Goal: Task Accomplishment & Management: Complete application form

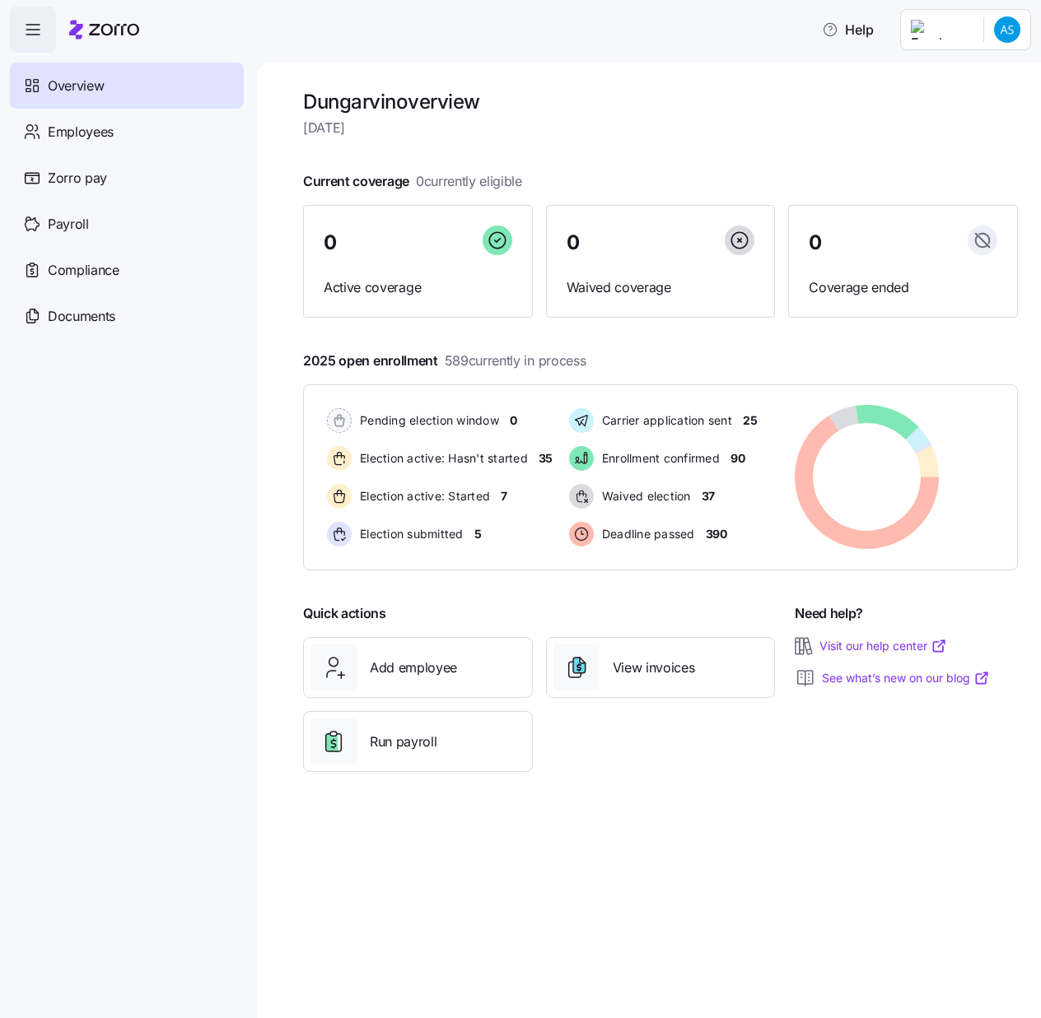
click at [83, 463] on nav "Overview Employees Zorro pay Payroll Compliance Documents" at bounding box center [128, 536] width 257 height 966
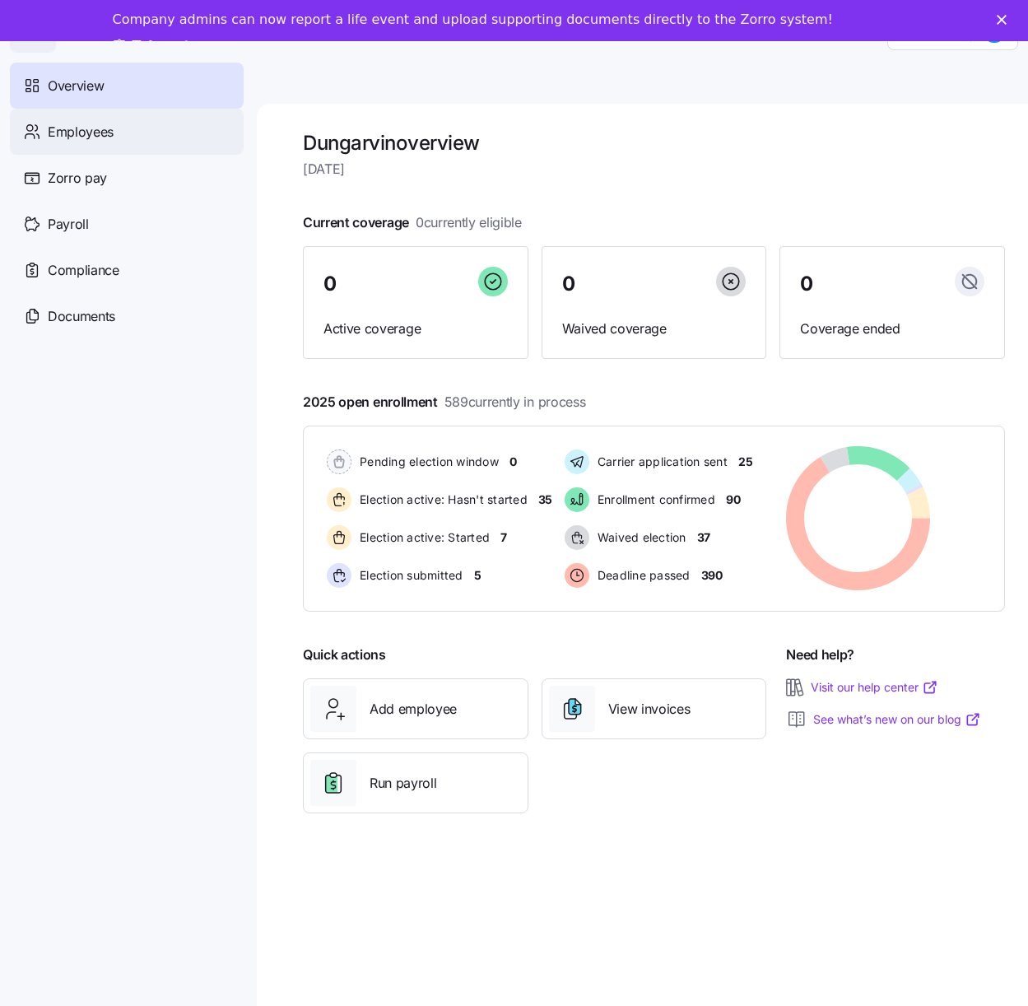
click at [122, 133] on div "Employees" at bounding box center [127, 132] width 234 height 46
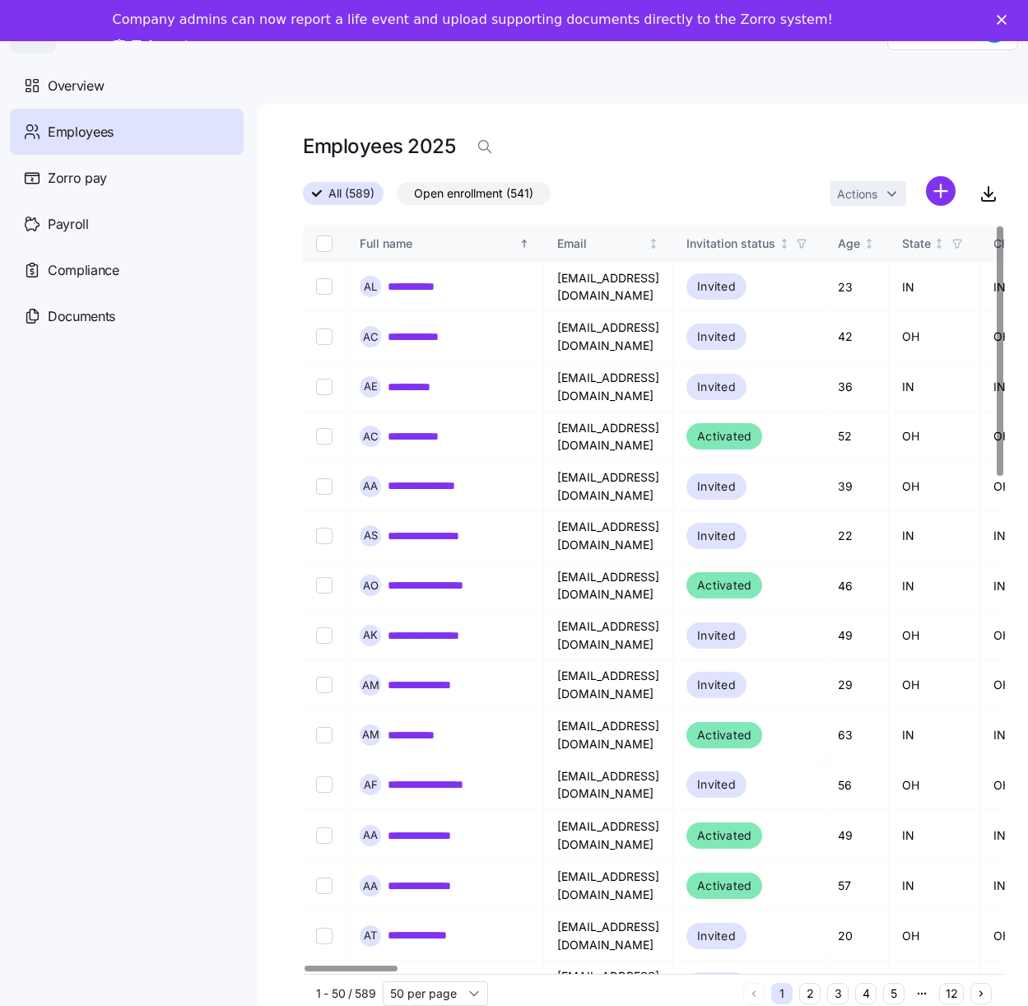
drag, startPoint x: 129, startPoint y: 446, endPoint x: 273, endPoint y: 315, distance: 194.7
click at [129, 446] on nav "Overview Employees Zorro pay Payroll Compliance Documents" at bounding box center [128, 529] width 257 height 953
click at [953, 194] on html "**********" at bounding box center [514, 518] width 1028 height 1037
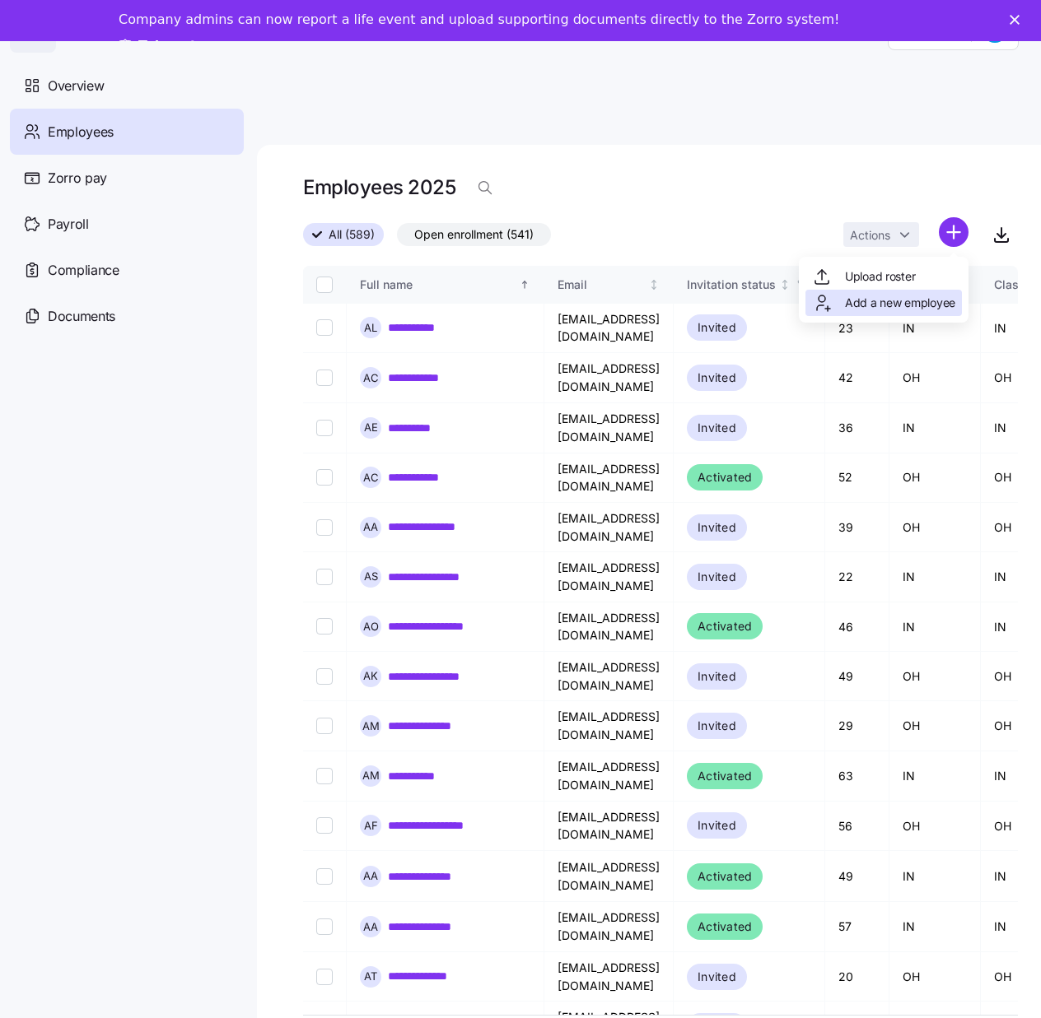
click at [899, 301] on span "Add a new employee" at bounding box center [900, 303] width 110 height 16
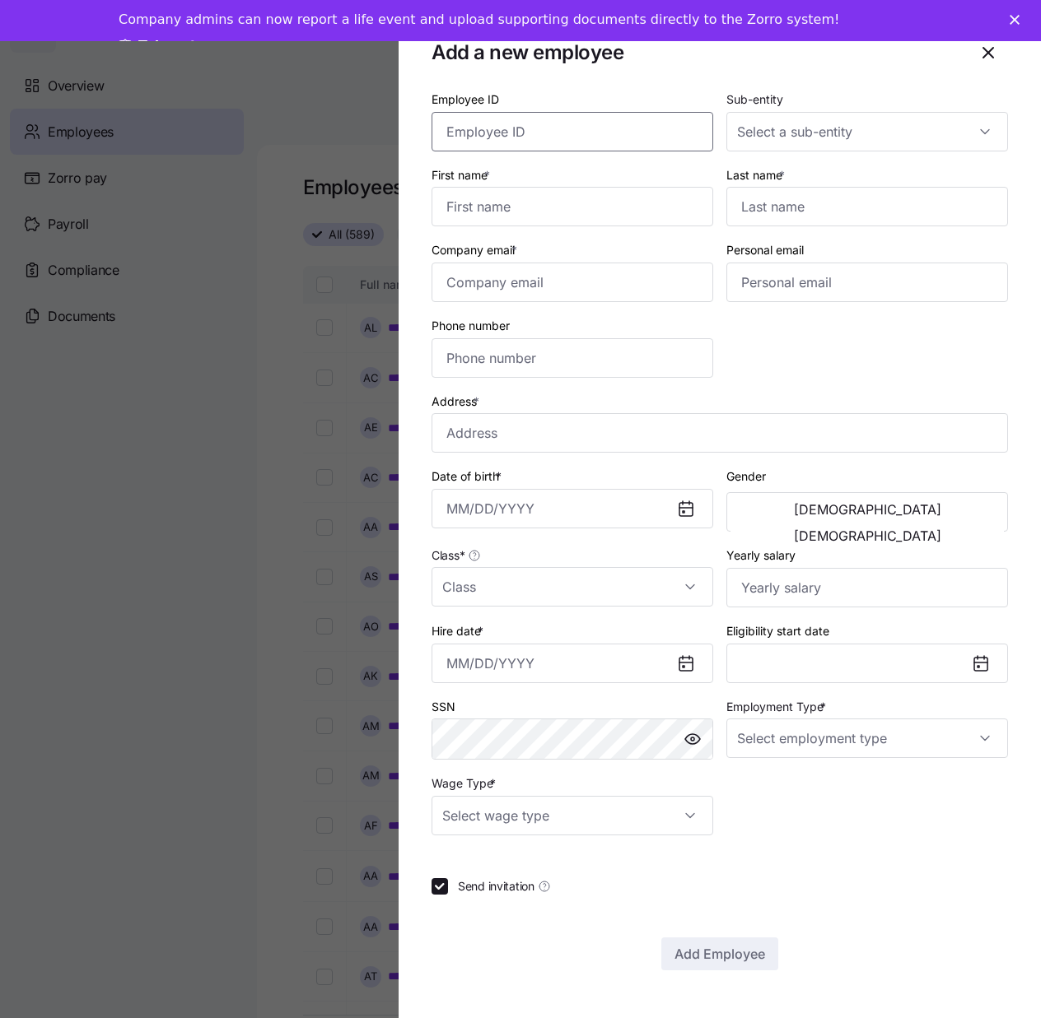
click at [592, 132] on input "Employee ID" at bounding box center [572, 132] width 282 height 40
paste input "358646"
type input "358646"
click at [765, 214] on input "Last name *" at bounding box center [867, 207] width 282 height 40
paste input "[PERSON_NAME]"
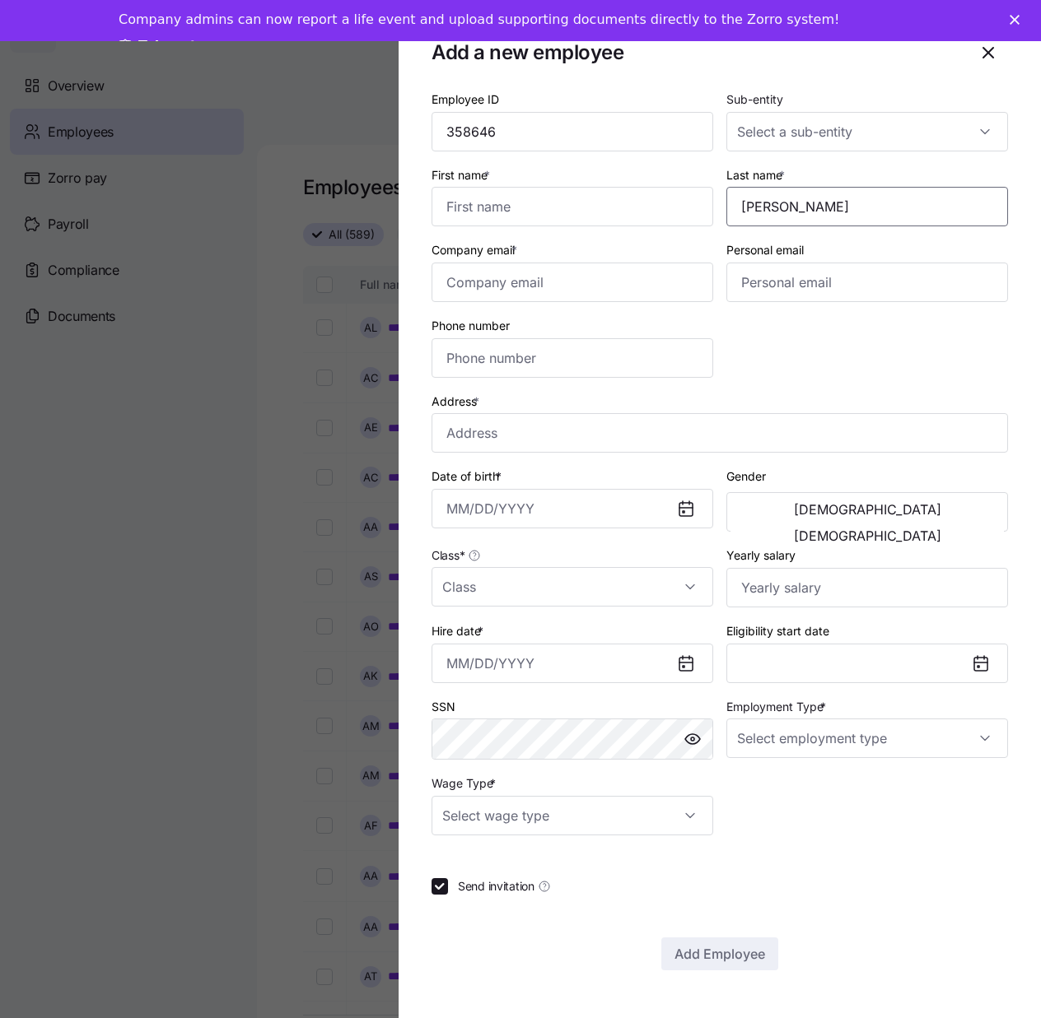
type input "[PERSON_NAME]"
click at [629, 212] on input "First name *" at bounding box center [572, 207] width 282 height 40
paste input "Kiera"
type input "Kiera"
click at [974, 126] on input "Sub-entity" at bounding box center [867, 132] width 282 height 40
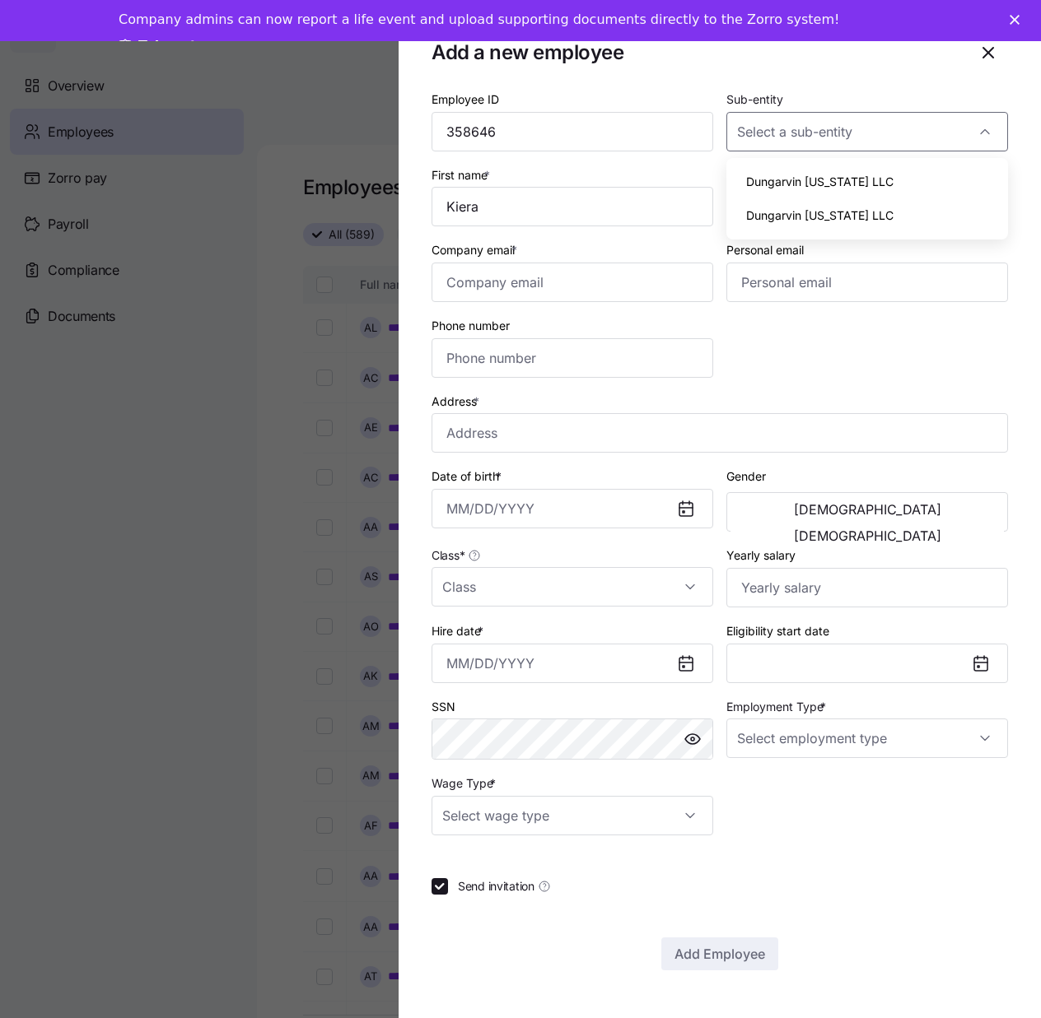
click at [886, 186] on div "Dungarvin [US_STATE] LLC" at bounding box center [867, 182] width 268 height 35
type input "Dungarvin [US_STATE] LLC"
click at [990, 738] on input "Employment Type *" at bounding box center [867, 739] width 282 height 40
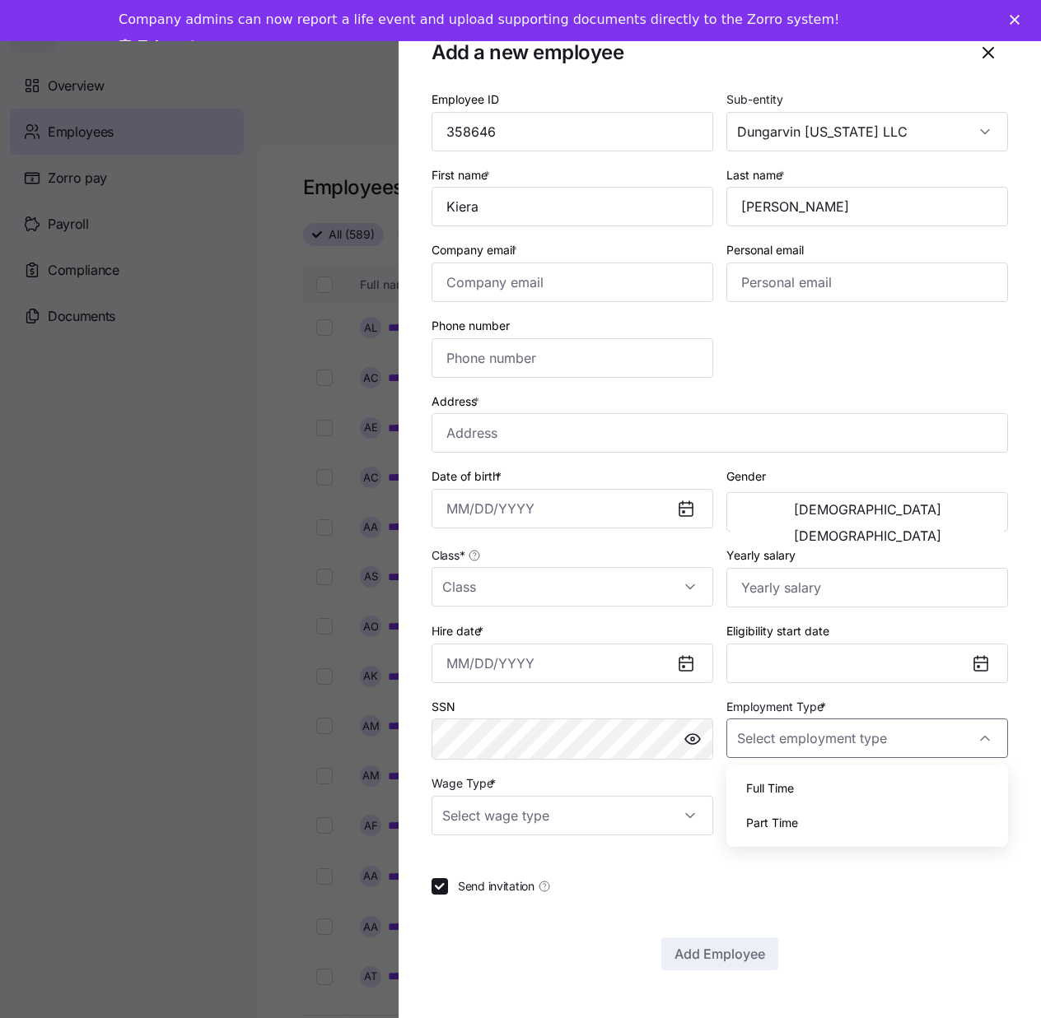
click at [828, 791] on div "Full Time" at bounding box center [867, 788] width 268 height 35
type input "Full Time"
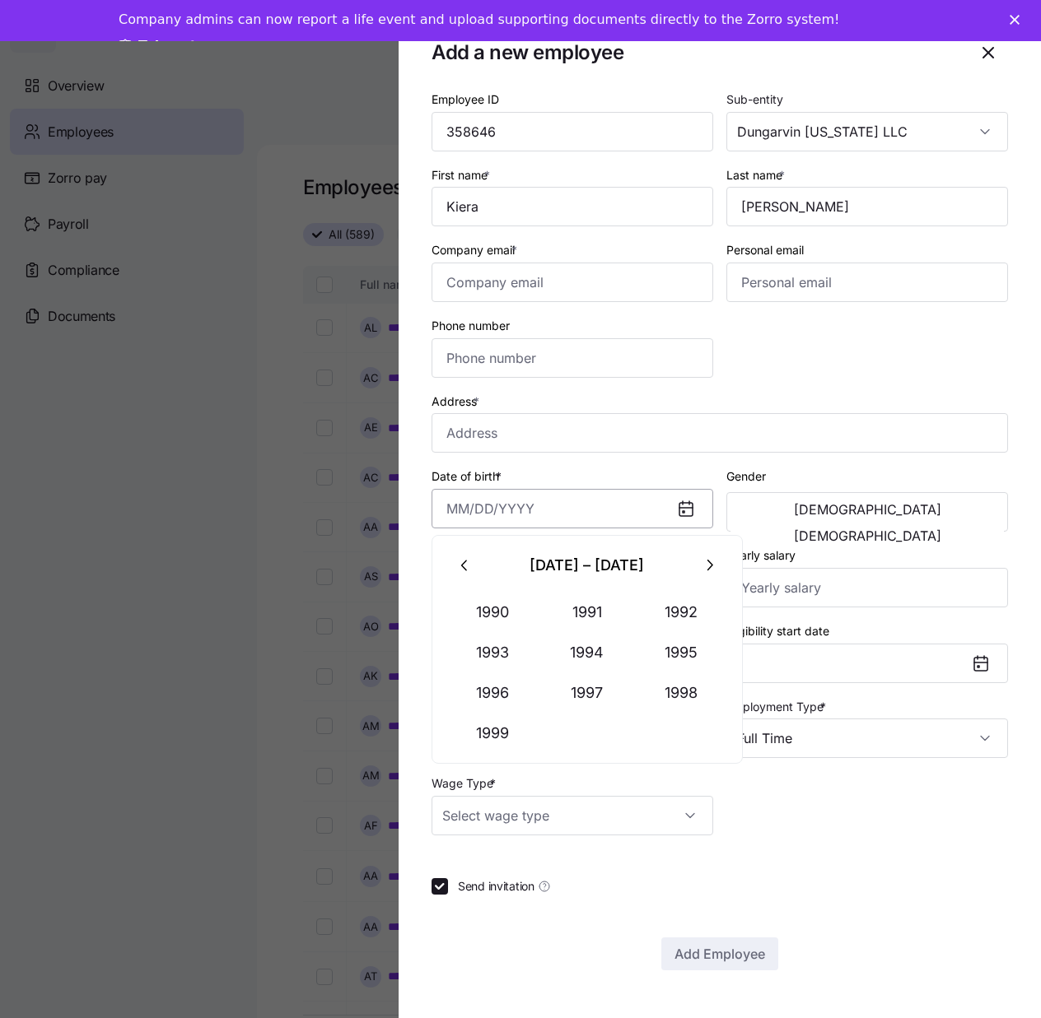
click at [446, 510] on input "Date of birth *" at bounding box center [572, 509] width 282 height 40
paste input "[DATE]"
type input "[DATE]"
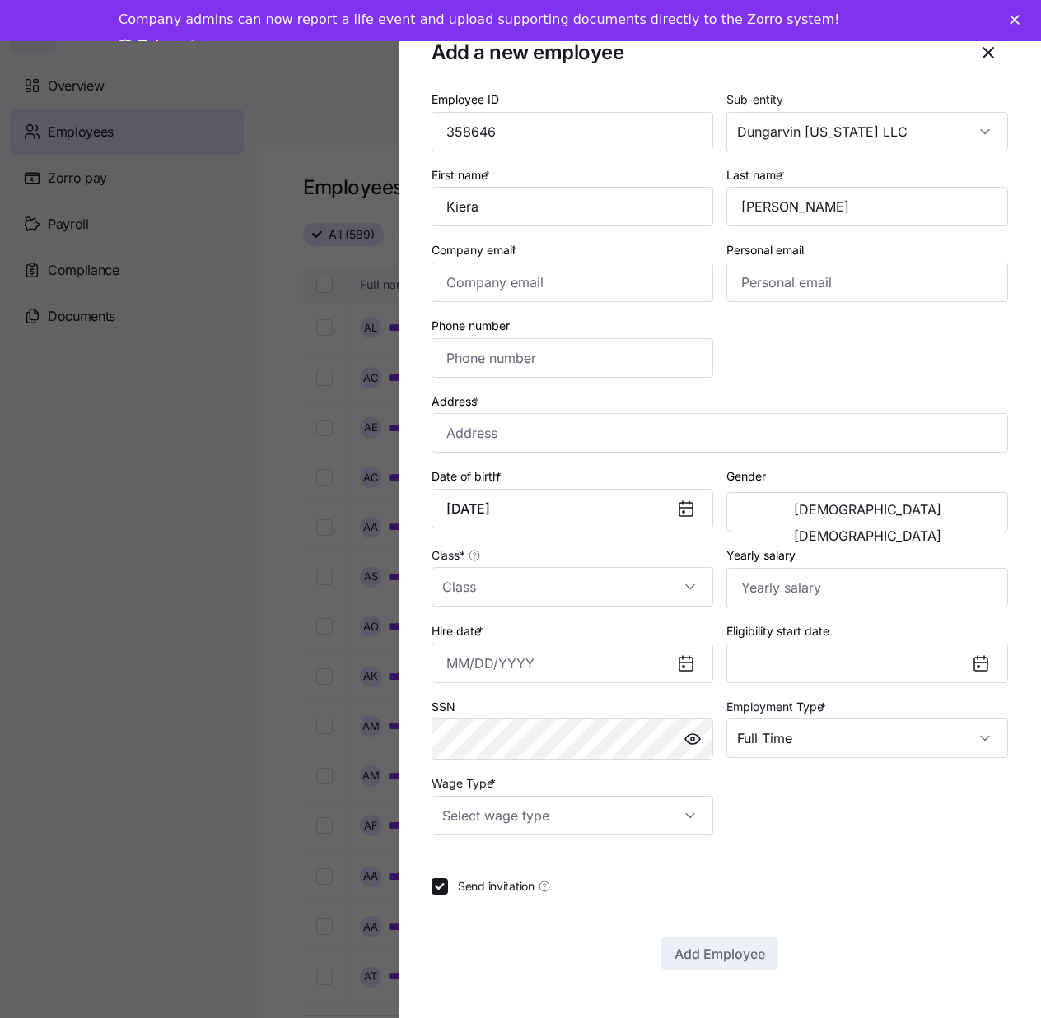
click at [901, 872] on div "Employee ID 358646 Sub-entity Dungarvin [US_STATE] LLC First name * [PERSON_NAM…" at bounding box center [719, 530] width 576 height 882
click at [451, 662] on input "Hire date *" at bounding box center [572, 664] width 282 height 40
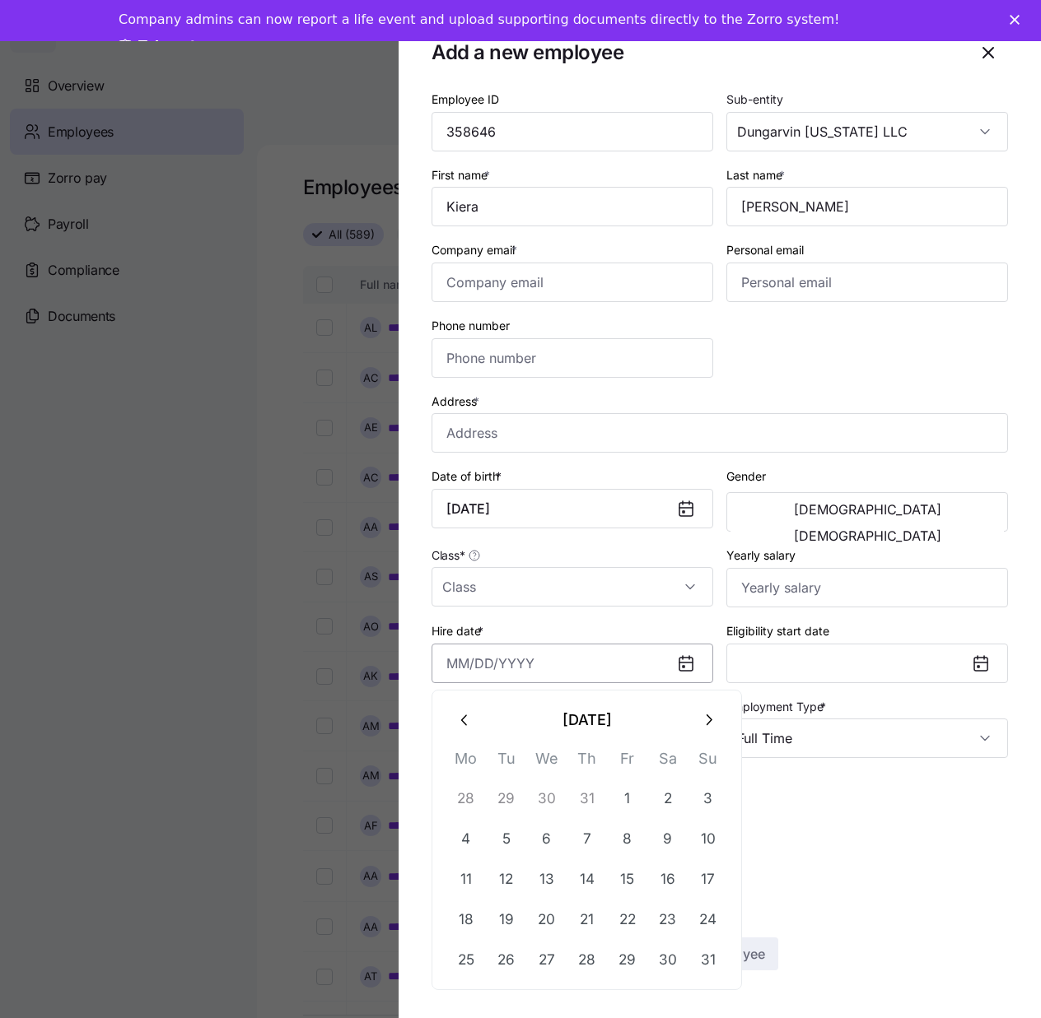
paste input "[DATE]"
type input "[DATE]"
click at [681, 589] on input "Class *" at bounding box center [572, 587] width 282 height 40
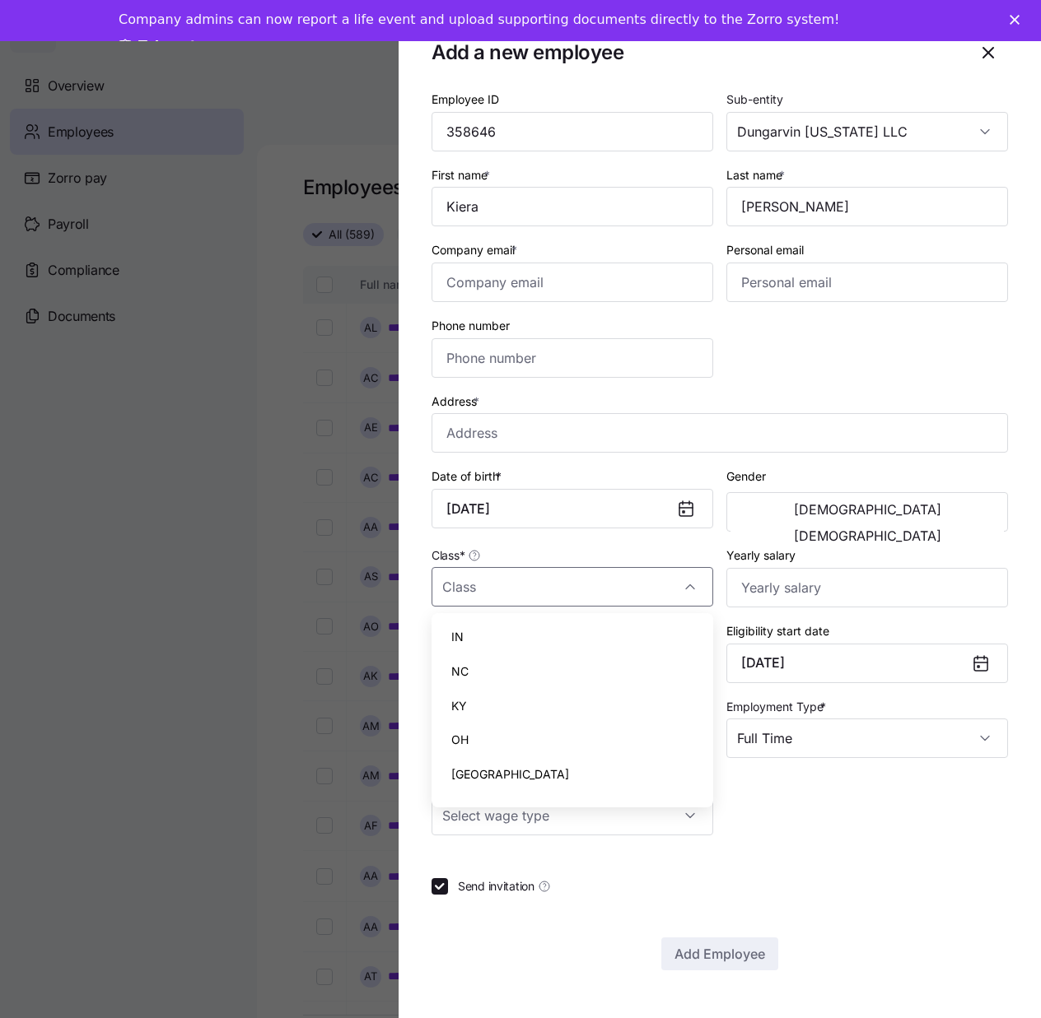
click at [469, 628] on div "IN" at bounding box center [572, 637] width 268 height 35
type input "IN"
click at [642, 350] on input "Phone number" at bounding box center [572, 358] width 282 height 40
paste input "[PHONE_NUMBER]"
type input "[PHONE_NUMBER]"
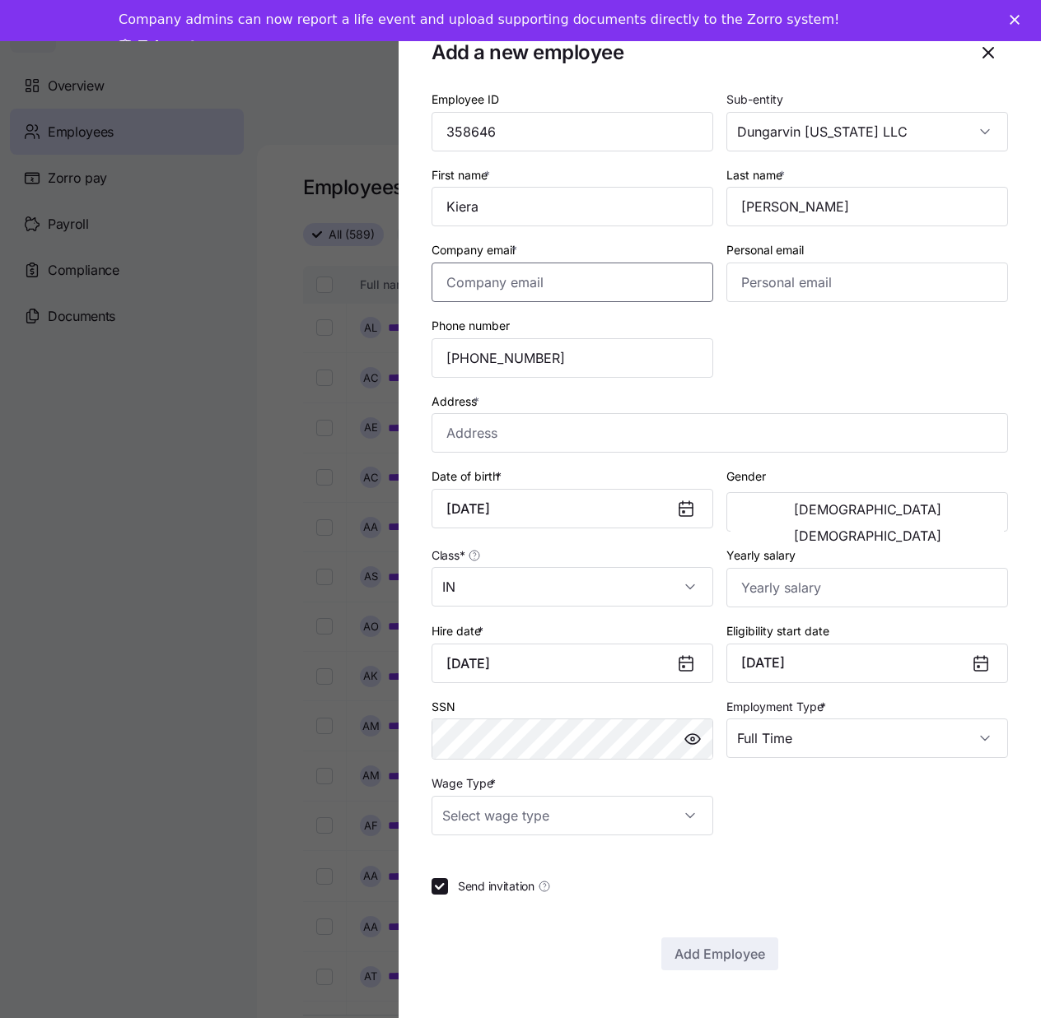
click at [617, 284] on input "Company email *" at bounding box center [572, 283] width 282 height 40
paste input "[EMAIL_ADDRESS][DOMAIN_NAME]"
type input "[EMAIL_ADDRESS][DOMAIN_NAME]"
click at [923, 529] on span "[DEMOGRAPHIC_DATA]" at bounding box center [867, 535] width 147 height 13
click at [524, 431] on input "Address *" at bounding box center [719, 433] width 576 height 40
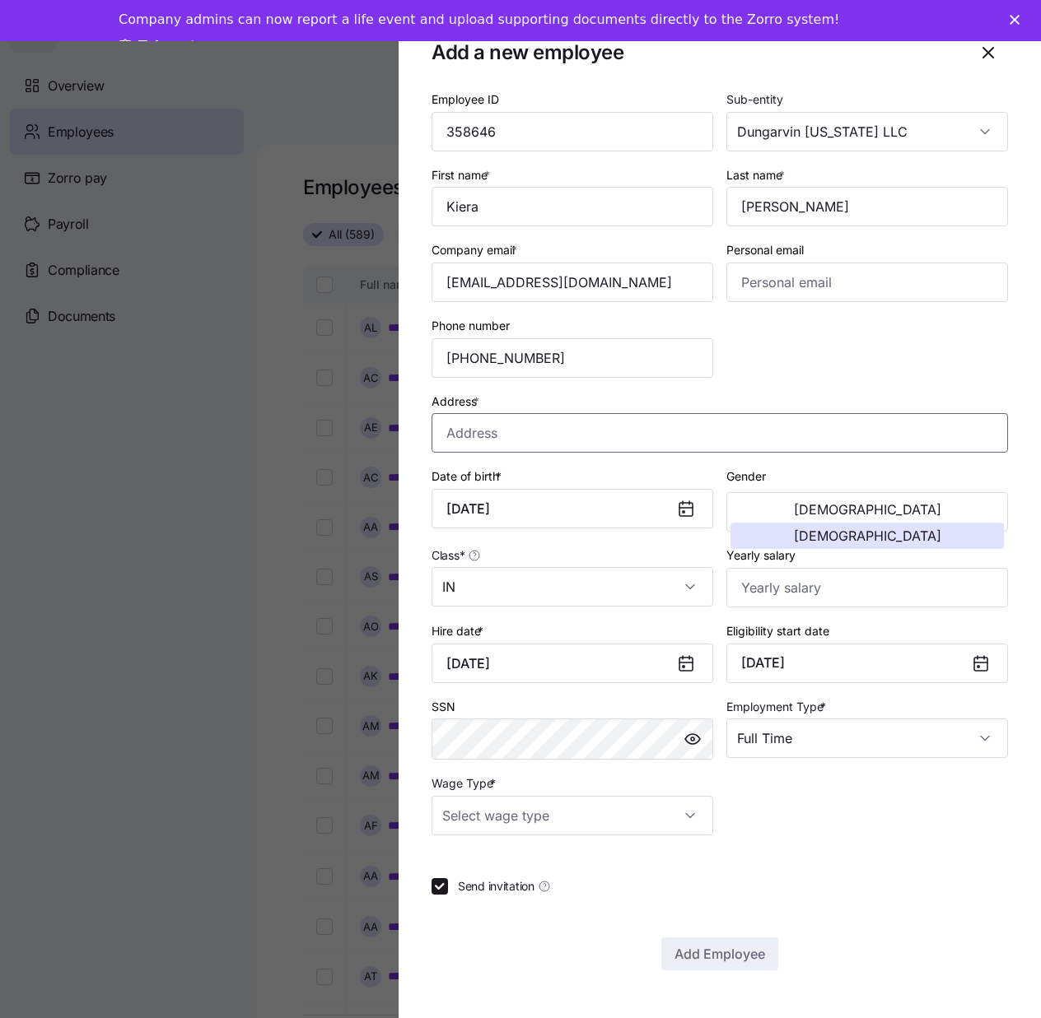
paste input "[STREET_ADDRESS][PERSON_NAME]"
type input "[STREET_ADDRESS][PERSON_NAME]"
click at [644, 883] on div "Send invitation" at bounding box center [719, 886] width 576 height 16
click at [671, 827] on input "Wage Type *" at bounding box center [572, 816] width 282 height 40
click at [534, 897] on div "Hourly" at bounding box center [572, 900] width 268 height 35
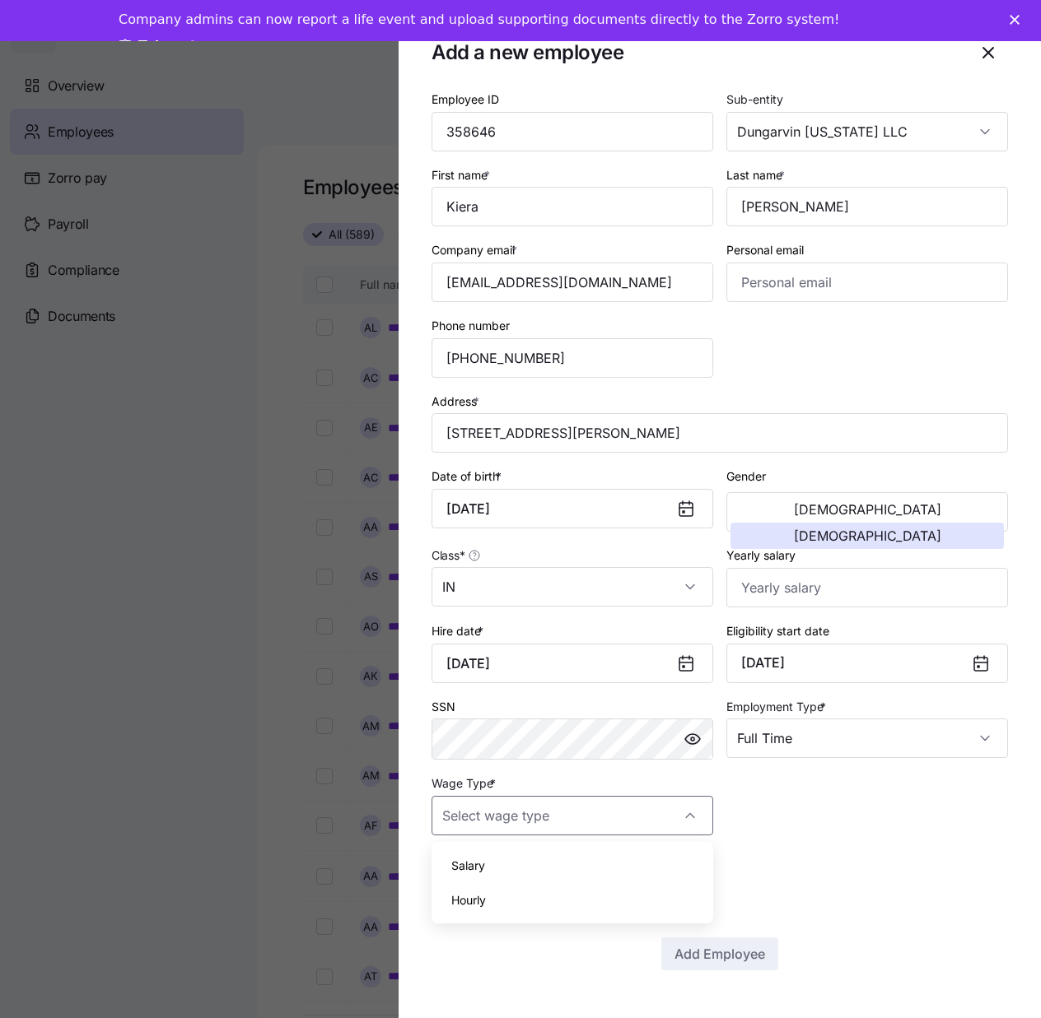
type input "Hourly"
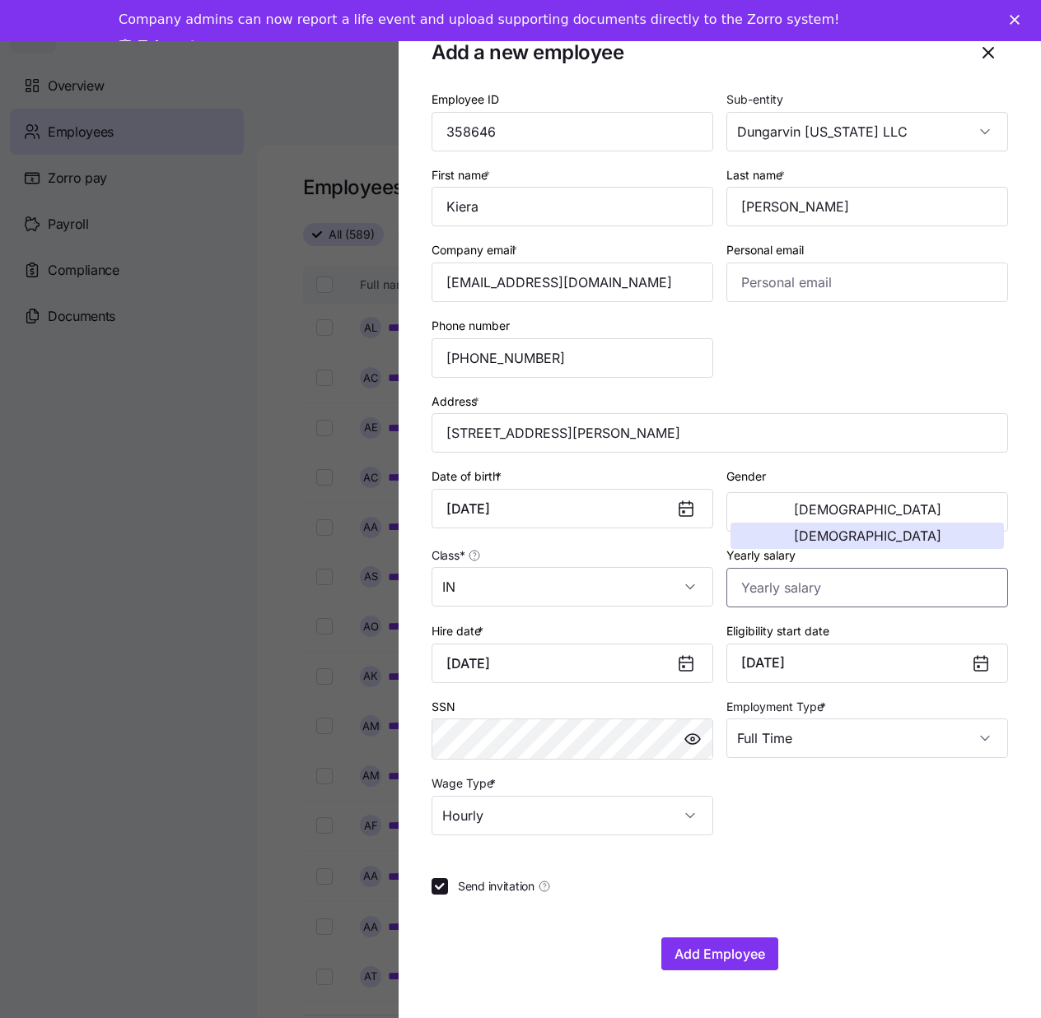
click at [836, 585] on input "Yearly salary" at bounding box center [867, 588] width 282 height 40
type input "$29,016"
click at [718, 960] on span "Add Employee" at bounding box center [719, 954] width 91 height 20
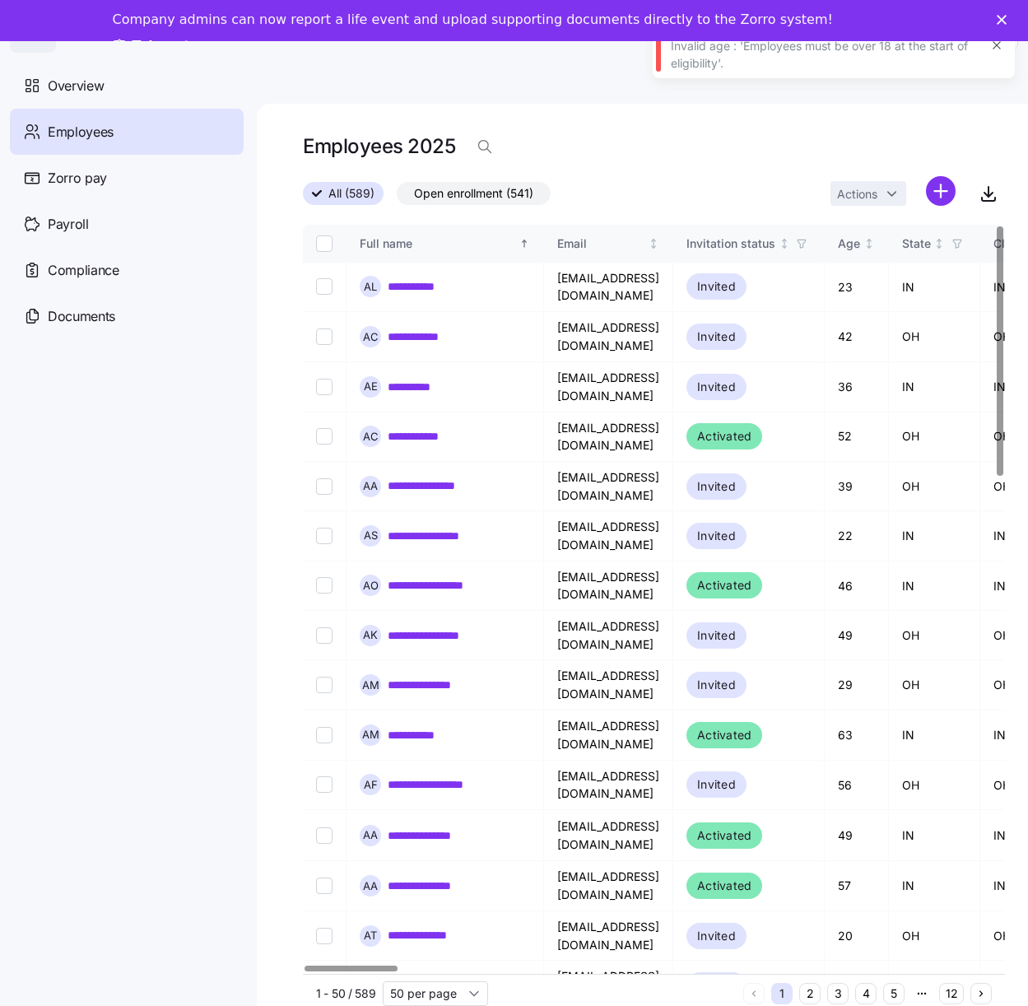
click at [958, 190] on html "**********" at bounding box center [514, 518] width 1028 height 1037
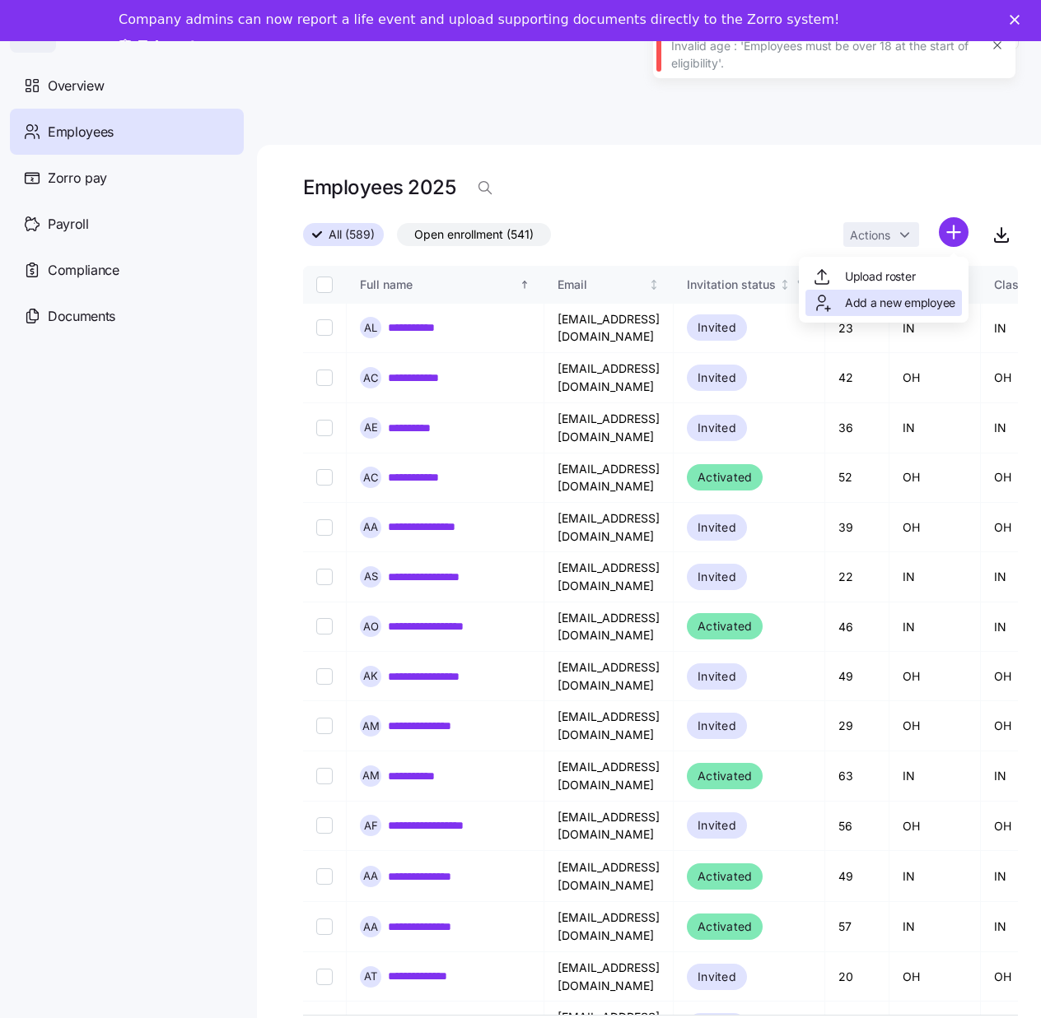
click at [887, 305] on span "Add a new employee" at bounding box center [900, 303] width 110 height 16
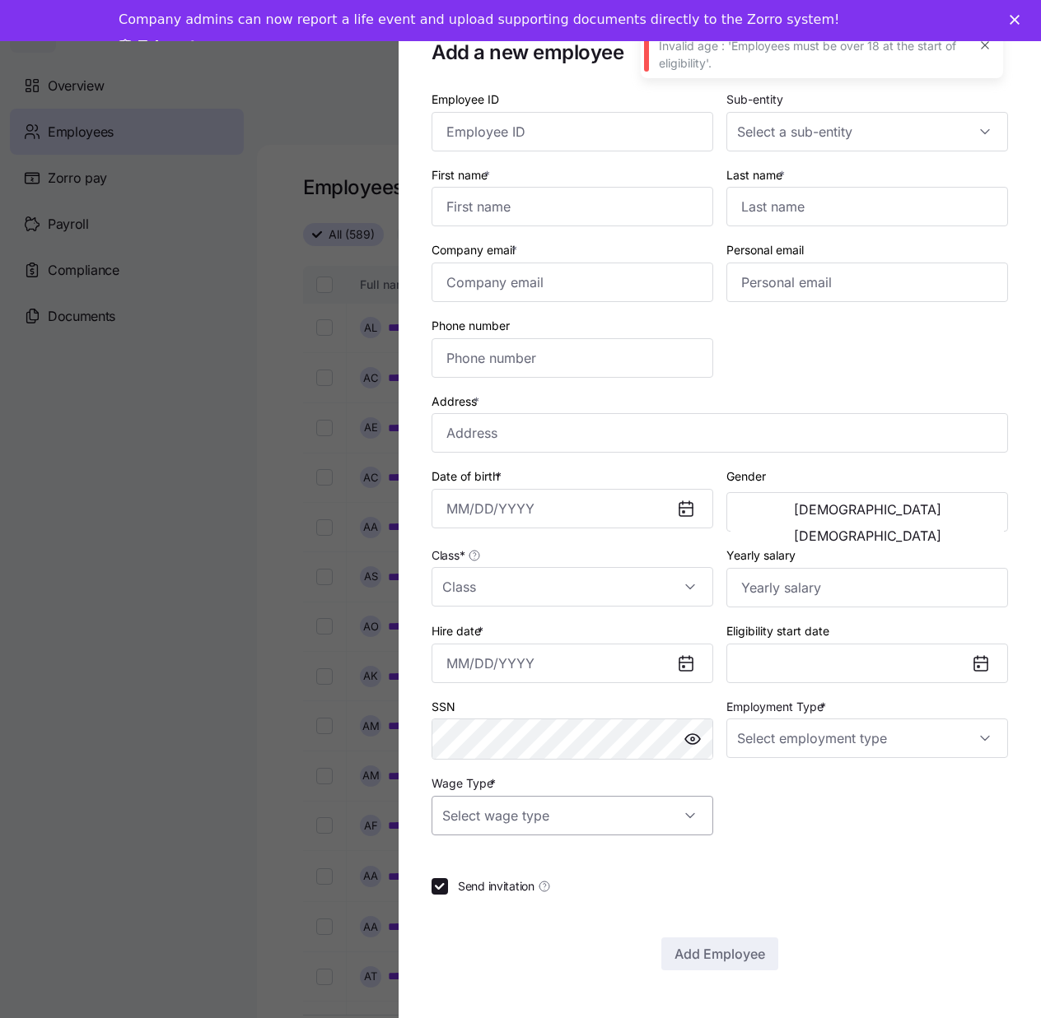
click at [697, 829] on input "Wage Type *" at bounding box center [572, 816] width 282 height 40
click at [537, 910] on div "Hourly" at bounding box center [572, 900] width 268 height 35
type input "Hourly"
click at [995, 728] on input "Employment Type *" at bounding box center [867, 739] width 282 height 40
click at [869, 785] on div "Full Time" at bounding box center [867, 788] width 268 height 35
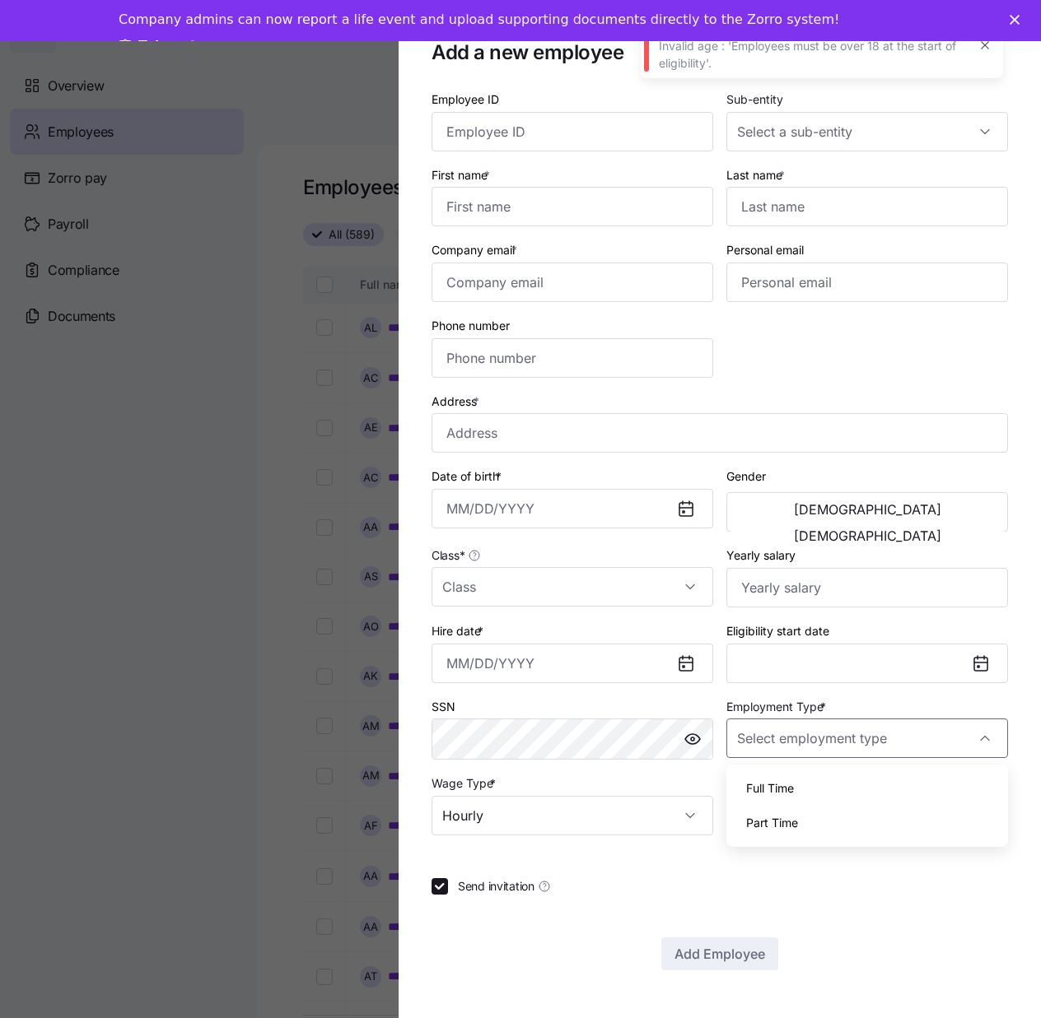
type input "Full Time"
click at [622, 571] on input "Class *" at bounding box center [572, 587] width 282 height 40
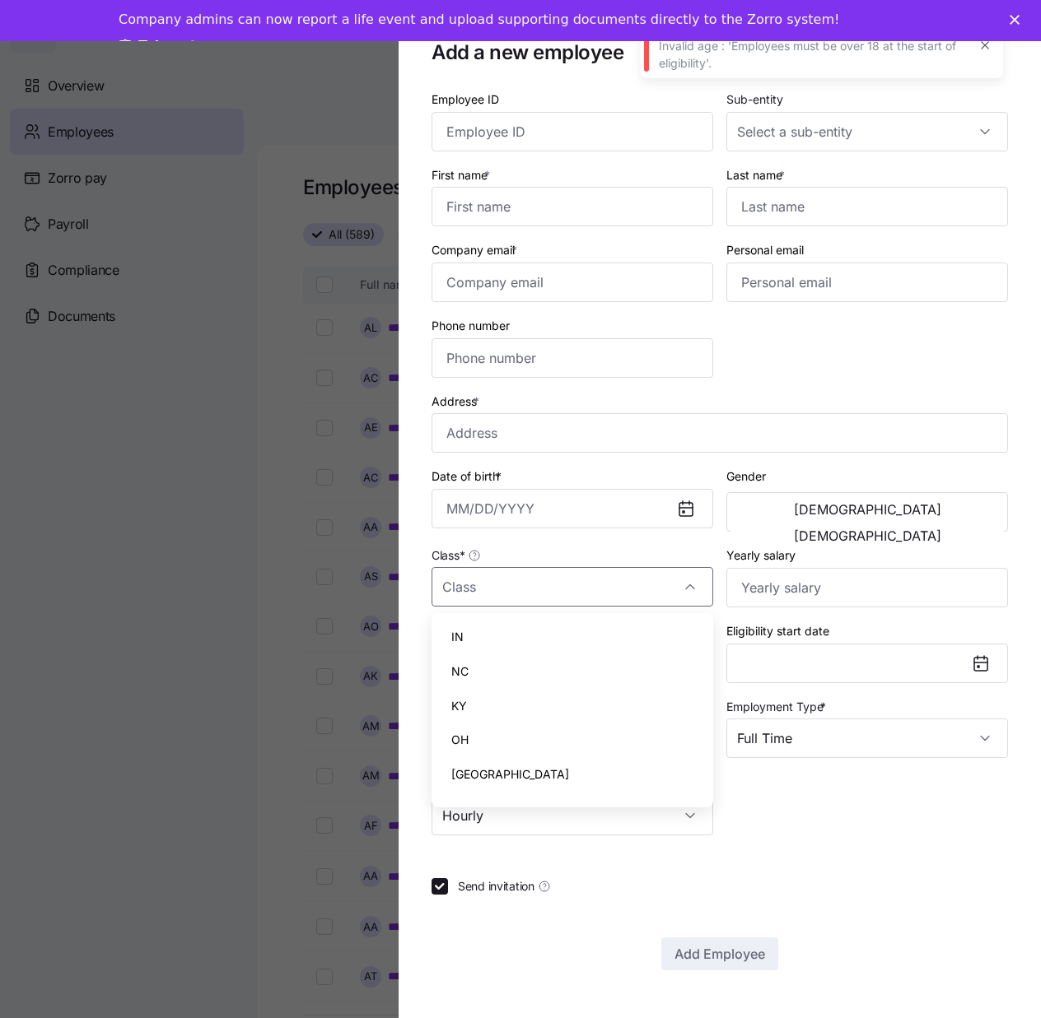
click at [505, 642] on div "IN" at bounding box center [572, 637] width 268 height 35
type input "IN"
click at [963, 161] on div "Last name *" at bounding box center [867, 196] width 295 height 76
click at [972, 142] on input "Sub-entity" at bounding box center [867, 132] width 282 height 40
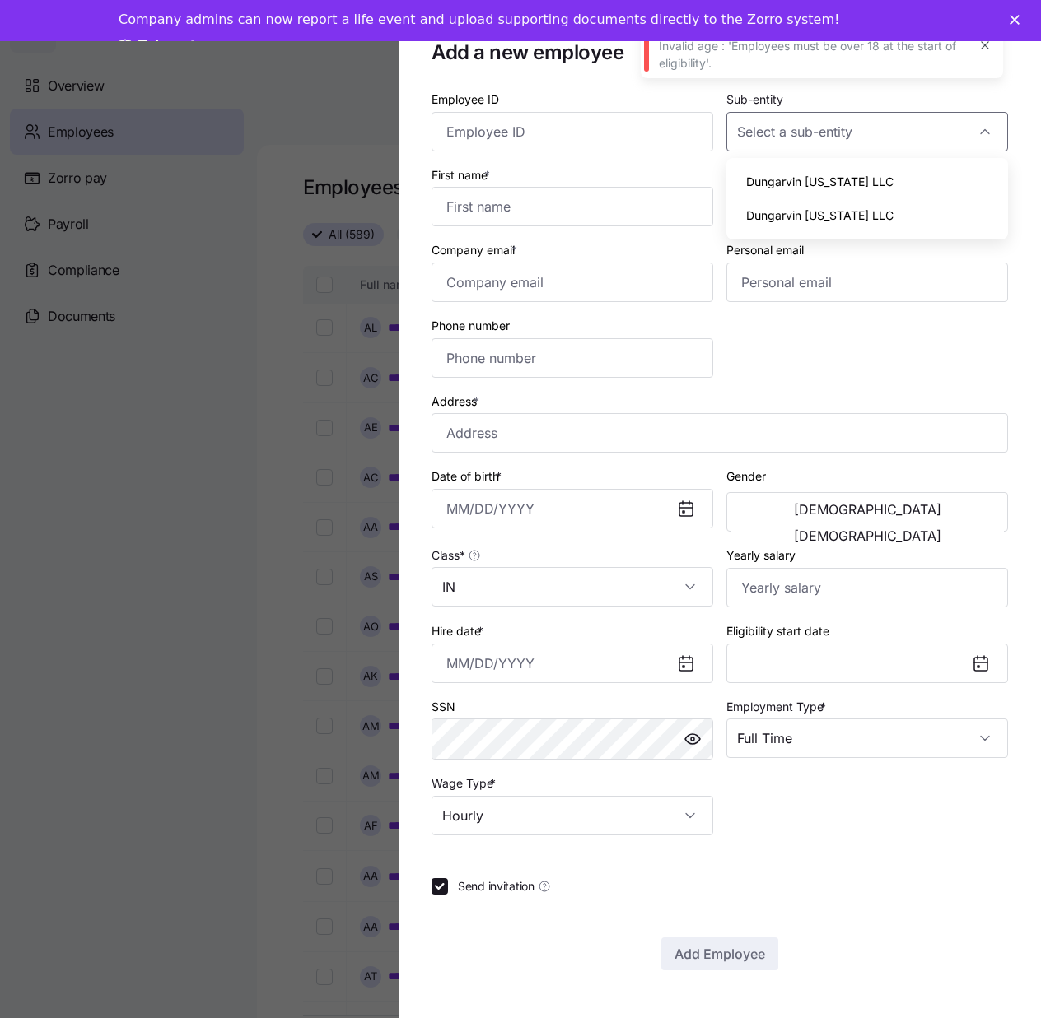
click at [929, 181] on div "Dungarvin [US_STATE] LLC" at bounding box center [867, 182] width 268 height 35
type input "Dungarvin [US_STATE] LLC"
click at [460, 673] on input "Hire date *" at bounding box center [572, 664] width 282 height 40
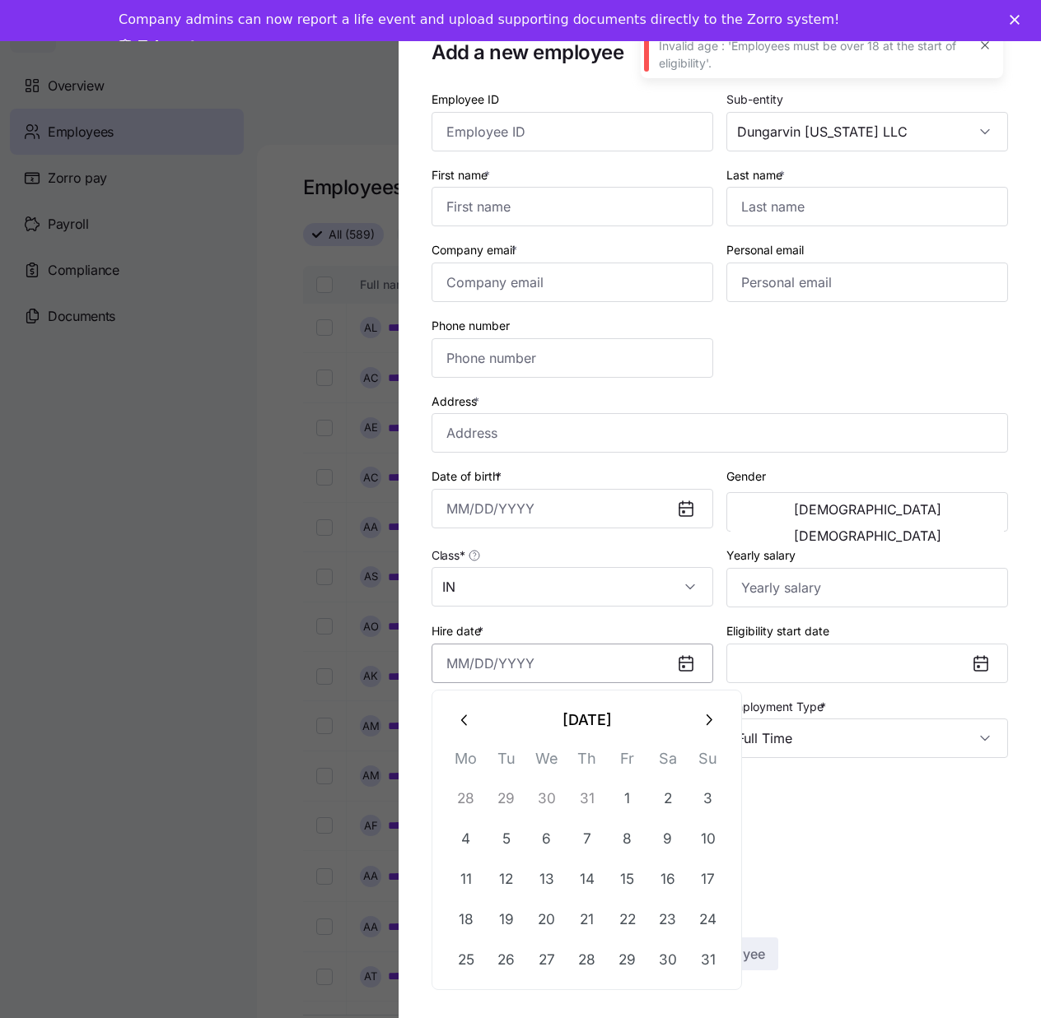
paste input "[DATE]"
type input "[DATE]"
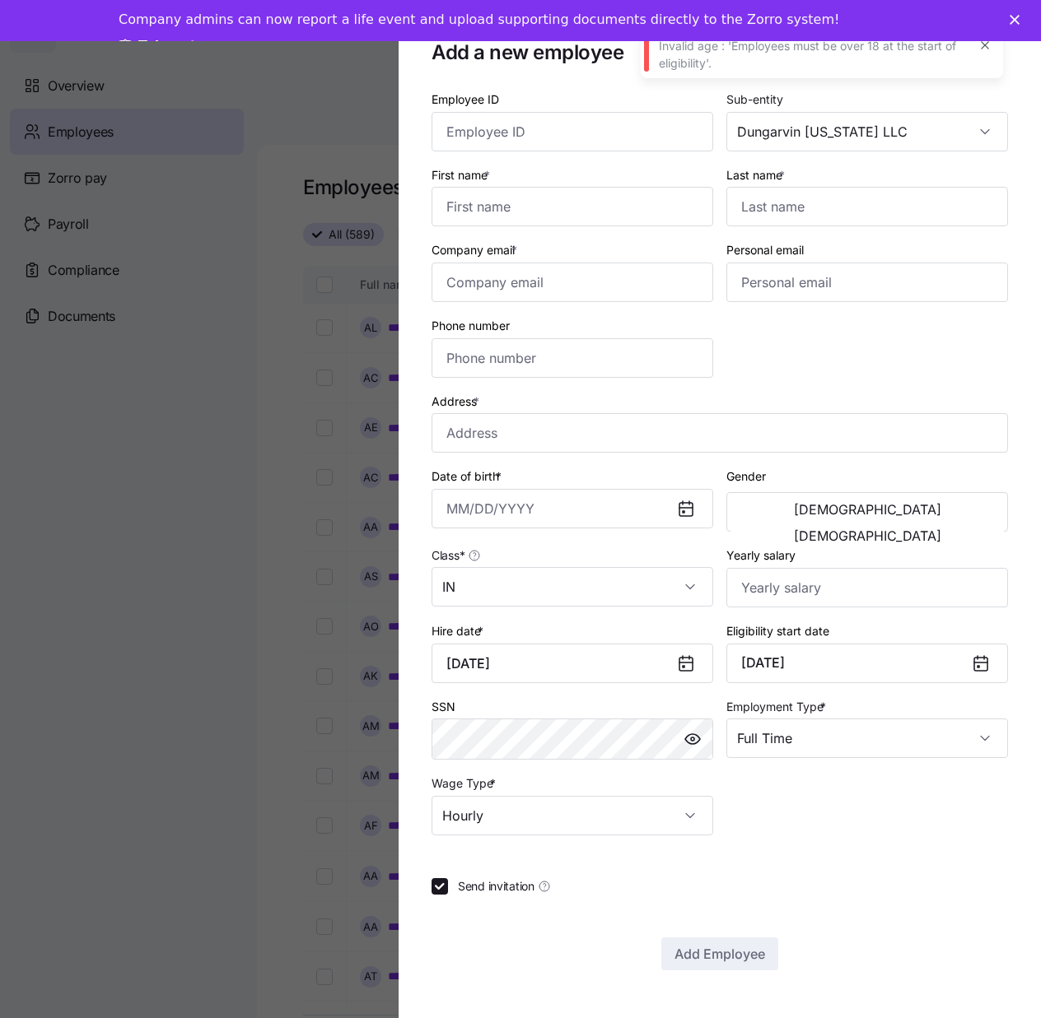
click at [841, 850] on div "Employee ID Sub-entity Dungarvin [US_STATE] LLC First name * Last name * Compan…" at bounding box center [719, 530] width 576 height 882
click at [802, 596] on input "Yearly salary" at bounding box center [867, 588] width 282 height 40
type input "$29,016"
click at [535, 436] on input "Address *" at bounding box center [719, 433] width 576 height 40
paste input "[STREET_ADDRESS][PERSON_NAME]"
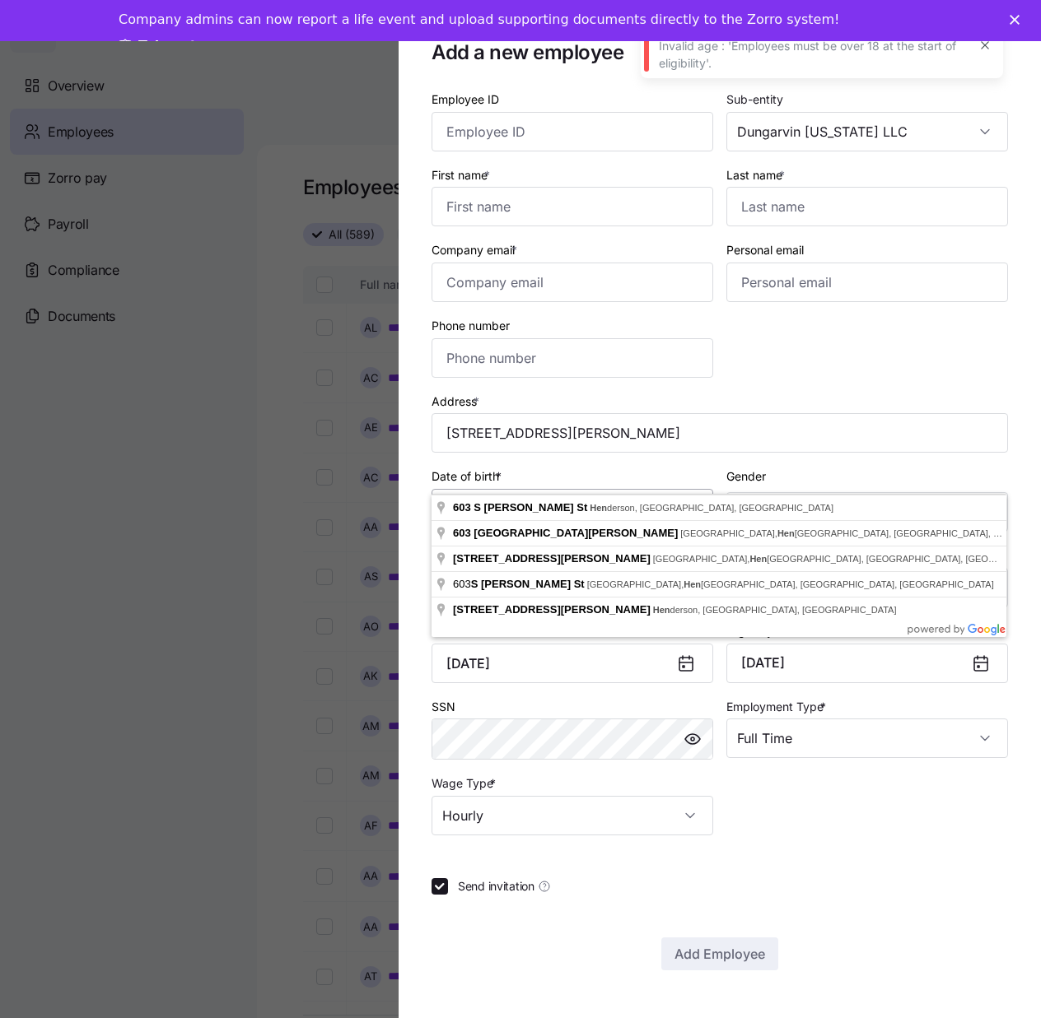
type input "[STREET_ADDRESS][PERSON_NAME]"
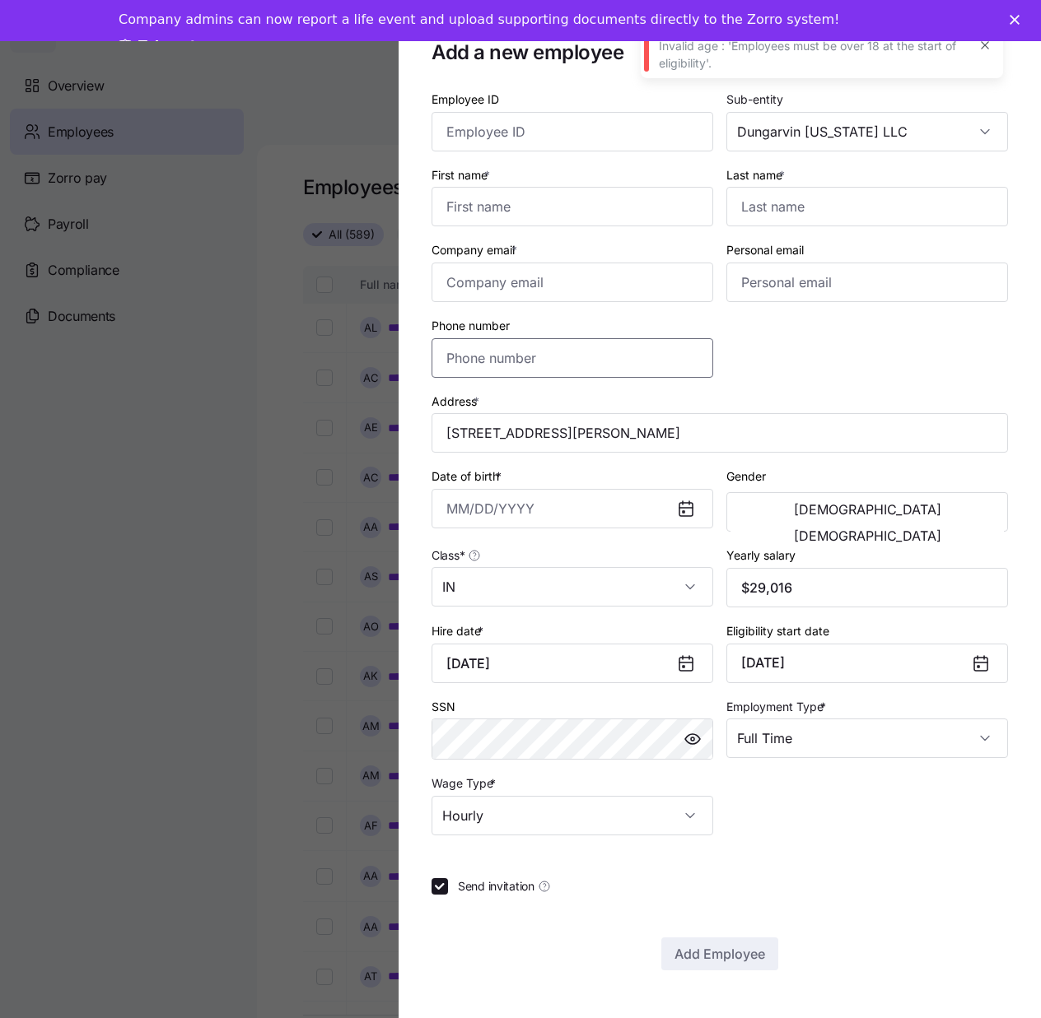
click at [645, 365] on input "Phone number" at bounding box center [572, 358] width 282 height 40
paste input "[PHONE_NUMBER]"
type input "[PHONE_NUMBER]"
click at [585, 294] on input "Company email *" at bounding box center [572, 283] width 282 height 40
paste input "[EMAIL_ADDRESS][DOMAIN_NAME]"
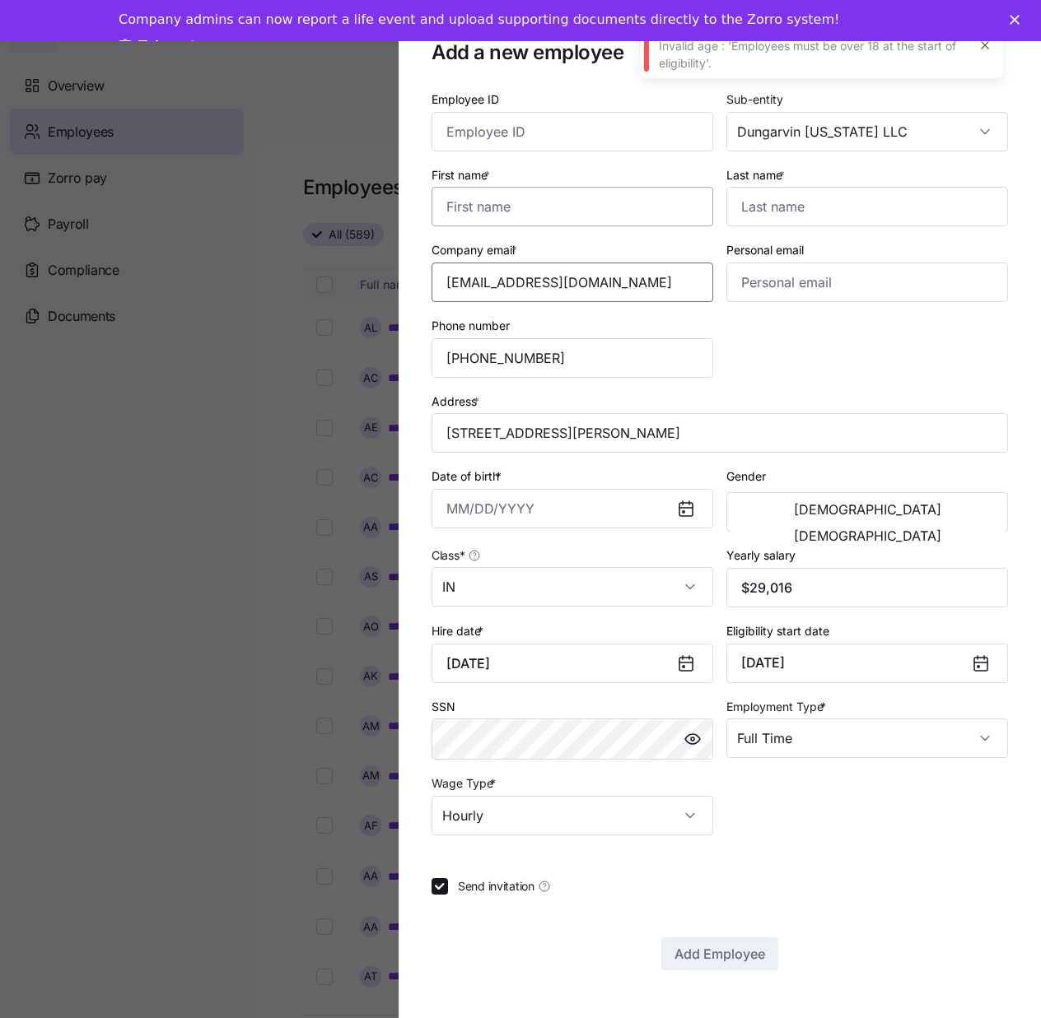
type input "[EMAIL_ADDRESS][DOMAIN_NAME]"
click at [622, 225] on input "First name *" at bounding box center [572, 207] width 282 height 40
type input "Kiera"
click at [785, 204] on input "Last name *" at bounding box center [867, 207] width 282 height 40
type input "[PERSON_NAME]"
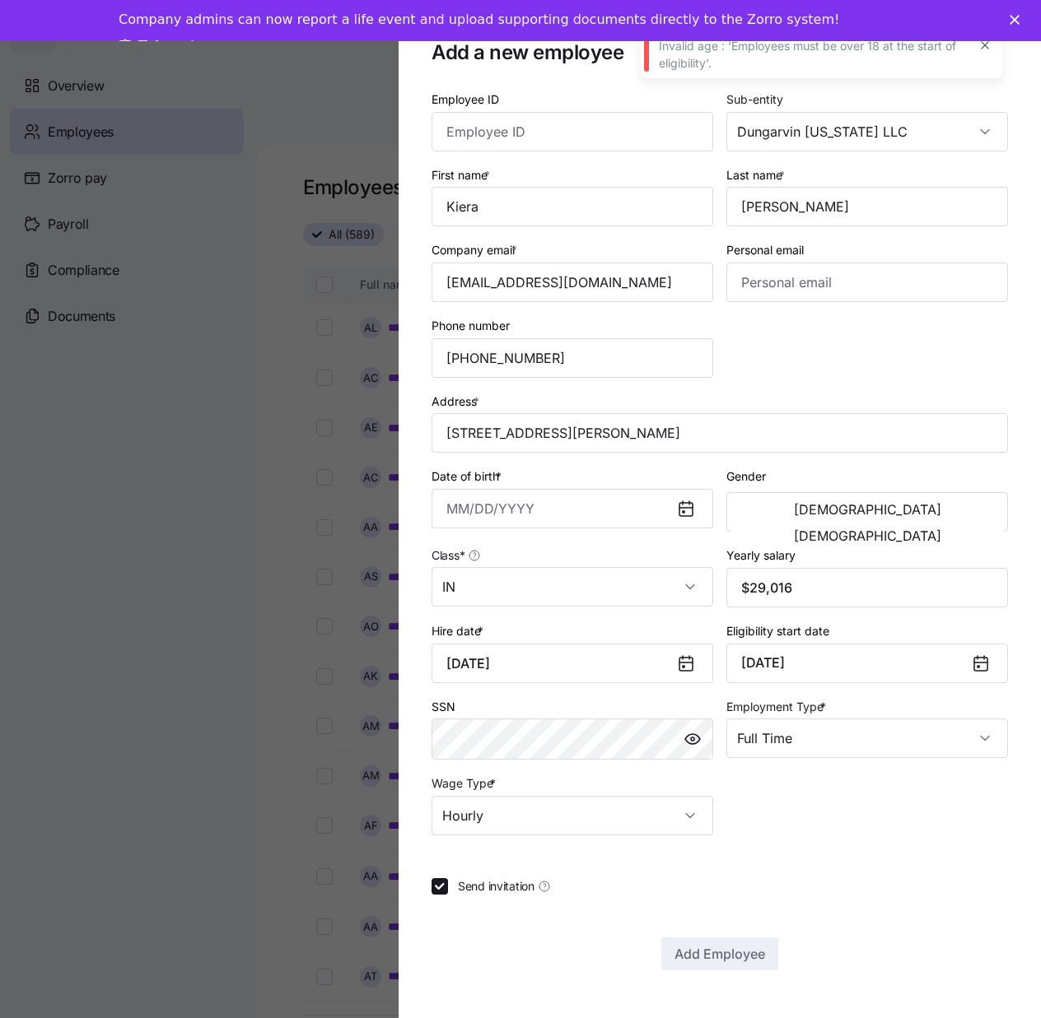
click at [605, 154] on div "Employee ID" at bounding box center [572, 120] width 295 height 76
click at [611, 136] on input "Employee ID" at bounding box center [572, 132] width 282 height 40
paste input "358646"
type input "358646"
click at [921, 529] on span "[DEMOGRAPHIC_DATA]" at bounding box center [867, 535] width 147 height 13
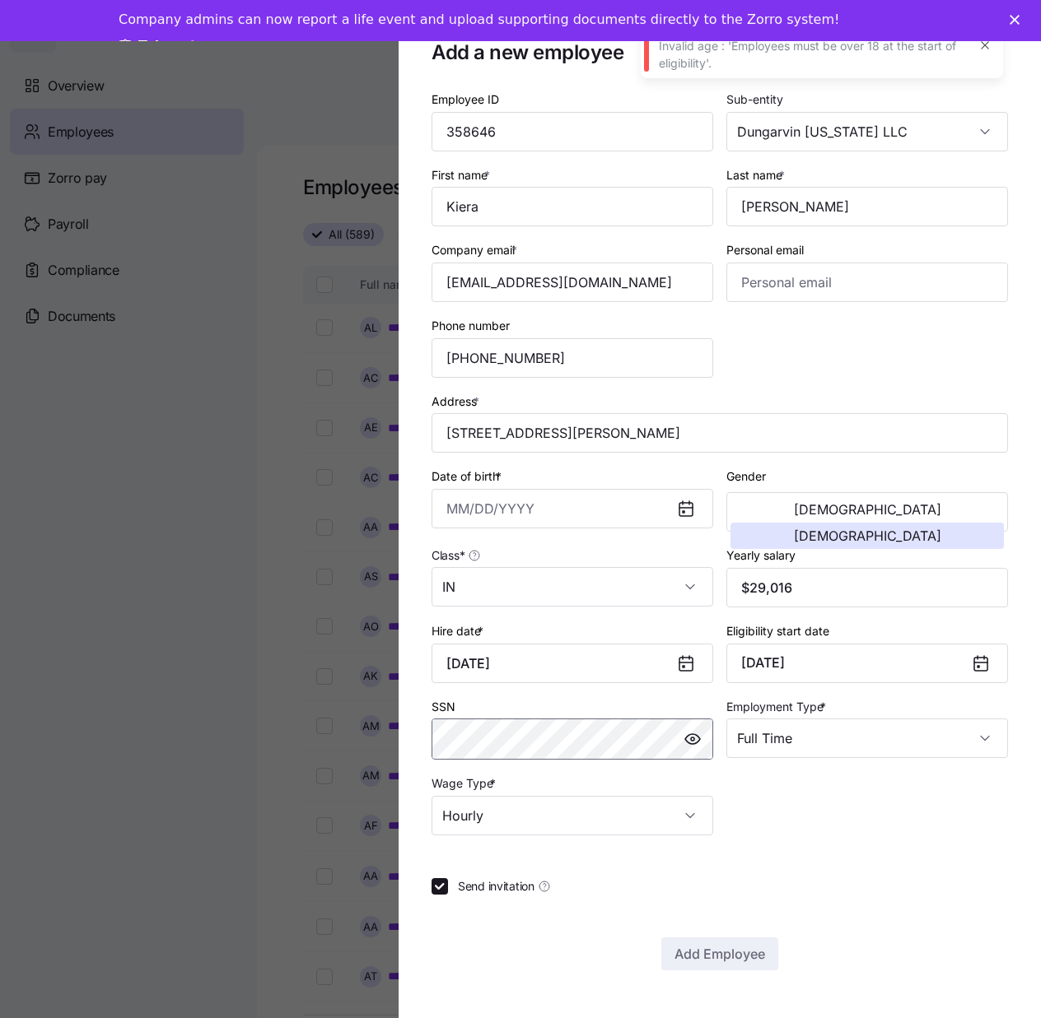
click at [682, 736] on span "button" at bounding box center [692, 739] width 25 height 25
click at [440, 510] on input "Date of birth *" at bounding box center [572, 509] width 282 height 40
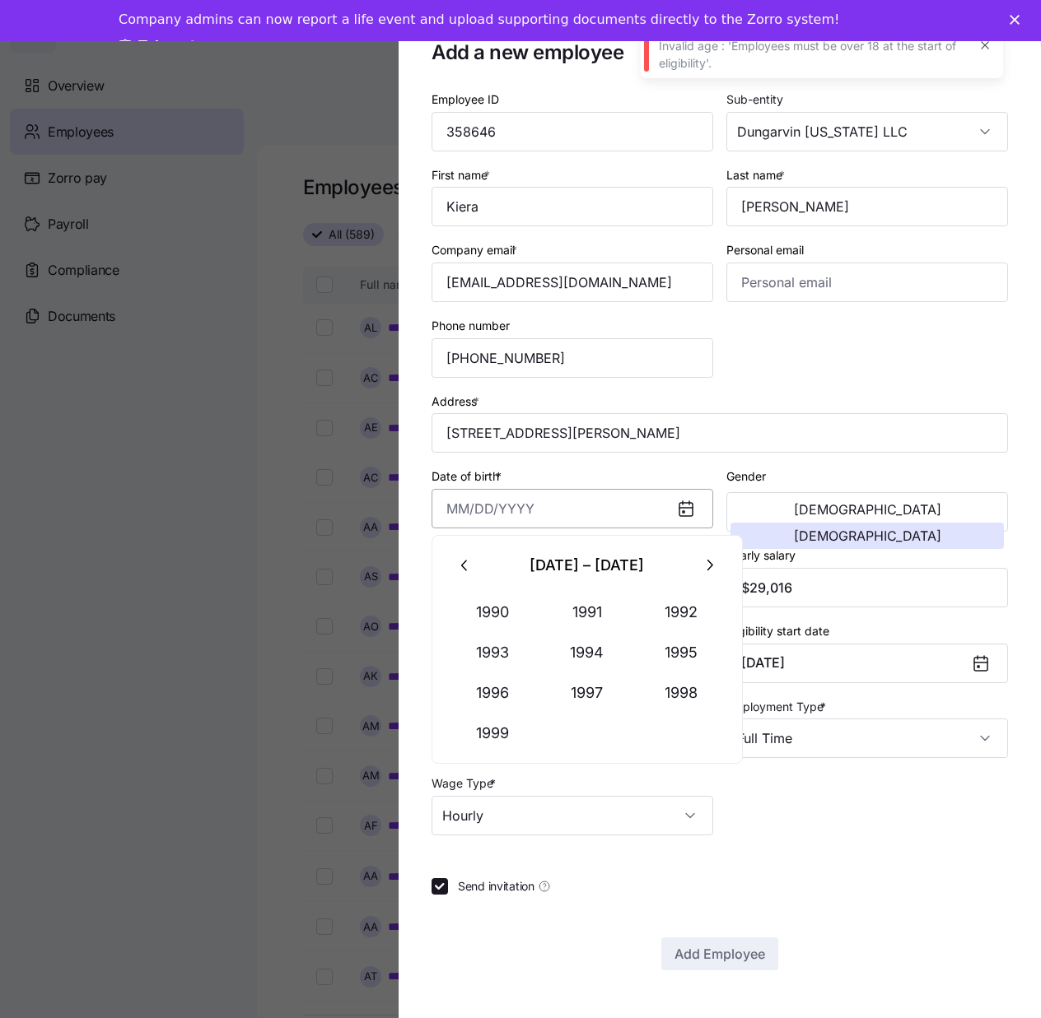
paste input "[DATE]"
type input "[DATE]"
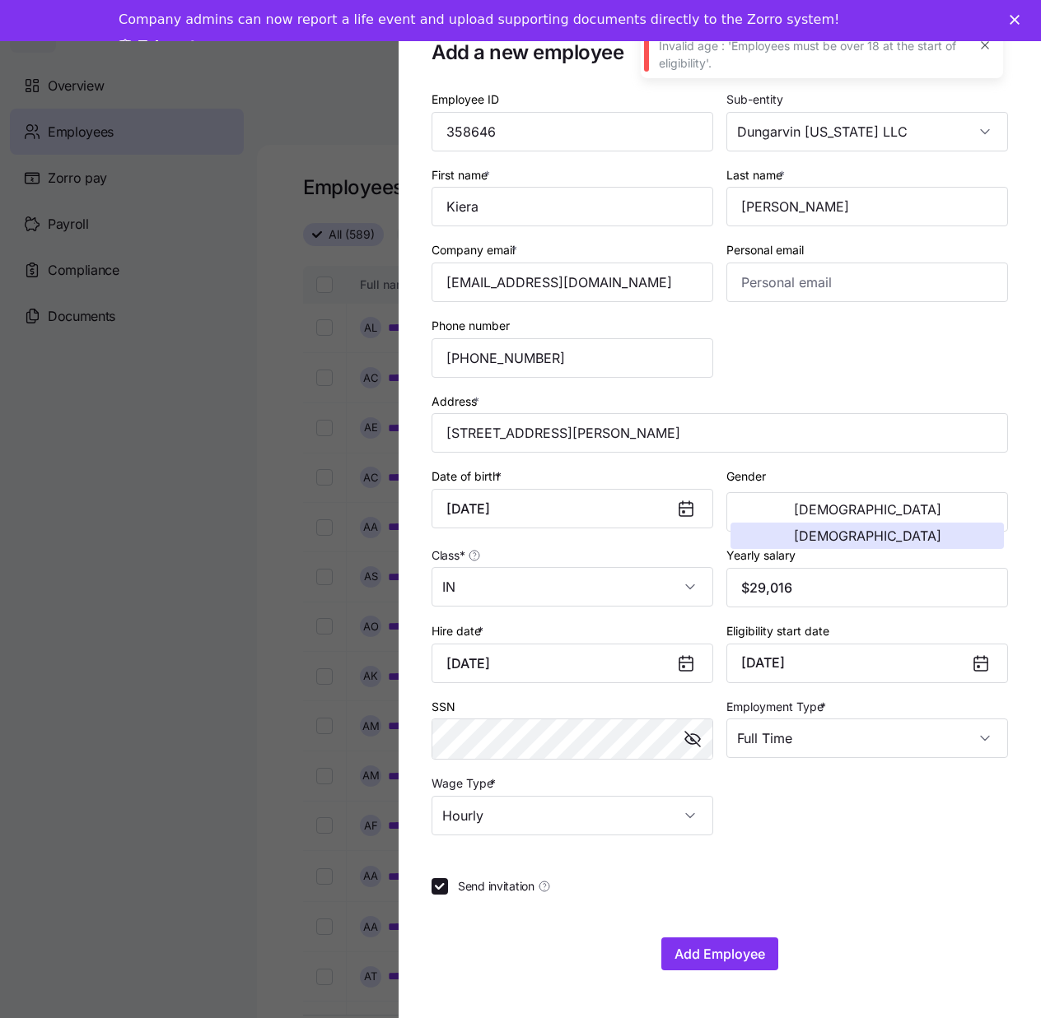
click at [785, 392] on div "Address * [STREET_ADDRESS][PERSON_NAME]" at bounding box center [719, 422] width 576 height 63
click at [754, 960] on span "Add Employee" at bounding box center [719, 954] width 91 height 20
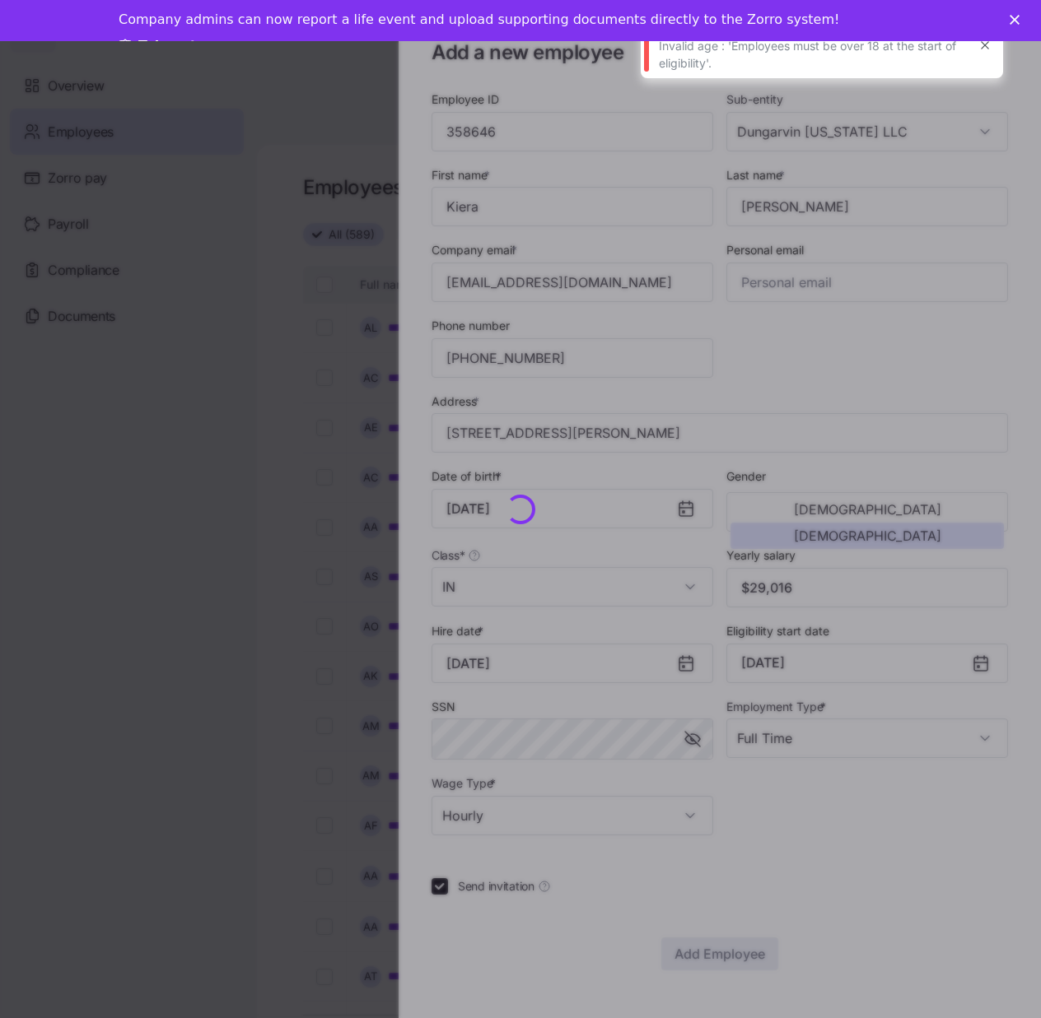
click at [1010, 20] on icon "Close" at bounding box center [1014, 20] width 10 height 10
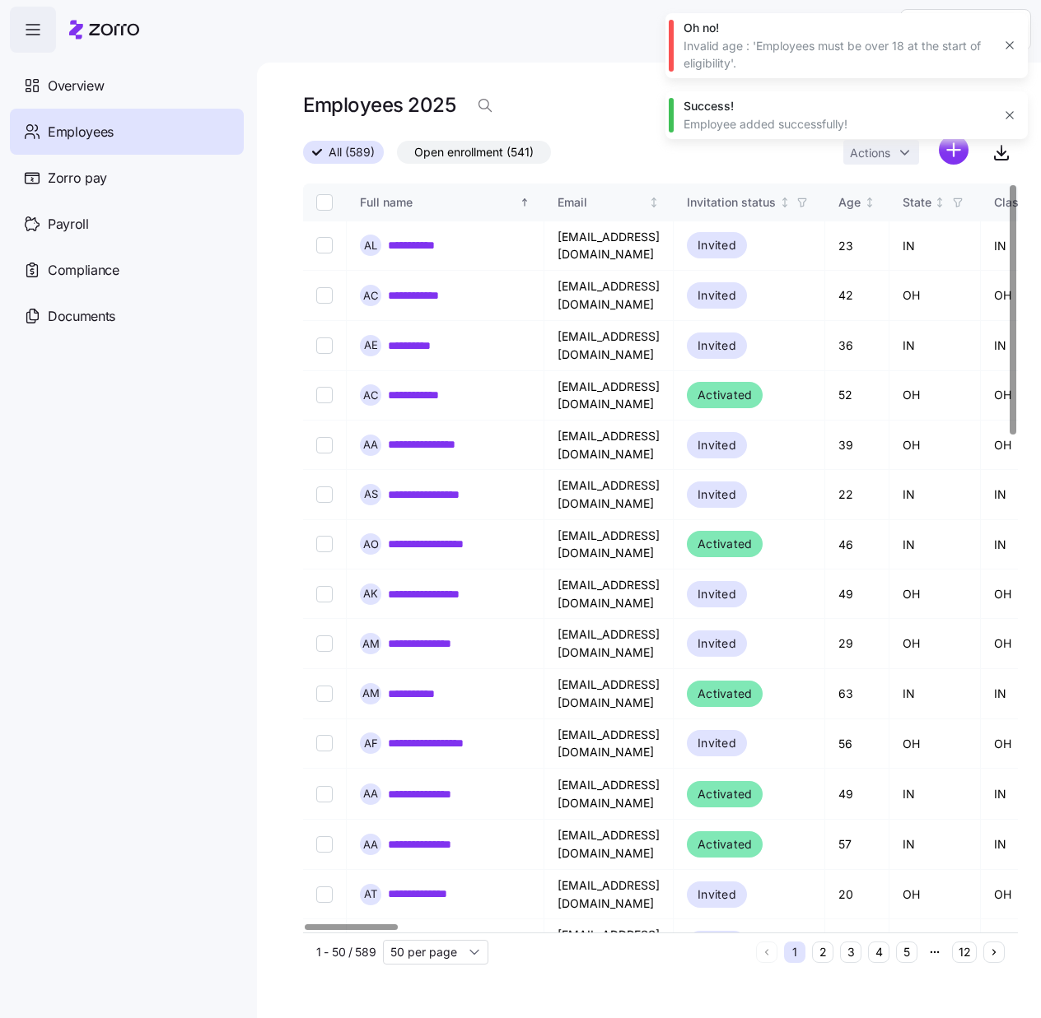
click at [947, 150] on html "**********" at bounding box center [520, 504] width 1041 height 1009
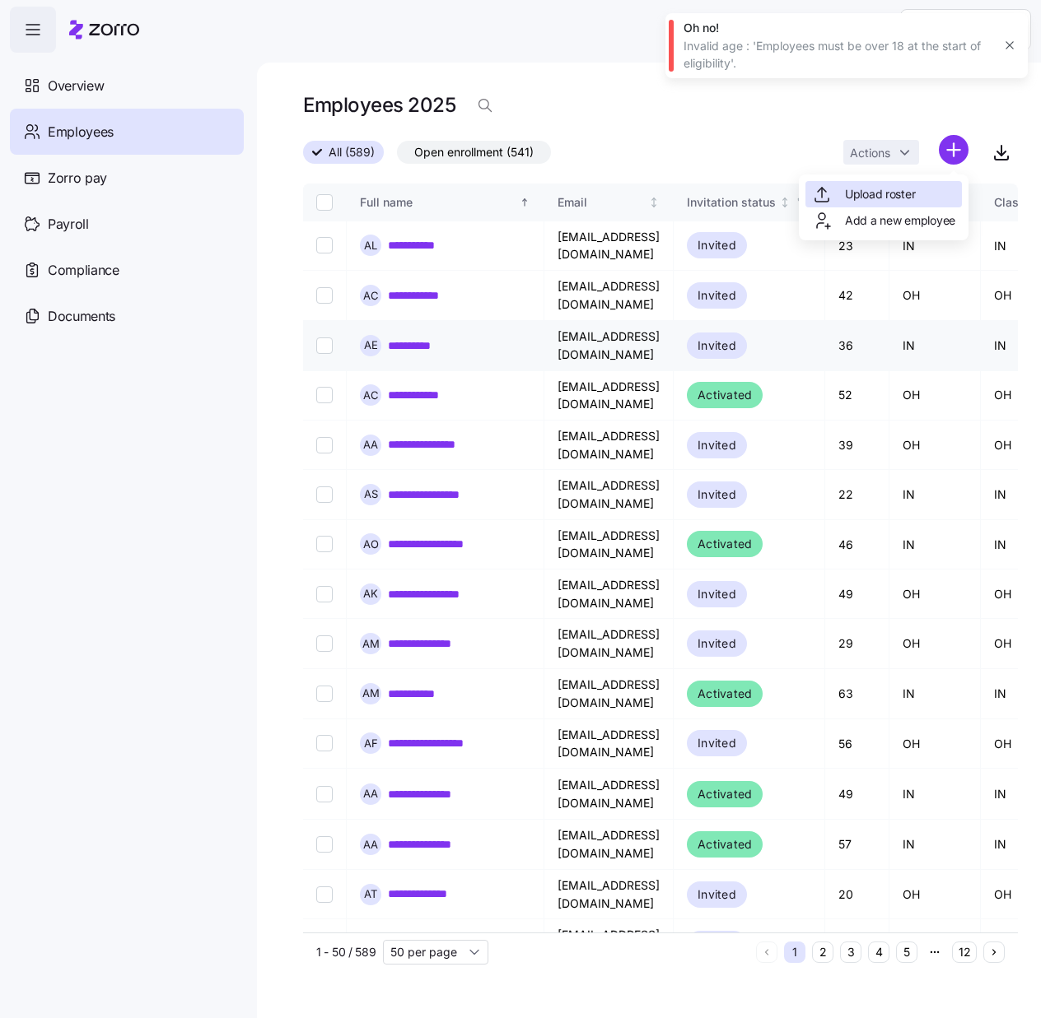
click at [908, 225] on span "Add a new employee" at bounding box center [900, 220] width 110 height 16
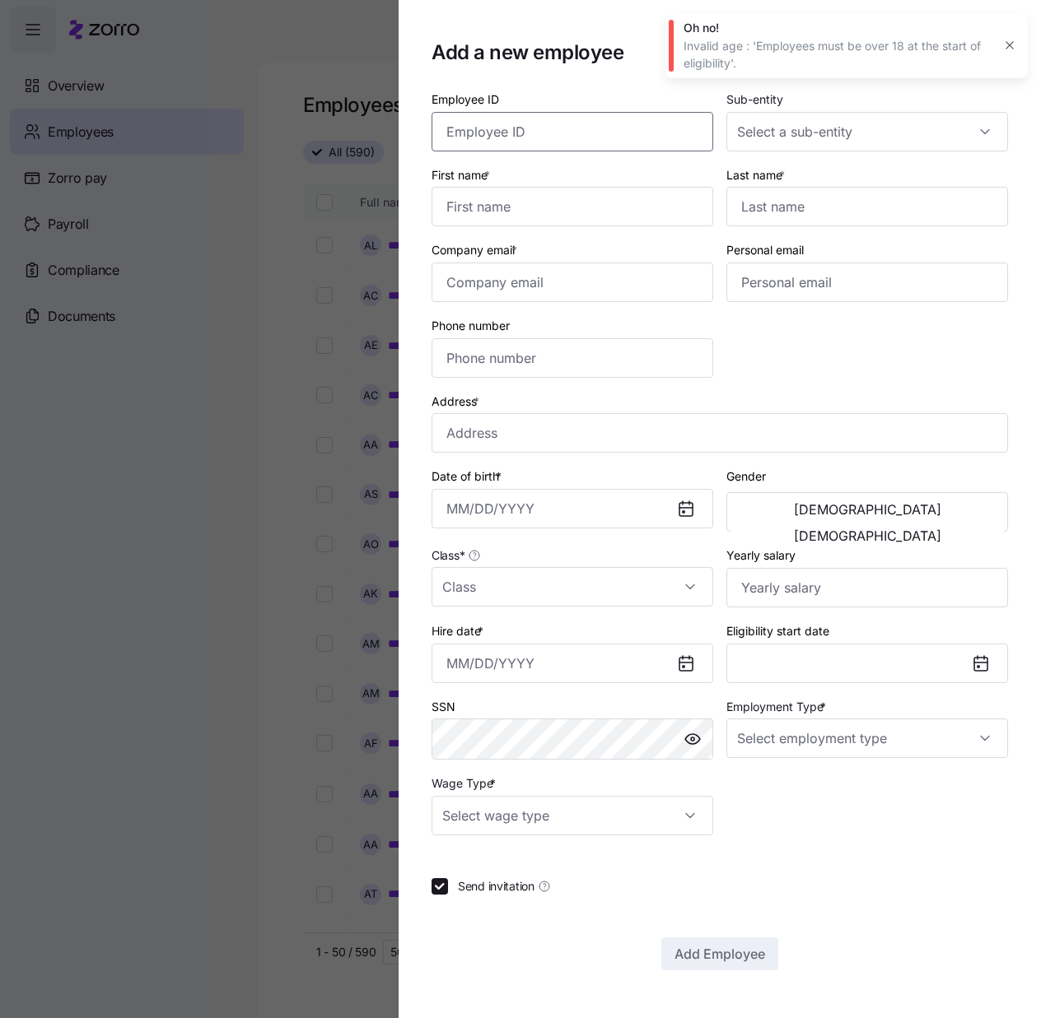
click at [561, 128] on input "Employee ID" at bounding box center [572, 132] width 282 height 40
paste input "358648"
type input "358648"
click at [764, 210] on input "Last name *" at bounding box center [867, 207] width 282 height 40
paste input "[PERSON_NAME]"
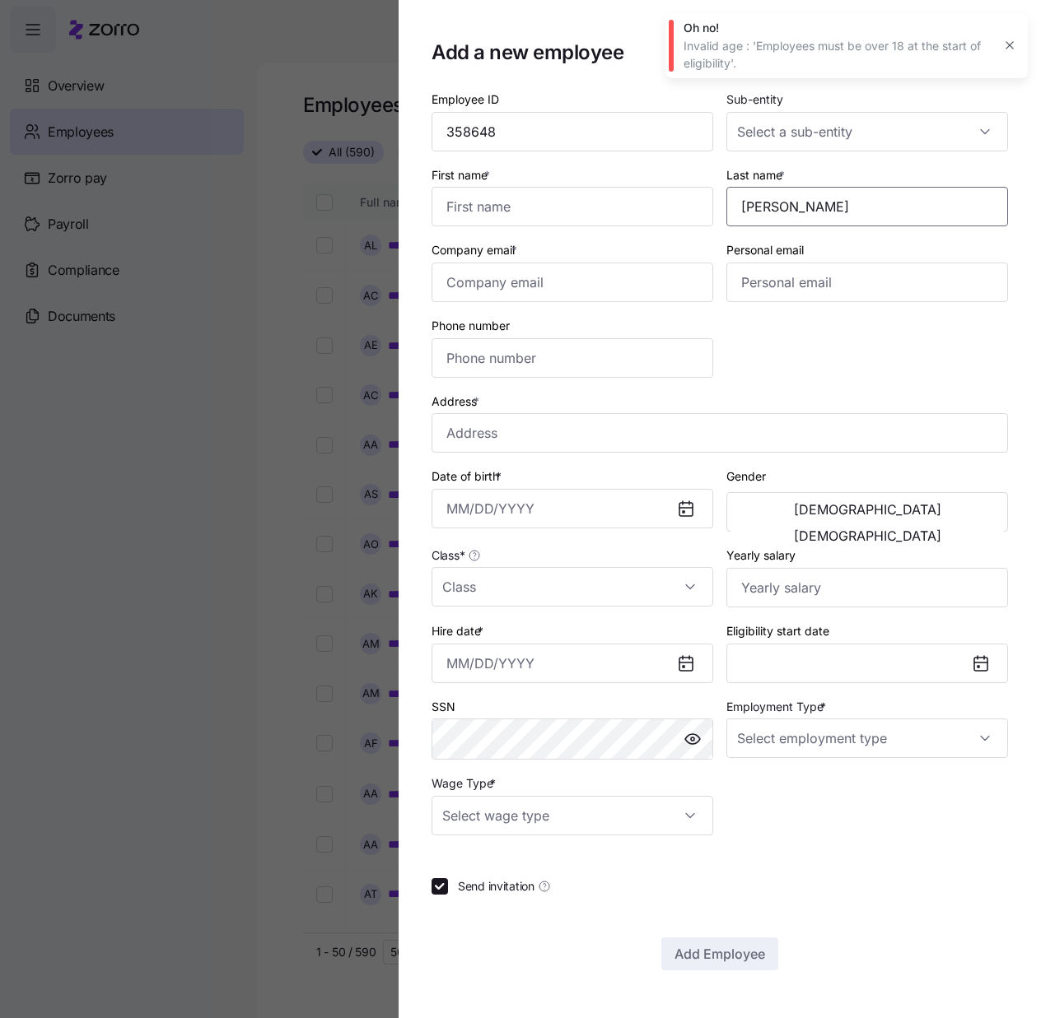
type input "[PERSON_NAME]"
click at [616, 193] on input "First name *" at bounding box center [572, 207] width 282 height 40
paste input "Crystal"
type input "Crystal"
click at [920, 136] on input "Sub-entity" at bounding box center [867, 132] width 282 height 40
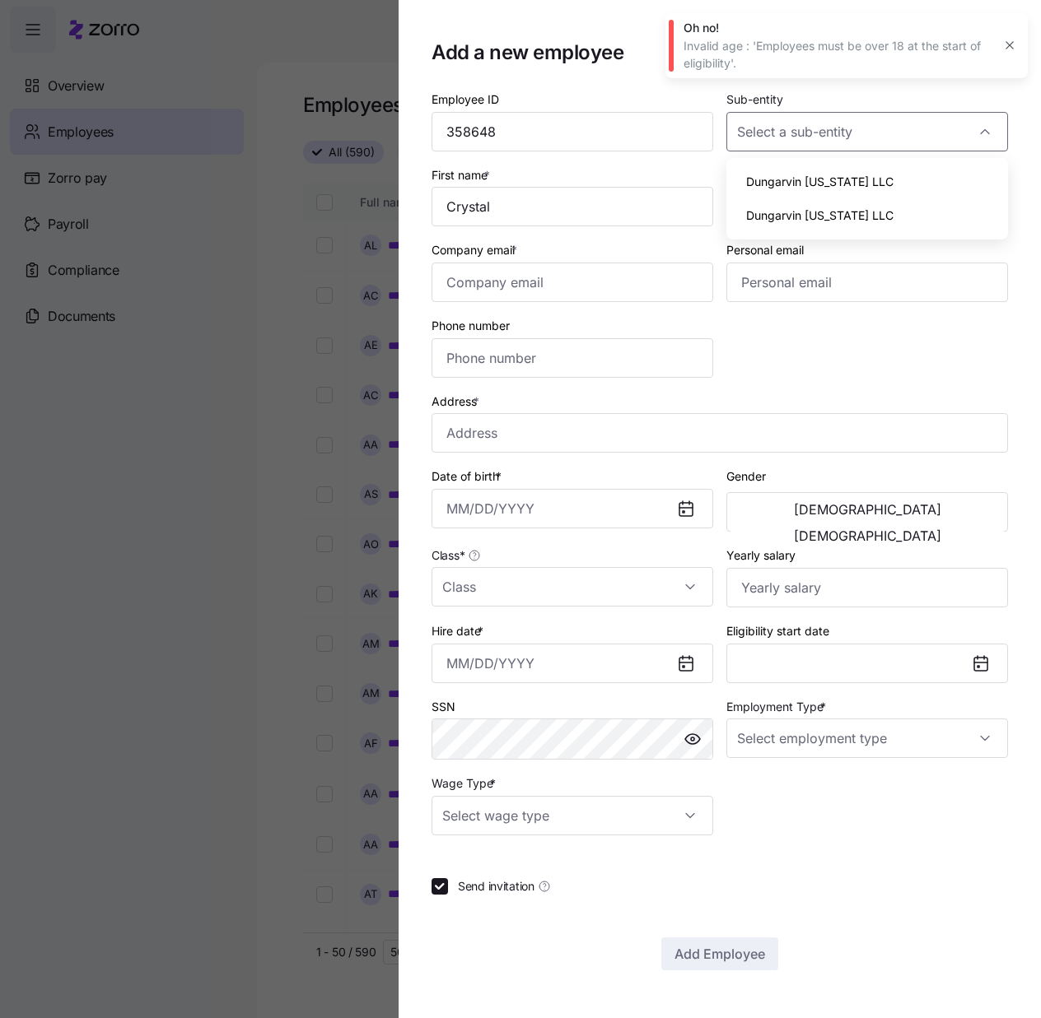
click at [873, 185] on div "Dungarvin [US_STATE] LLC" at bounding box center [867, 182] width 268 height 35
type input "Dungarvin [US_STATE] LLC"
click at [692, 580] on input "Class *" at bounding box center [572, 587] width 282 height 40
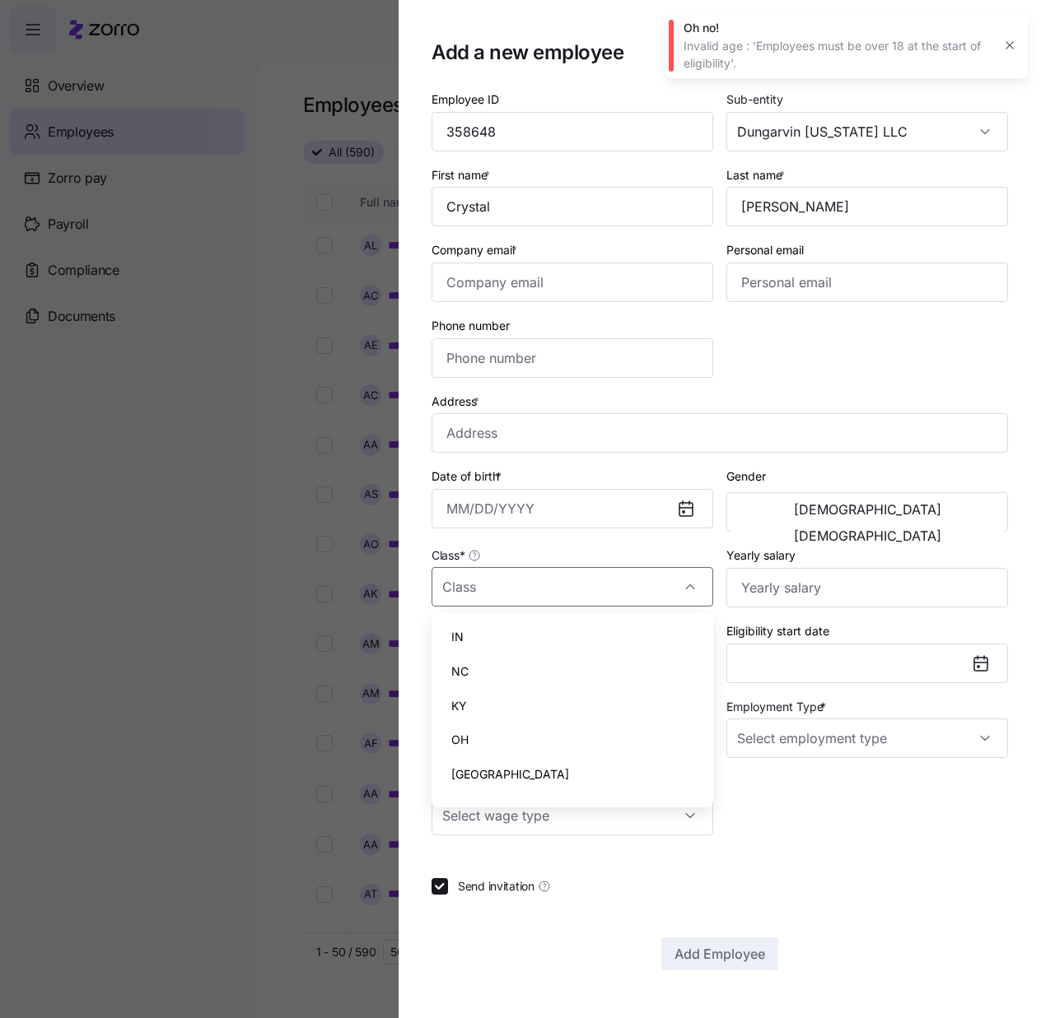
click at [606, 635] on div "IN" at bounding box center [572, 637] width 268 height 35
type input "IN"
click at [902, 724] on input "Employment Type *" at bounding box center [867, 739] width 282 height 40
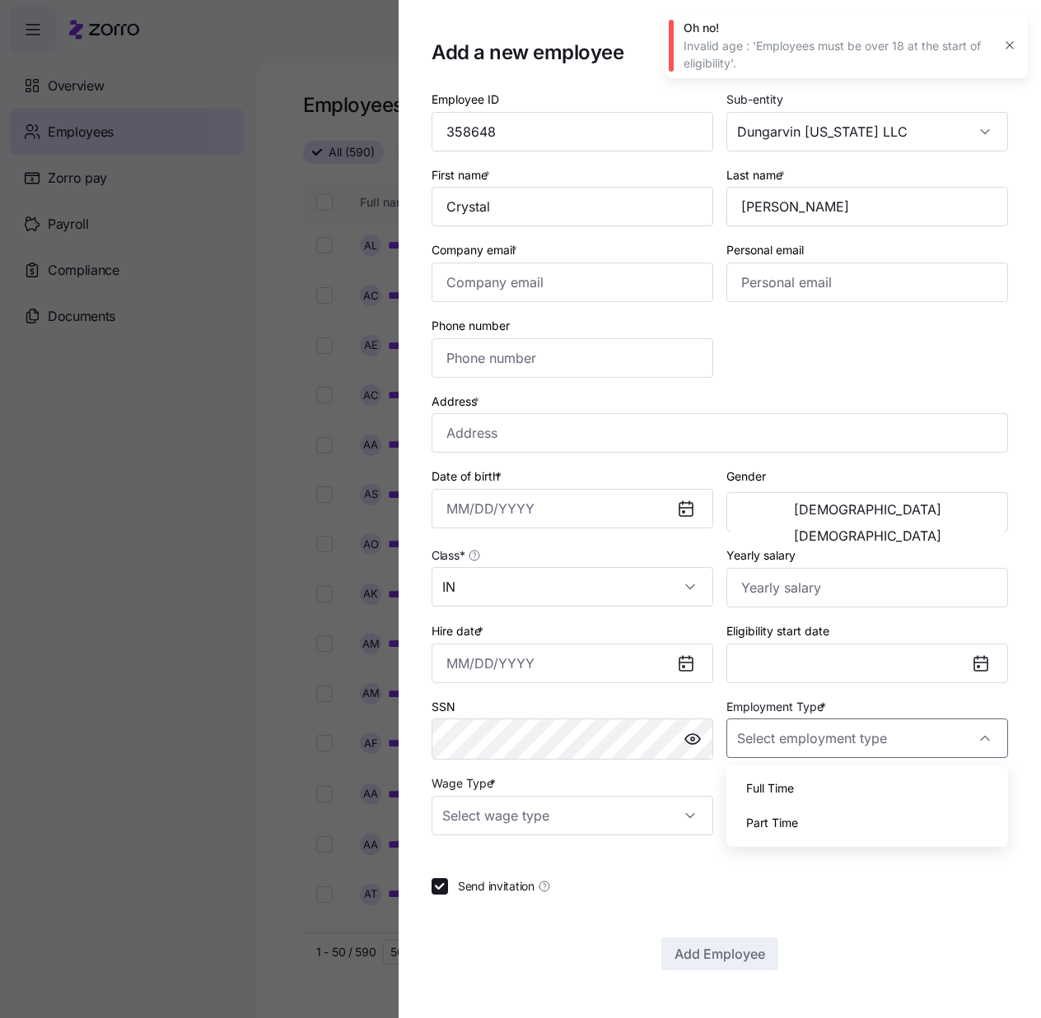
click at [790, 779] on div "Full Time" at bounding box center [867, 788] width 268 height 35
type input "Full Time"
click at [631, 432] on input "Address *" at bounding box center [719, 433] width 576 height 40
paste input "[STREET_ADDRESS]"
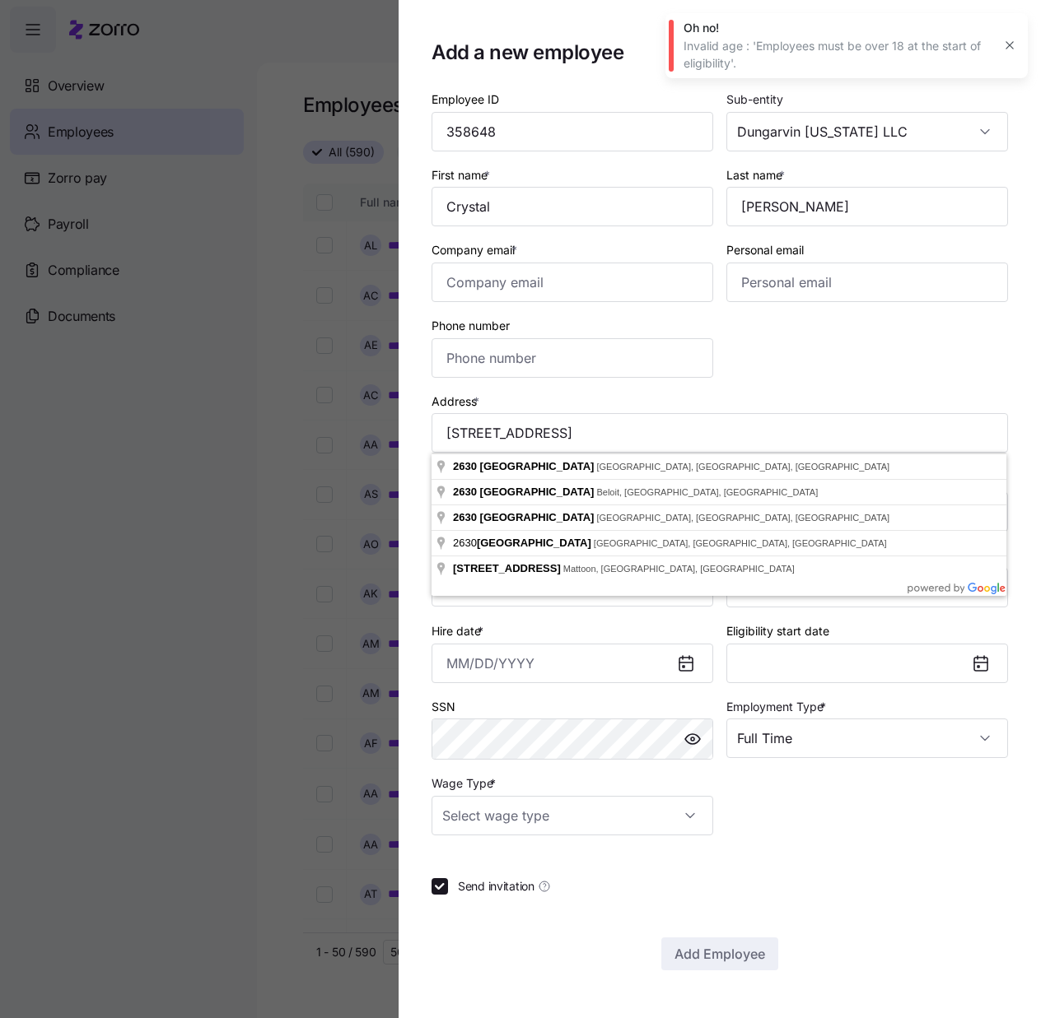
drag, startPoint x: 599, startPoint y: 462, endPoint x: 780, endPoint y: 459, distance: 180.3
type input "[STREET_ADDRESS]"
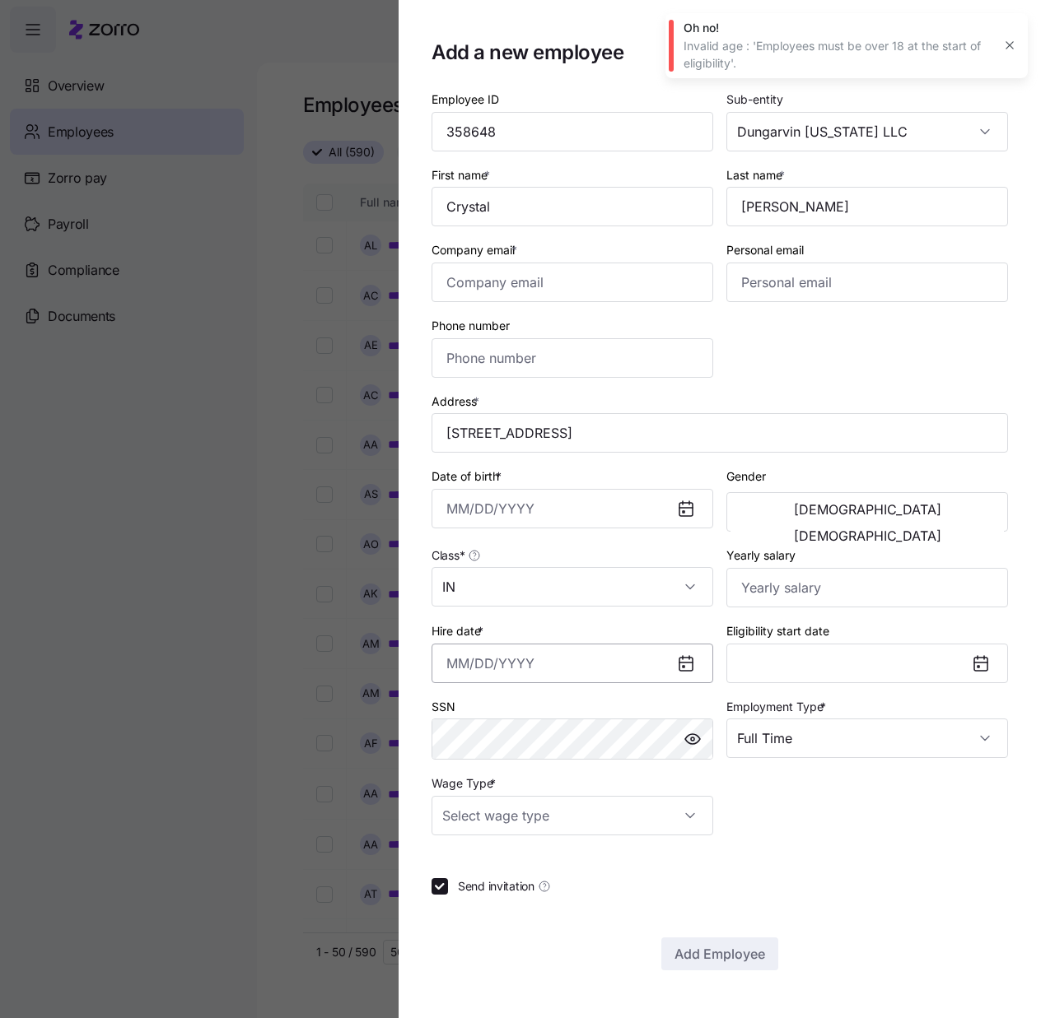
click at [437, 664] on input "Hire date *" at bounding box center [572, 664] width 282 height 40
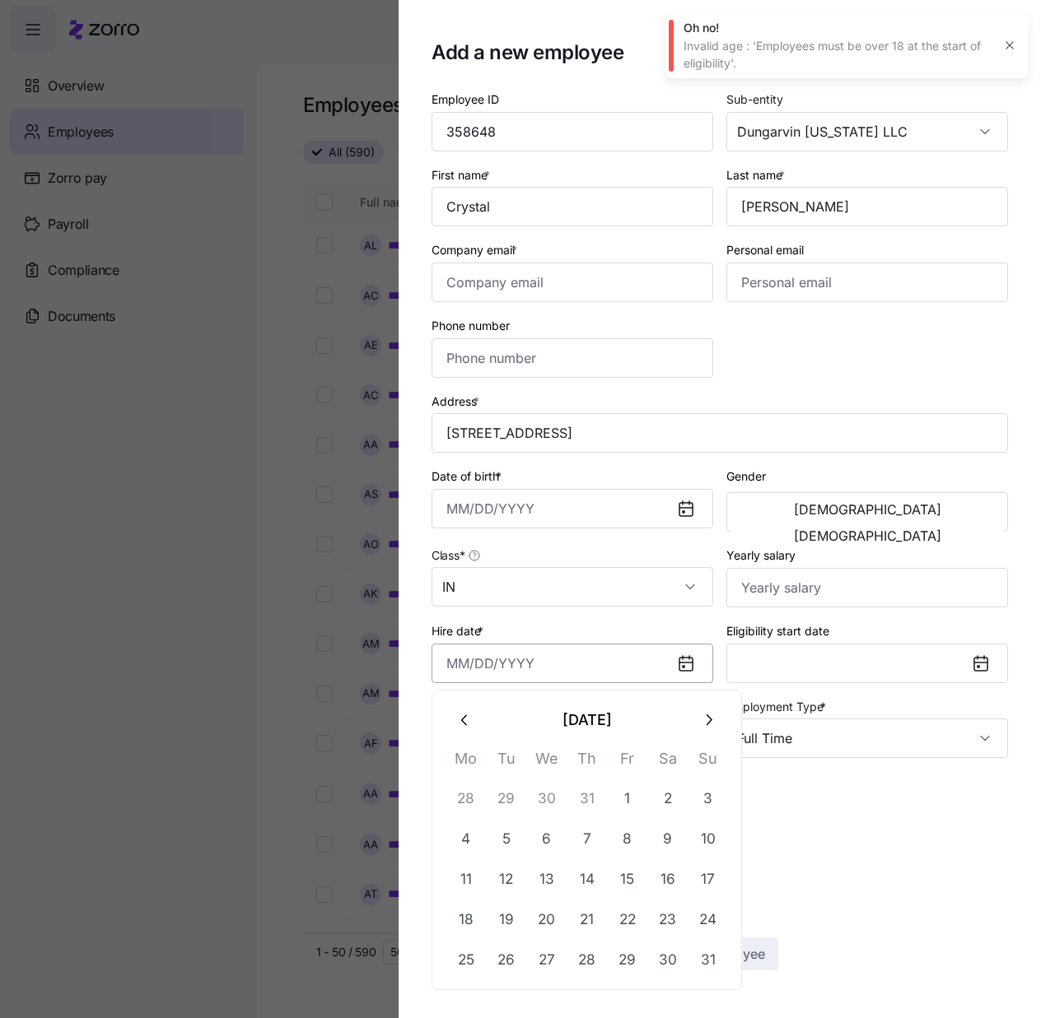
paste input "[DATE]"
type input "[DATE]"
drag, startPoint x: 851, startPoint y: 357, endPoint x: 914, endPoint y: 355, distance: 62.6
click at [852, 357] on div "Employee ID 358648 Sub-entity Dungarvin [US_STATE] LLC First name * [PERSON_NAM…" at bounding box center [719, 462] width 589 height 760
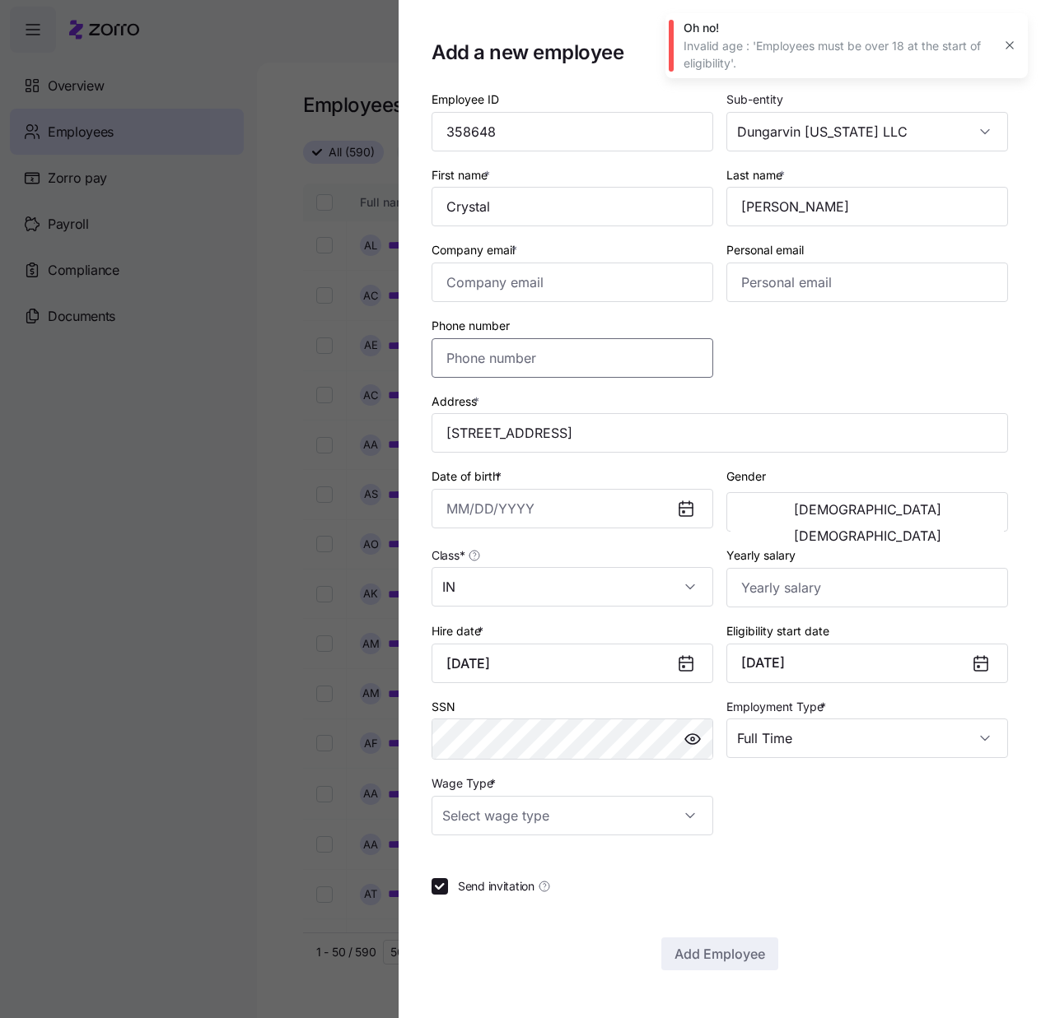
click at [473, 360] on input "Phone number" at bounding box center [572, 358] width 282 height 40
paste input "[PHONE_NUMBER]"
type input "[PHONE_NUMBER]"
click at [501, 508] on input "Date of birth *" at bounding box center [572, 509] width 282 height 40
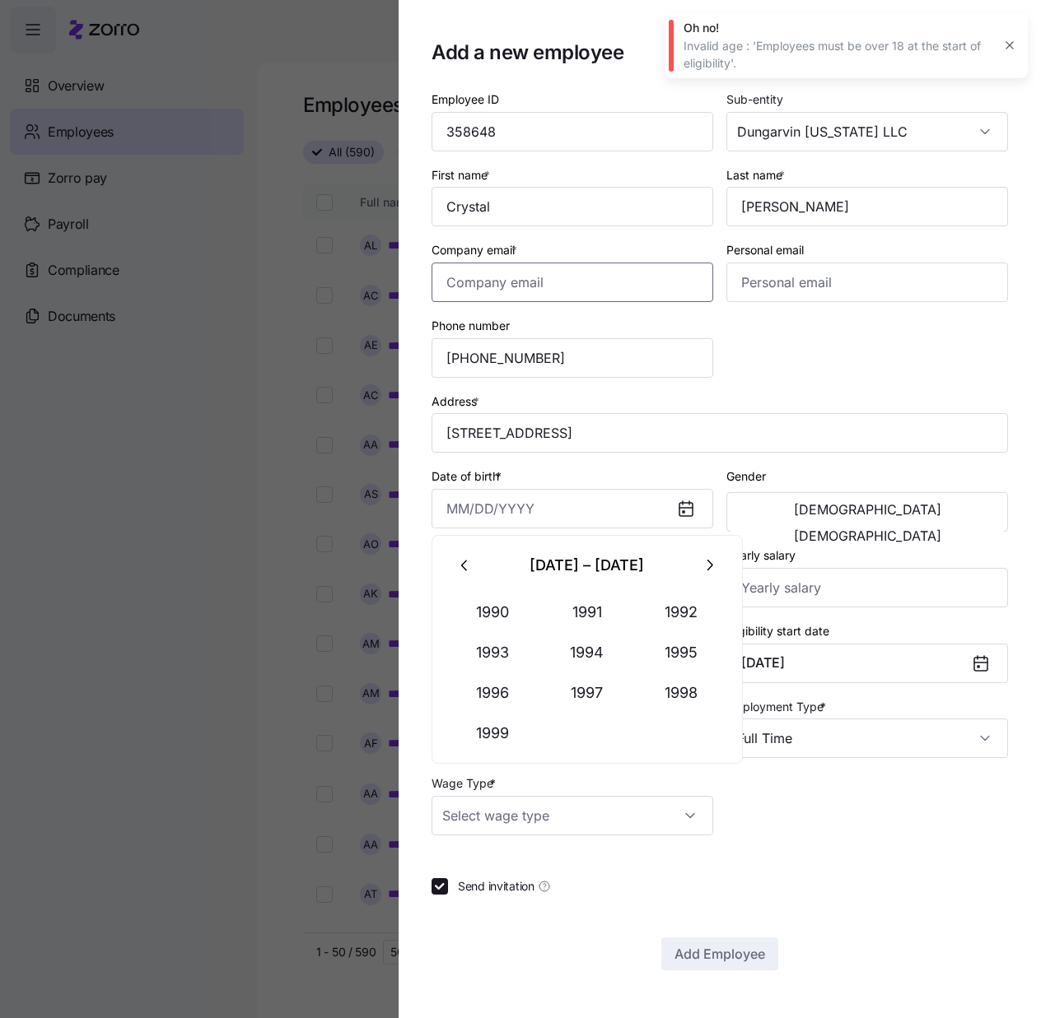
click at [519, 292] on input "Company email *" at bounding box center [572, 283] width 282 height 40
paste input "[EMAIL_ADDRESS][DOMAIN_NAME]"
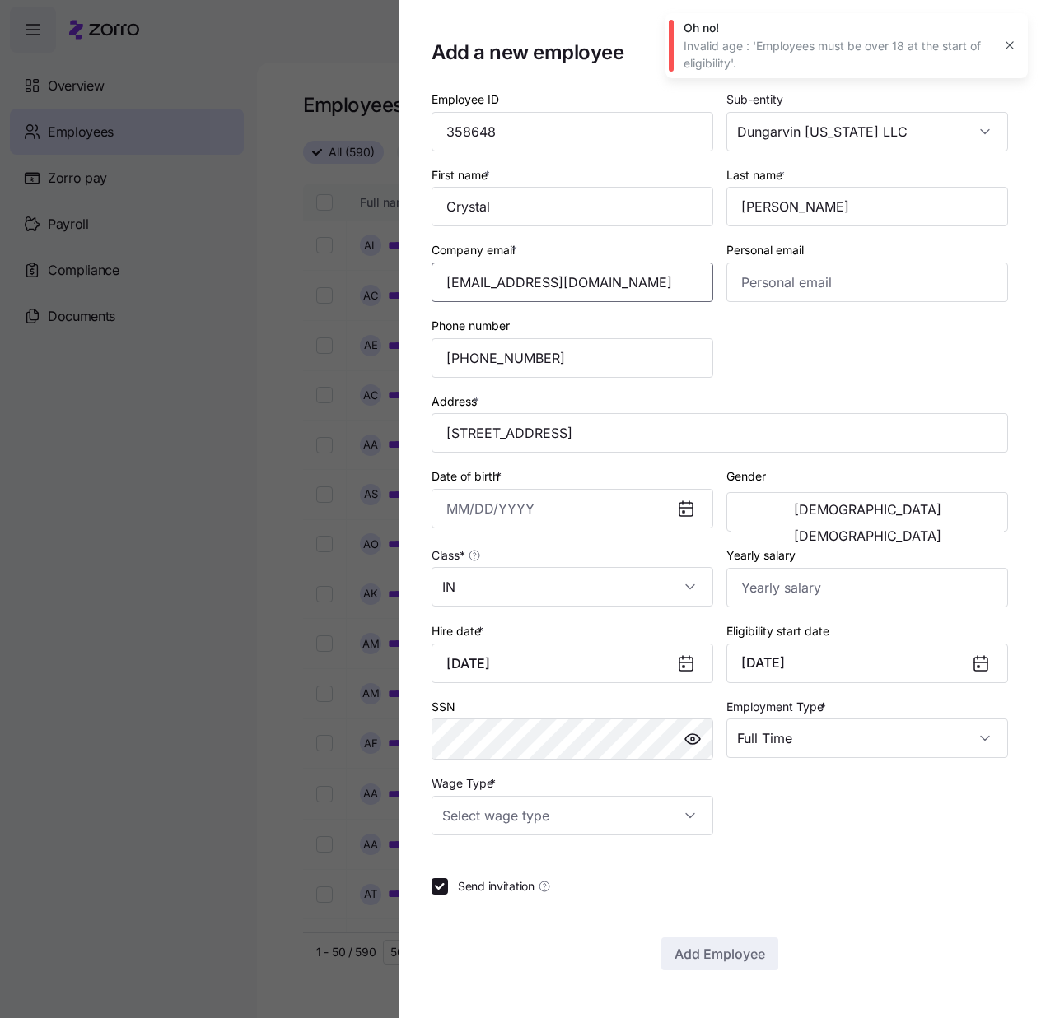
type input "[EMAIL_ADDRESS][DOMAIN_NAME]"
click at [453, 509] on input "Date of birth *" at bounding box center [572, 509] width 282 height 40
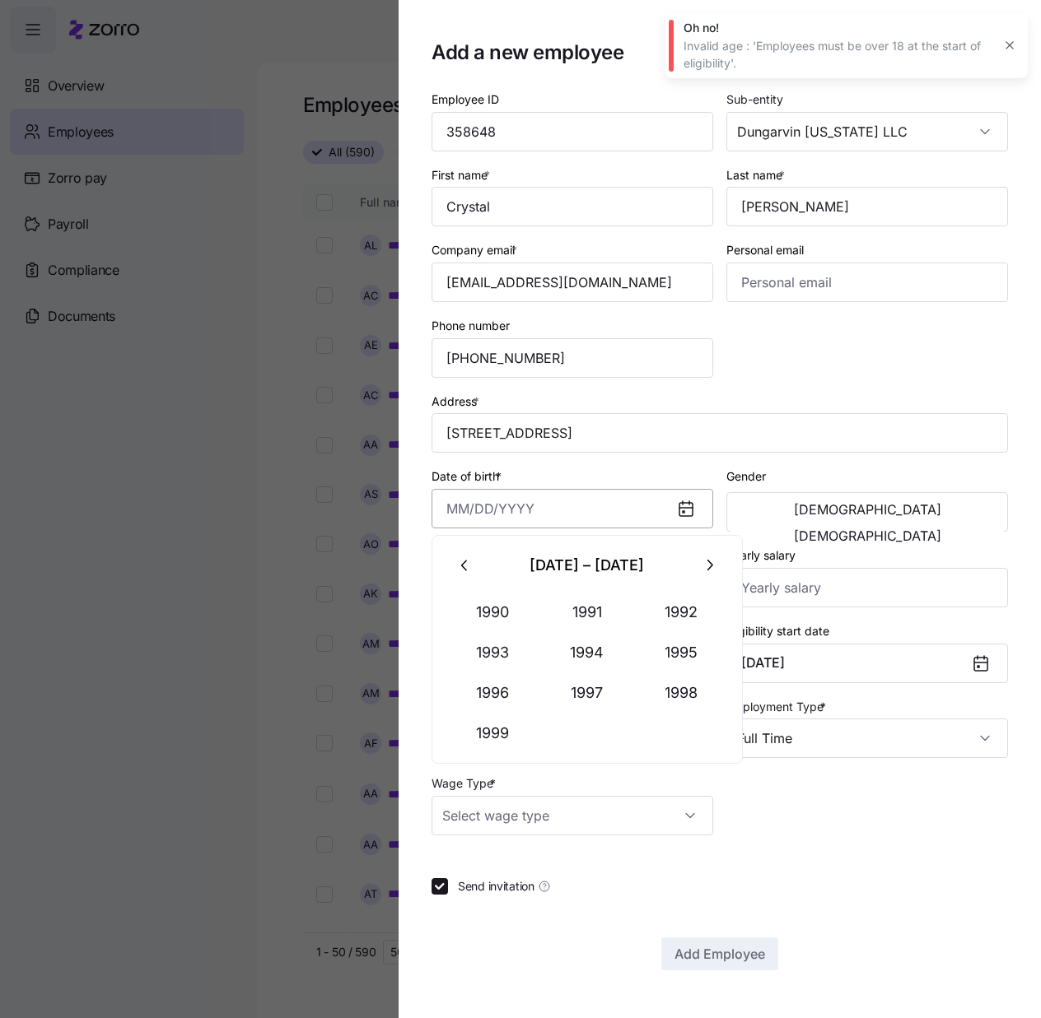
paste input "[DATE]"
type input "[DATE]"
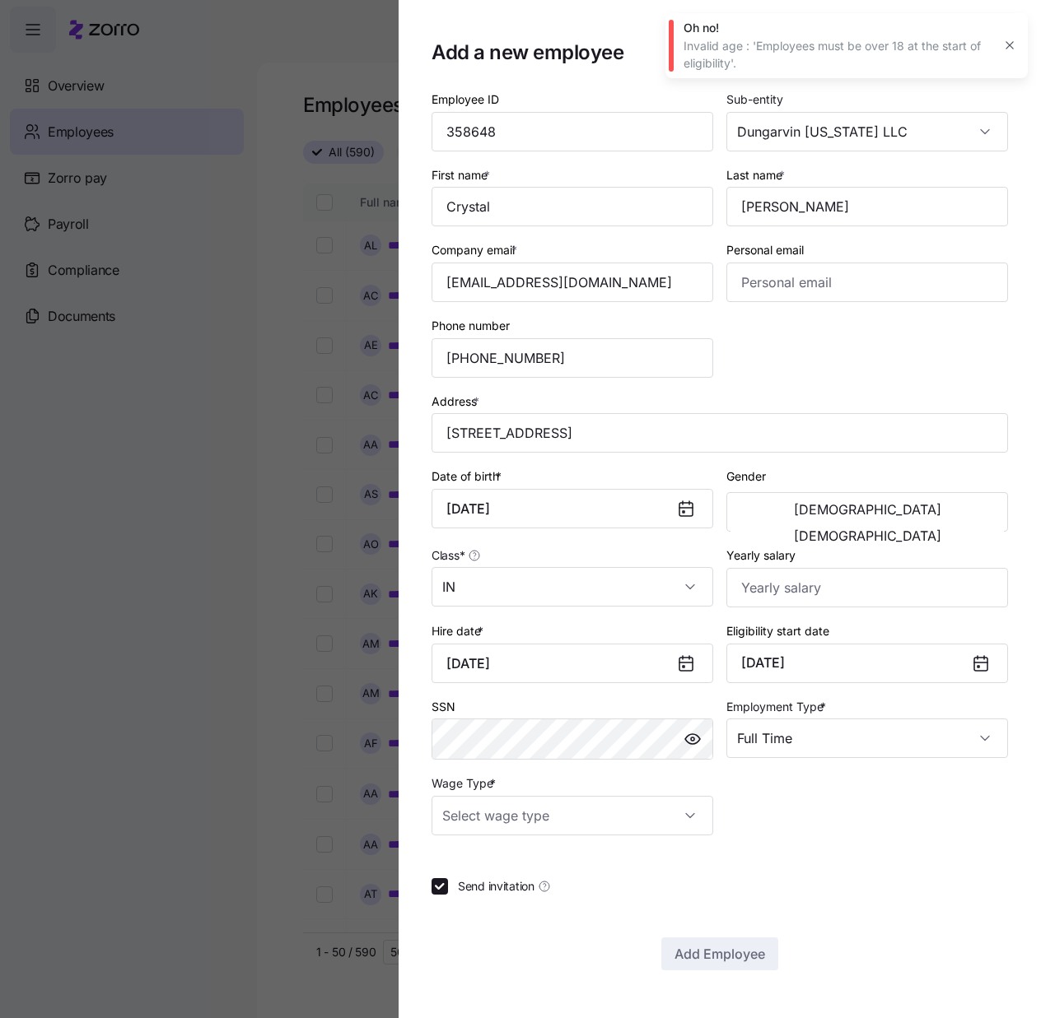
click at [897, 384] on div "Address * [STREET_ADDRESS]" at bounding box center [719, 422] width 589 height 76
click at [958, 523] on button "[DEMOGRAPHIC_DATA]" at bounding box center [866, 536] width 273 height 26
click at [866, 820] on div "Employee ID 358648 Sub-entity Dungarvin [US_STATE] LLC First name * [PERSON_NAM…" at bounding box center [719, 462] width 589 height 760
click at [813, 585] on input "Yearly salary" at bounding box center [867, 588] width 282 height 40
click at [792, 592] on input "Yearly salary" at bounding box center [867, 588] width 282 height 40
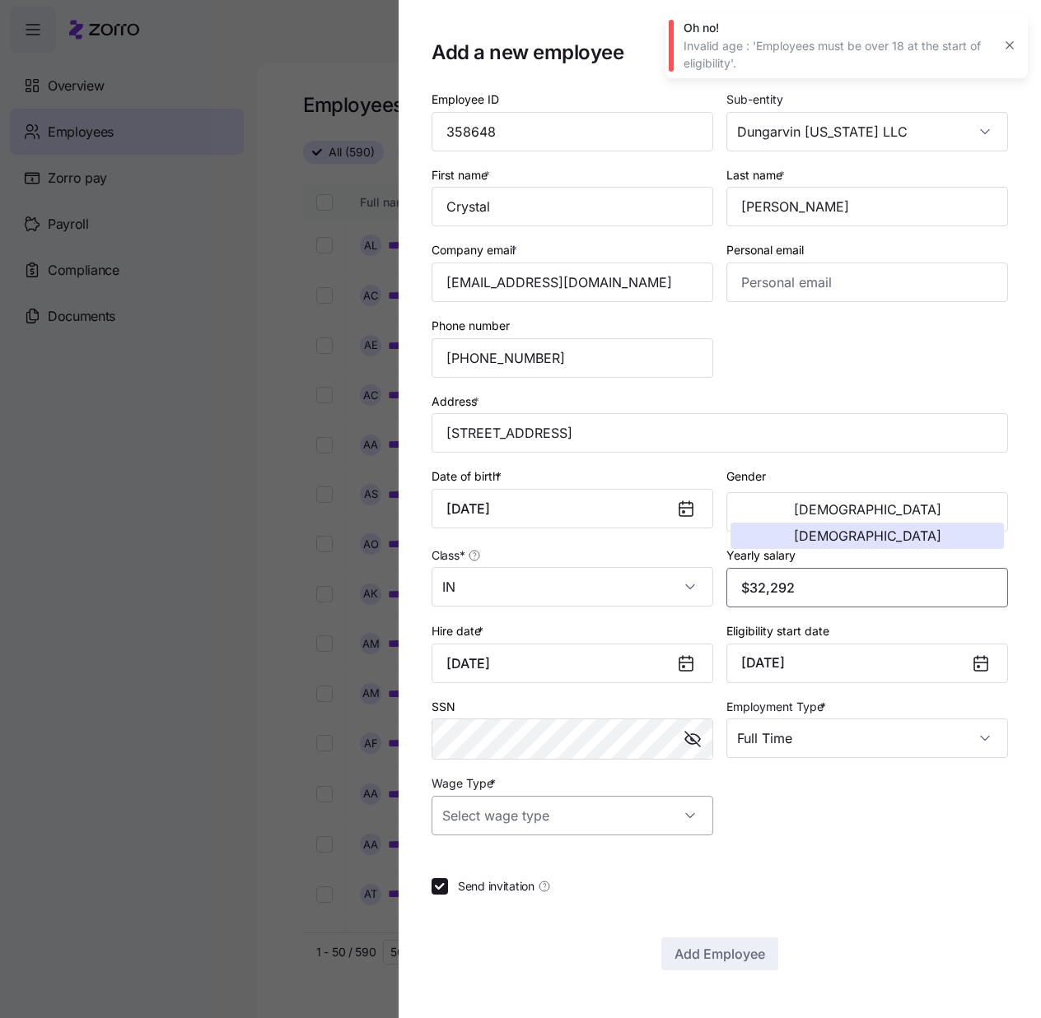
type input "$32,292"
click at [690, 809] on input "Wage Type *" at bounding box center [572, 816] width 282 height 40
click at [553, 897] on div "Hourly" at bounding box center [572, 900] width 268 height 35
type input "Hourly"
click at [1005, 44] on icon "button" at bounding box center [1009, 45] width 13 height 13
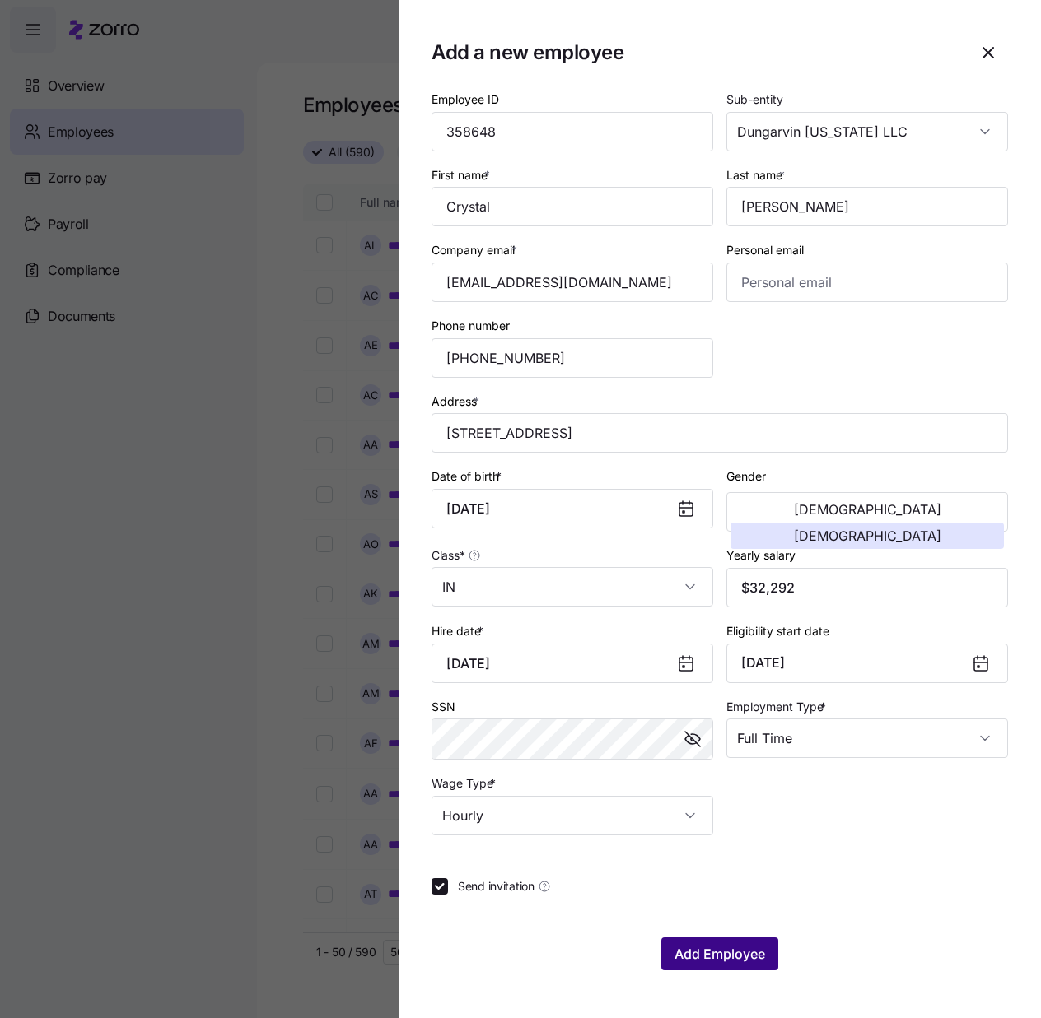
click at [701, 957] on span "Add Employee" at bounding box center [719, 954] width 91 height 20
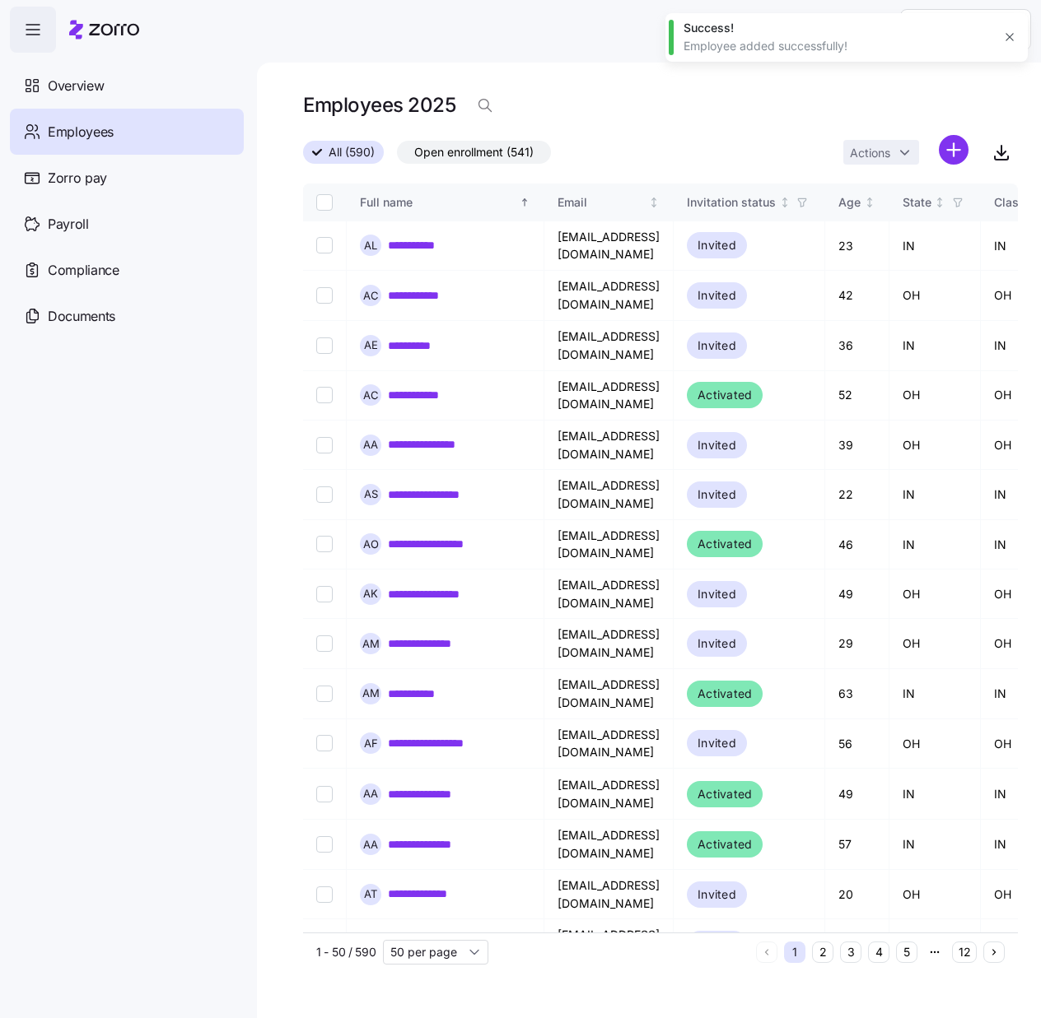
click at [696, 134] on div "Employees 2025" at bounding box center [660, 112] width 715 height 46
click at [953, 146] on html "**********" at bounding box center [520, 504] width 1041 height 1009
click at [878, 222] on span "Add a new employee" at bounding box center [900, 220] width 110 height 16
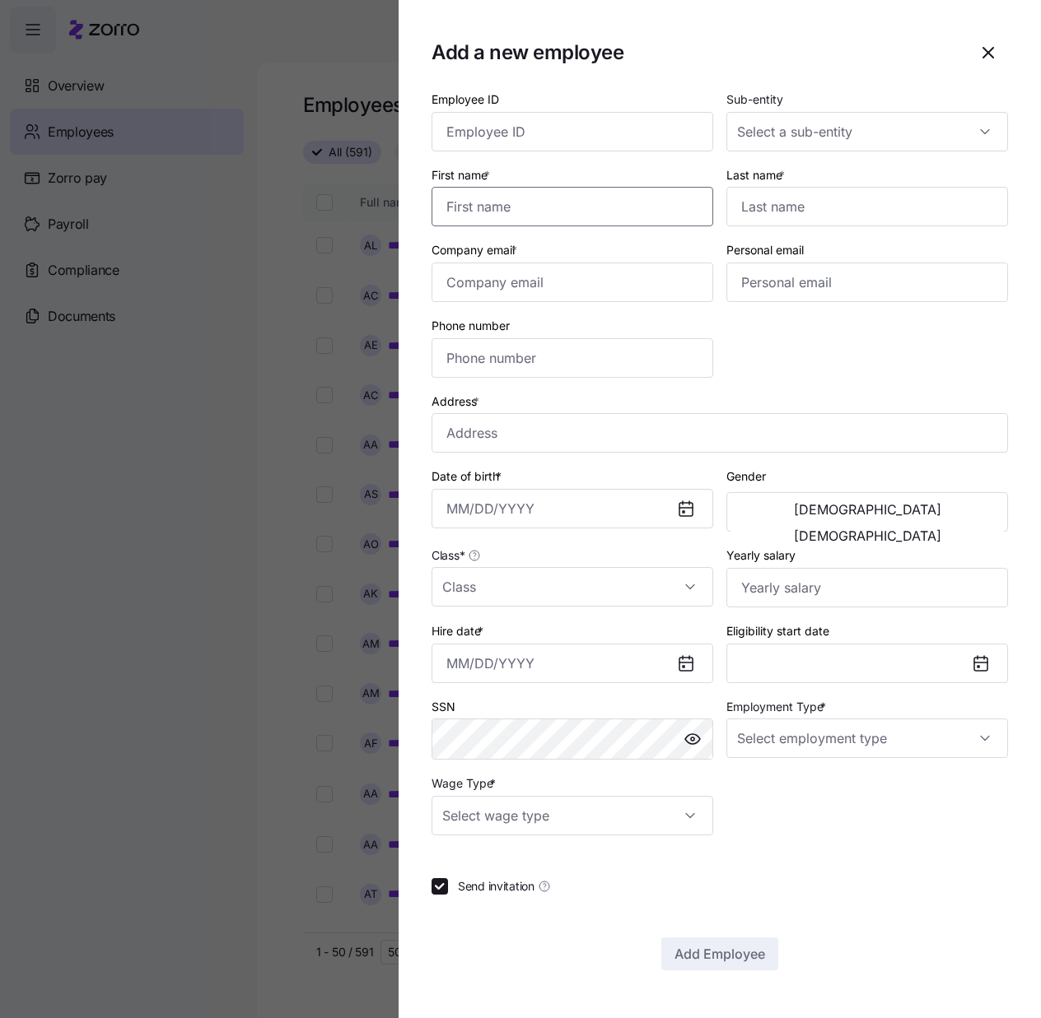
click at [571, 224] on input "First name *" at bounding box center [572, 207] width 282 height 40
paste input "[PERSON_NAME]"
type input "[PERSON_NAME]"
click at [774, 203] on input "Last name *" at bounding box center [867, 207] width 282 height 40
paste input "[PERSON_NAME]"
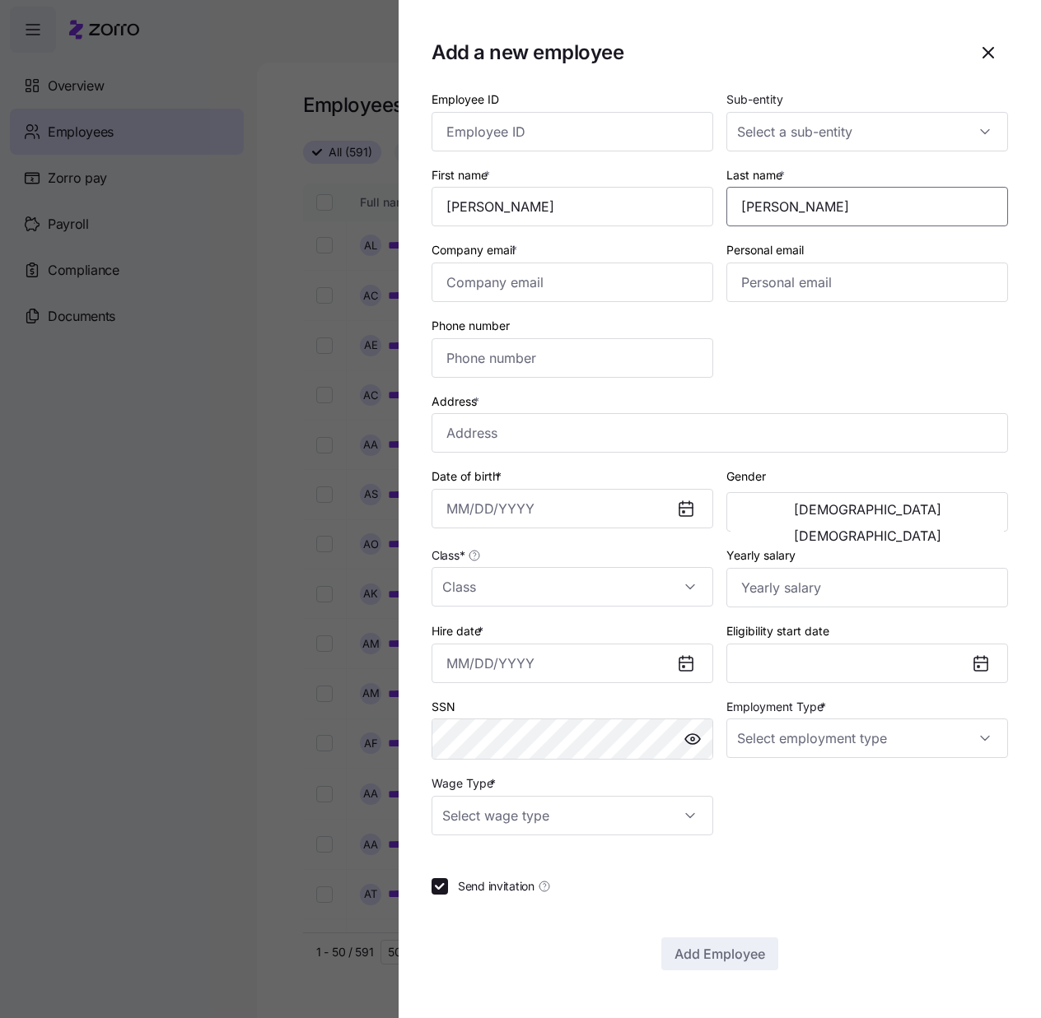
type input "[PERSON_NAME]"
click at [642, 133] on input "Employee ID" at bounding box center [572, 132] width 282 height 40
paste input "358644"
type input "358644"
click at [954, 123] on input "Sub-entity" at bounding box center [867, 132] width 282 height 40
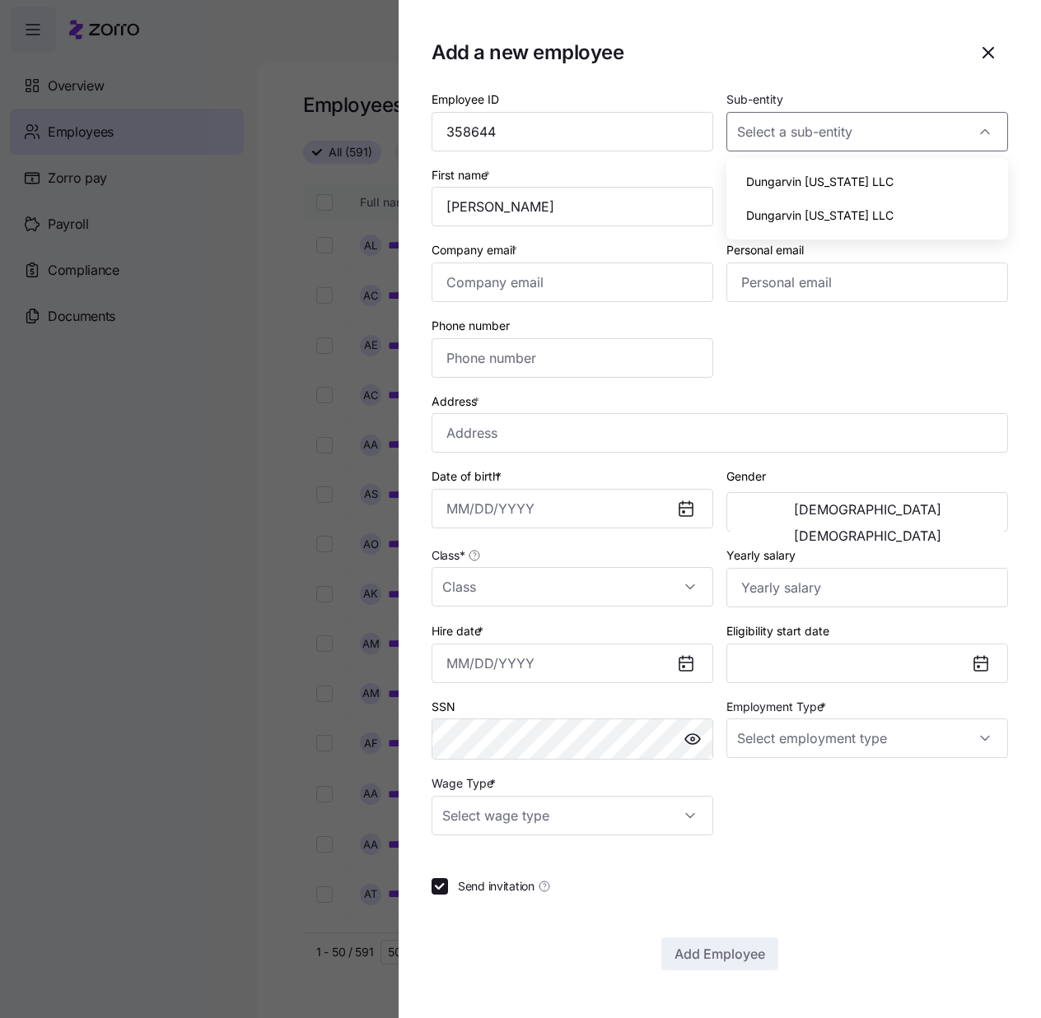
click at [890, 183] on div "Dungarvin [US_STATE] LLC" at bounding box center [867, 182] width 268 height 35
type input "Dungarvin [US_STATE] LLC"
click at [679, 585] on input "Class *" at bounding box center [572, 587] width 282 height 40
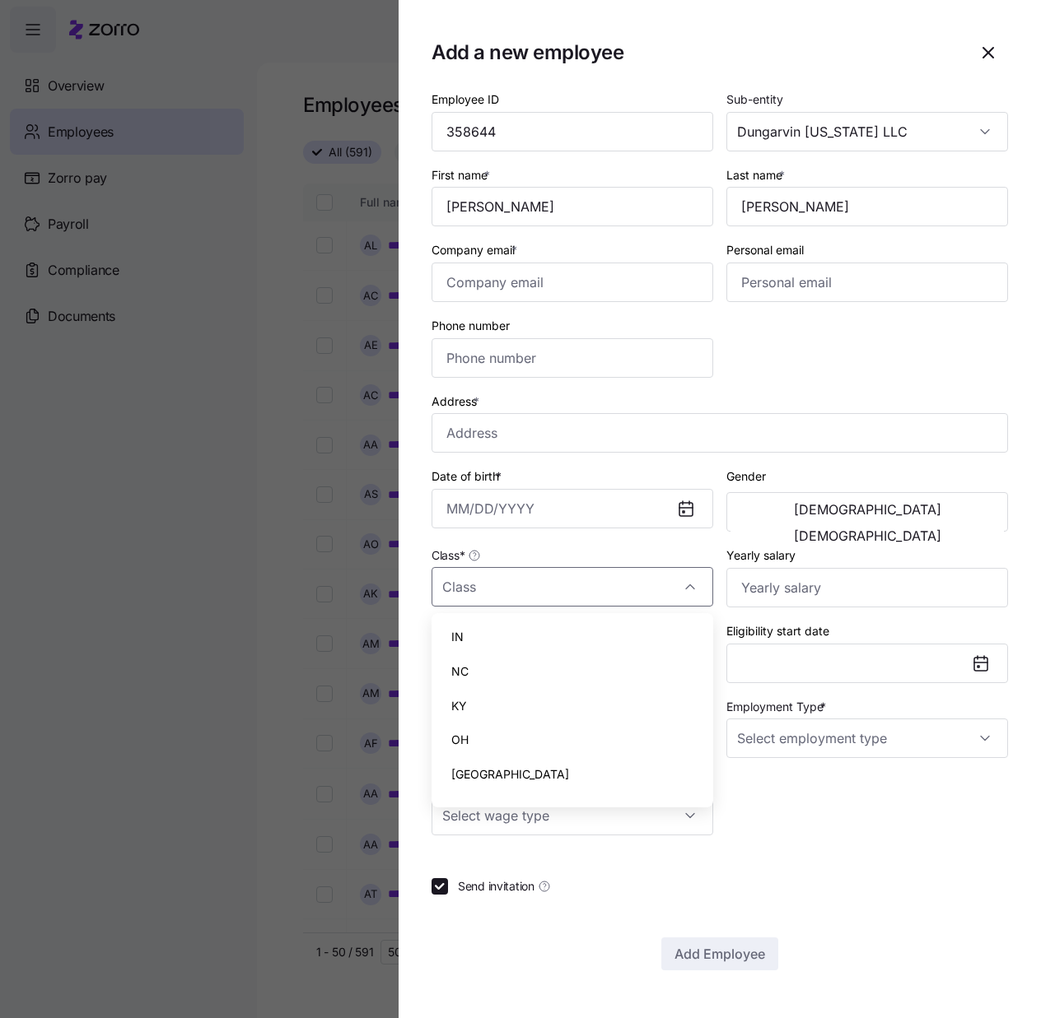
click at [511, 628] on div "IN" at bounding box center [572, 637] width 268 height 35
type input "IN"
click at [456, 505] on input "Date of birth *" at bounding box center [572, 509] width 282 height 40
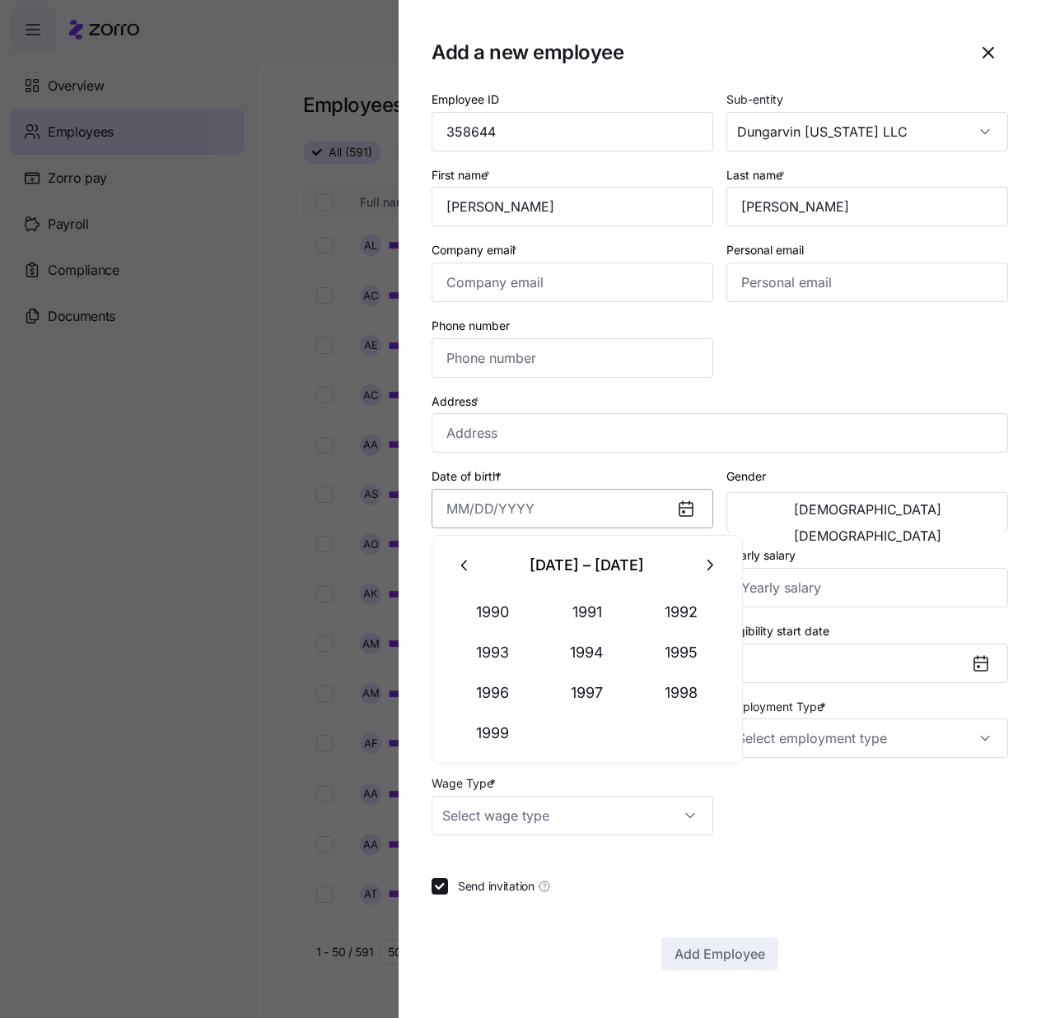
paste input "[DATE]"
type input "[DATE]"
click at [550, 469] on div "Date of birth * [DEMOGRAPHIC_DATA]" at bounding box center [572, 497] width 282 height 63
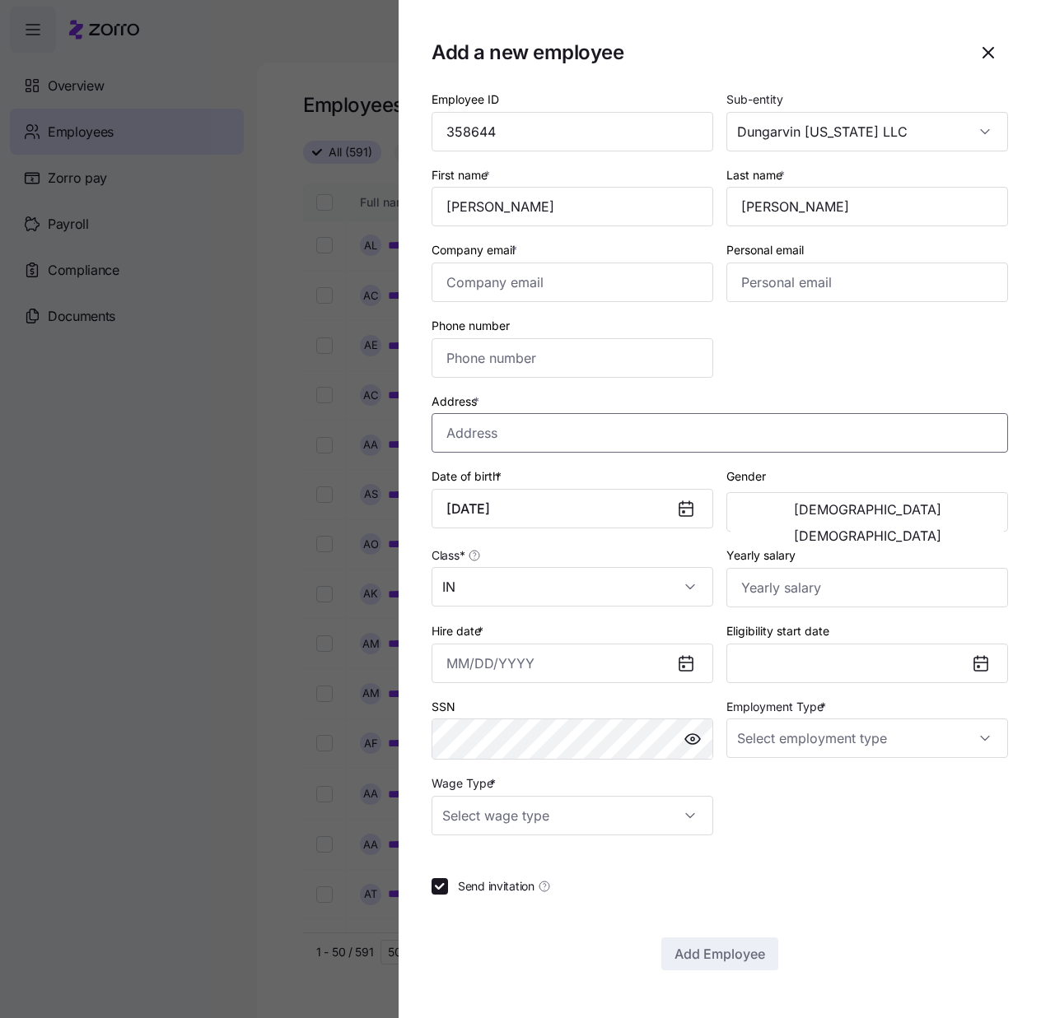
click at [520, 437] on input "Address *" at bounding box center [719, 433] width 576 height 40
paste input "[STREET_ADDRESS]"
type input "[STREET_ADDRESS]"
click at [445, 658] on input "Hire date *" at bounding box center [572, 664] width 282 height 40
paste input "[DATE]"
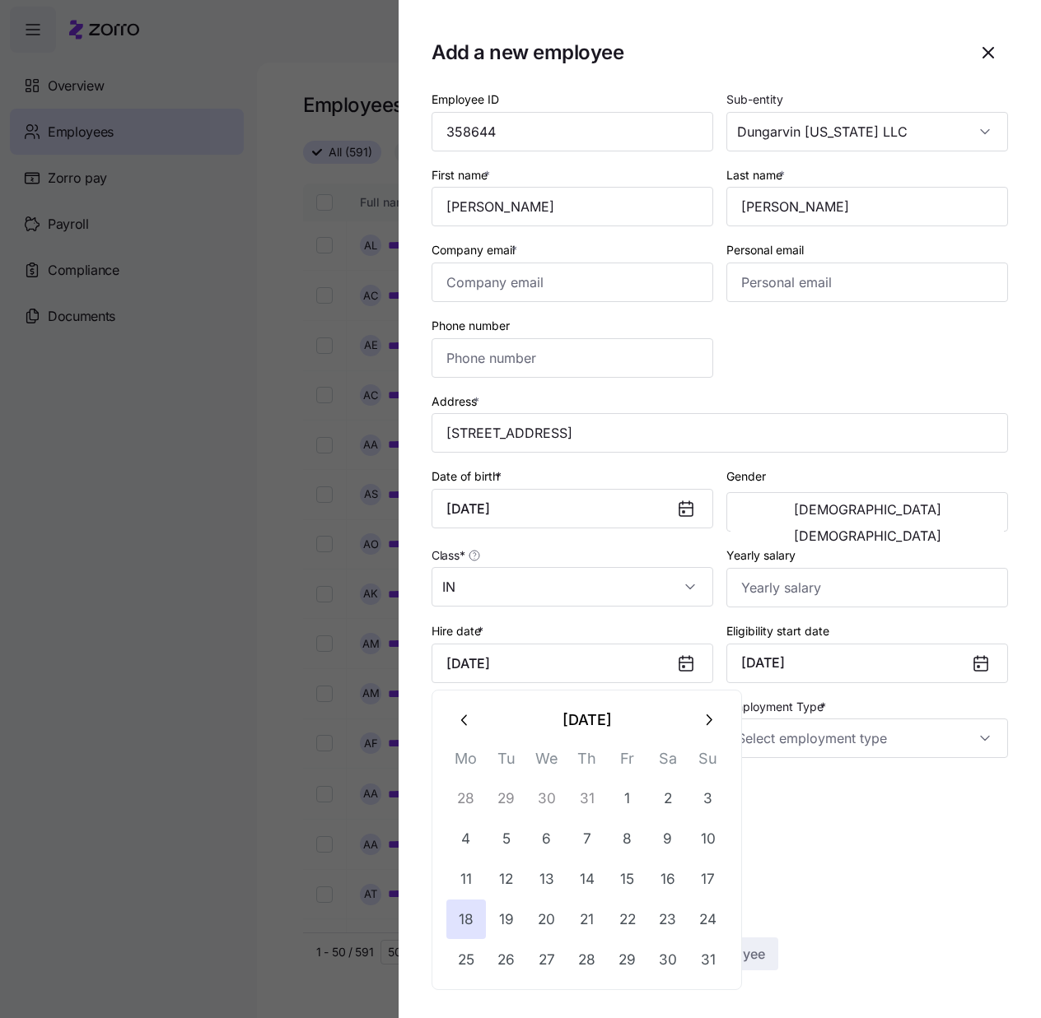
click at [795, 356] on div "Employee ID 358644 Sub-entity Dungarvin [US_STATE] LLC First name * [PERSON_NAM…" at bounding box center [719, 462] width 589 height 760
type input "[DATE]"
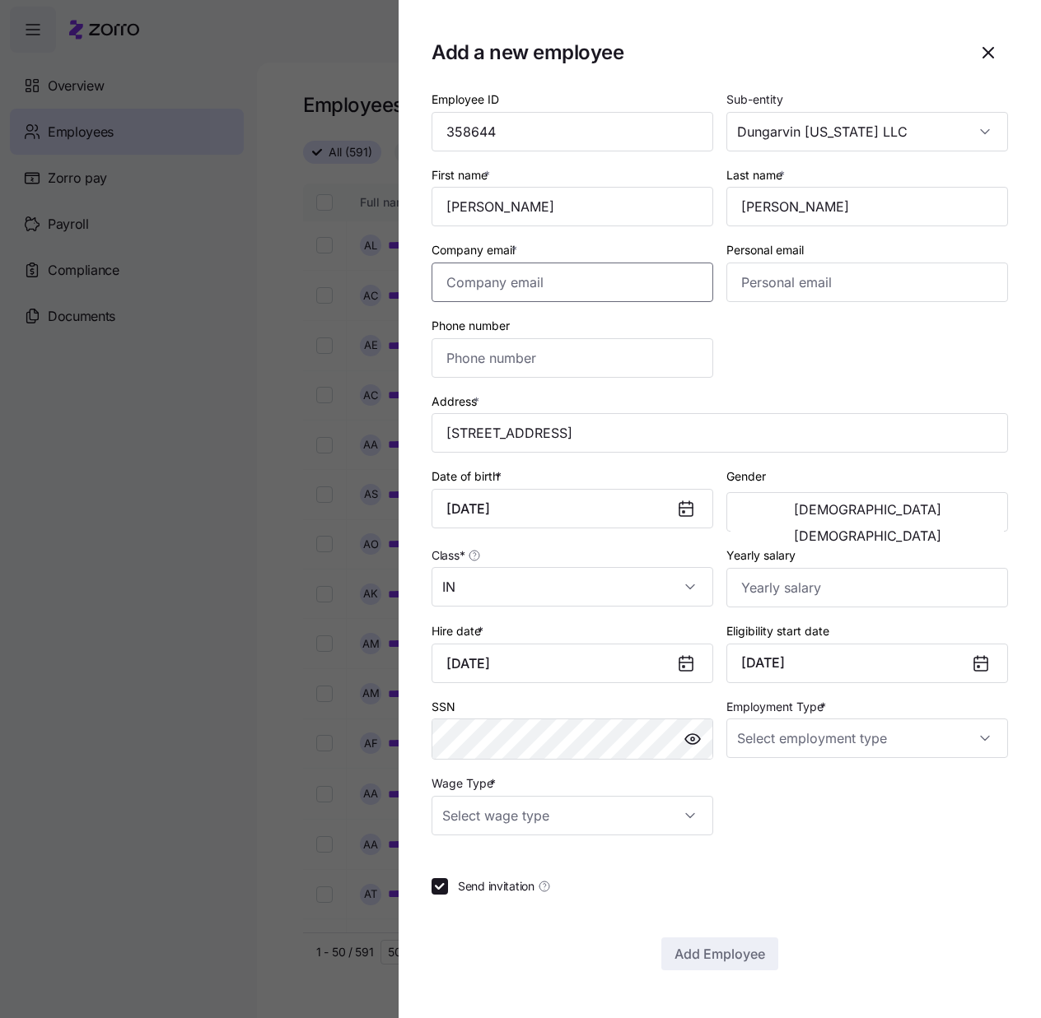
click at [481, 287] on input "Company email *" at bounding box center [572, 283] width 282 height 40
paste input "[EMAIL_ADDRESS][DOMAIN_NAME]"
type input "[EMAIL_ADDRESS][DOMAIN_NAME]"
click at [469, 342] on input "Phone number" at bounding box center [572, 358] width 282 height 40
paste input "[PHONE_NUMBER]"
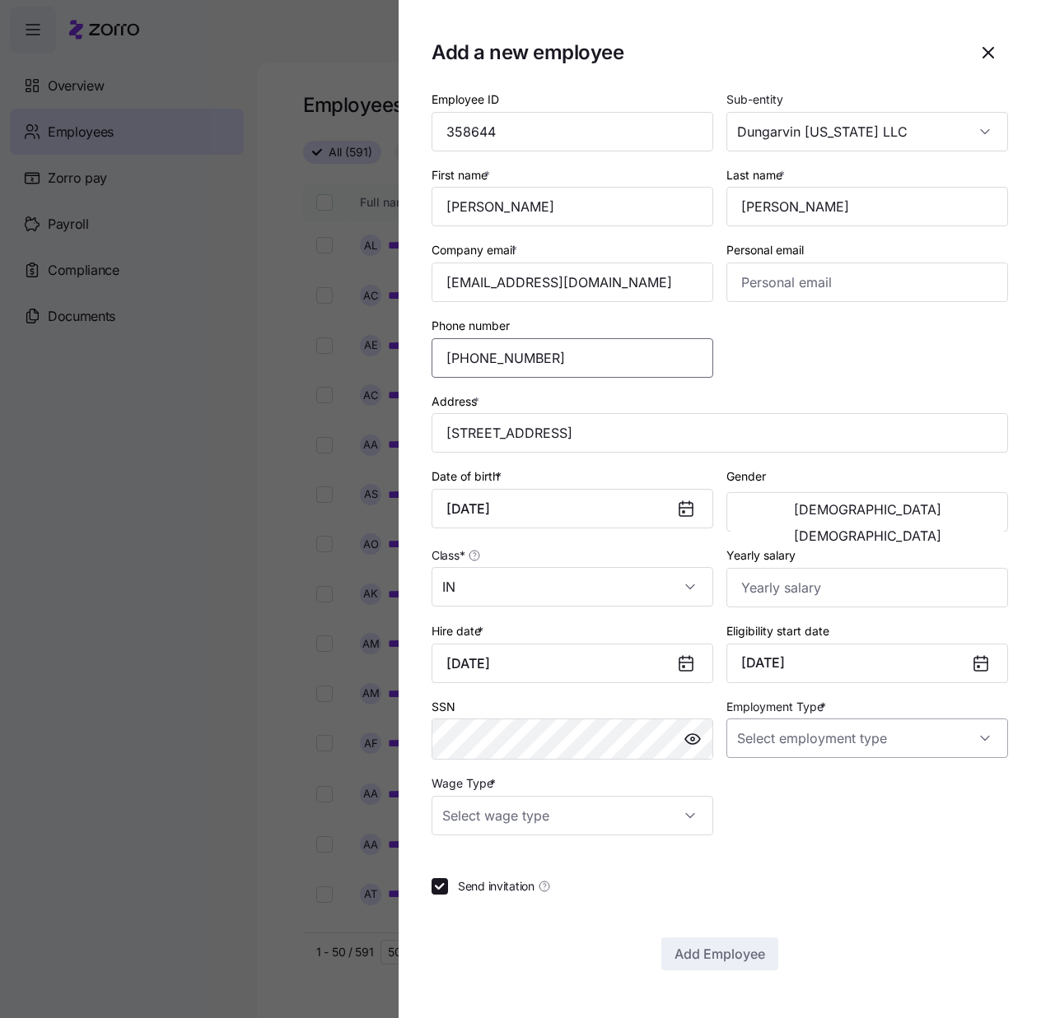
type input "[PHONE_NUMBER]"
click at [815, 752] on input "Employment Type *" at bounding box center [867, 739] width 282 height 40
click at [798, 794] on div "Full Time" at bounding box center [867, 788] width 268 height 35
type input "Full Time"
click at [820, 584] on input "Yearly salary" at bounding box center [867, 588] width 282 height 40
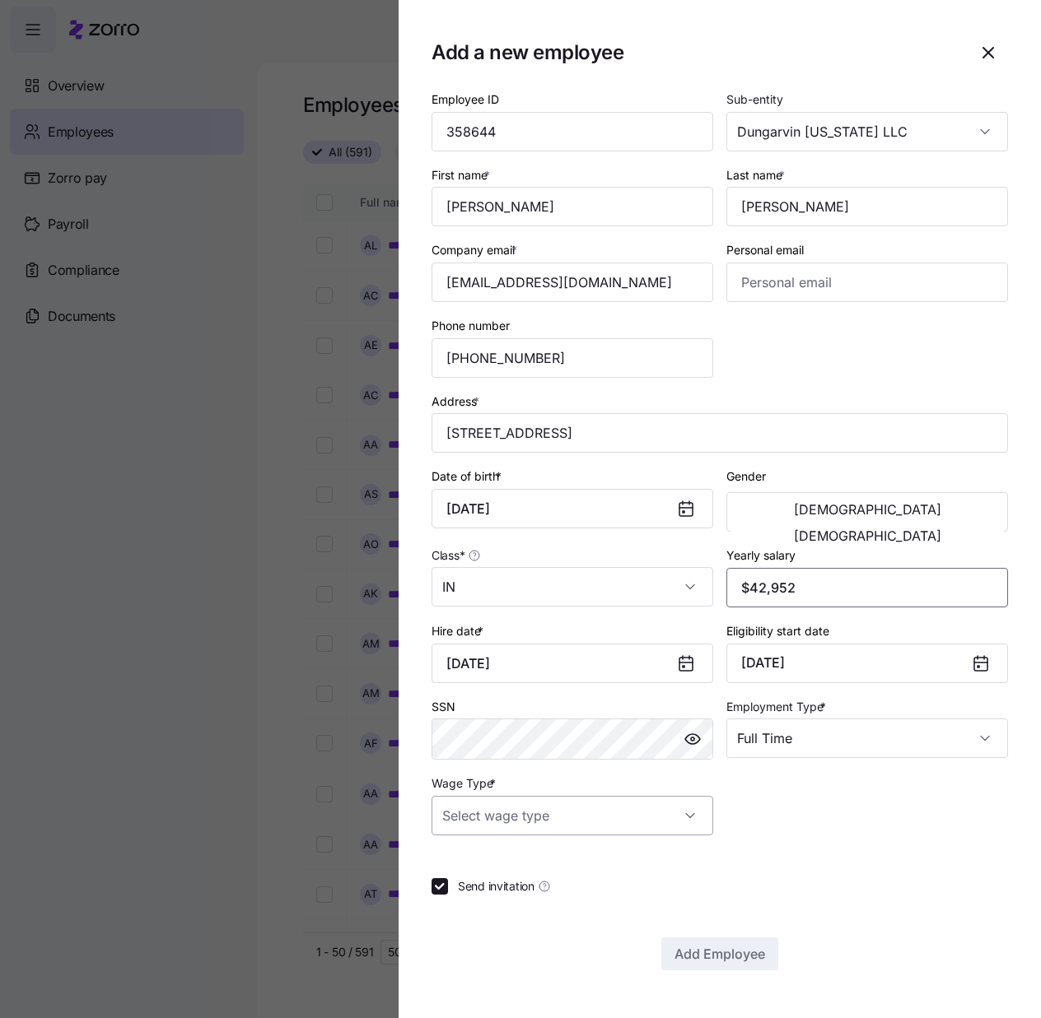
type input "$42,952"
click at [687, 806] on input "Wage Type *" at bounding box center [572, 816] width 282 height 40
click at [575, 901] on div "Hourly" at bounding box center [572, 900] width 268 height 35
type input "Hourly"
click at [699, 727] on button "button" at bounding box center [692, 739] width 26 height 26
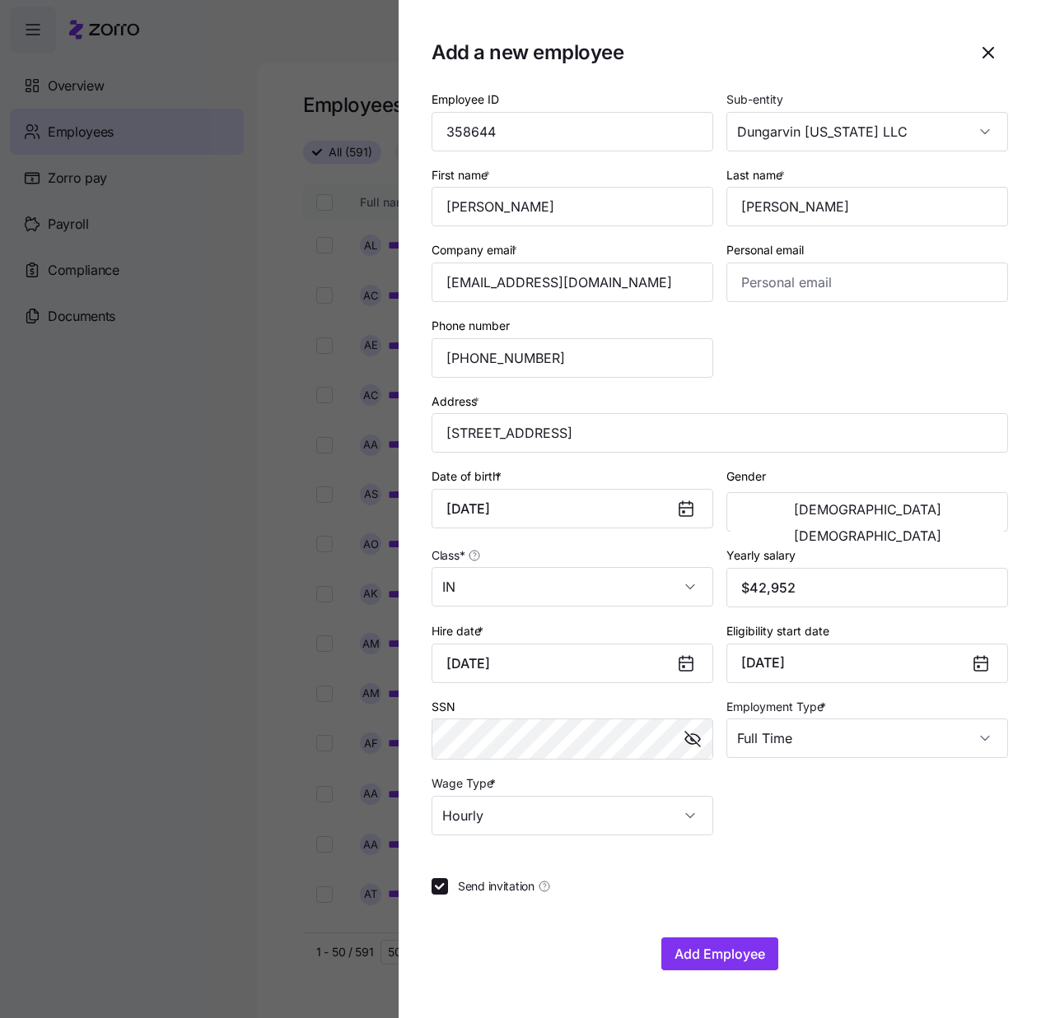
click at [856, 795] on div "Employee ID 358644 Sub-entity Dungarvin [US_STATE] LLC First name * [PERSON_NAM…" at bounding box center [719, 462] width 589 height 760
click at [920, 529] on span "[DEMOGRAPHIC_DATA]" at bounding box center [867, 535] width 147 height 13
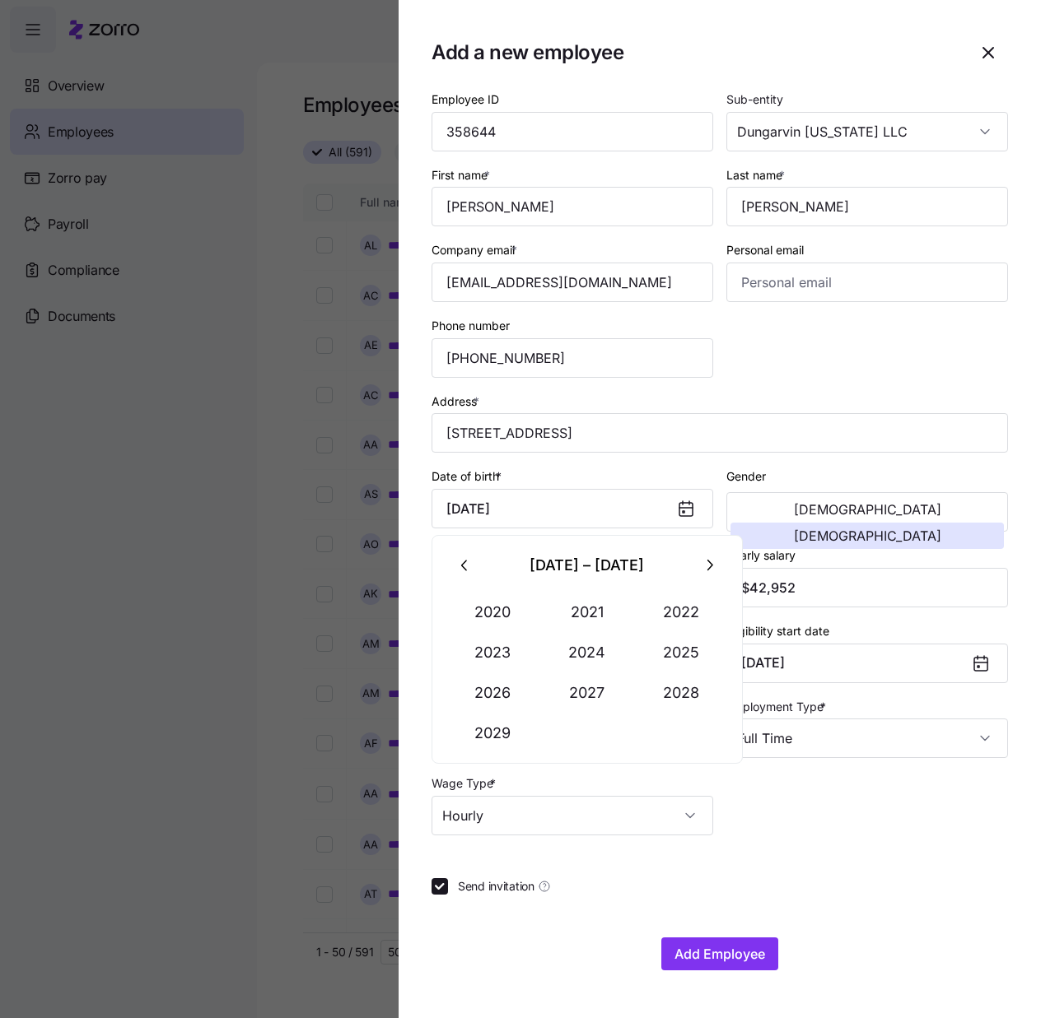
drag, startPoint x: 596, startPoint y: 511, endPoint x: 177, endPoint y: 519, distance: 419.1
click at [177, 1009] on div "Add a new employee Employee ID 358644 Sub-entity Dungarvin [US_STATE] LLC First…" at bounding box center [520, 1009] width 1041 height 0
paste input "[DATE]"
type input "[DATE]"
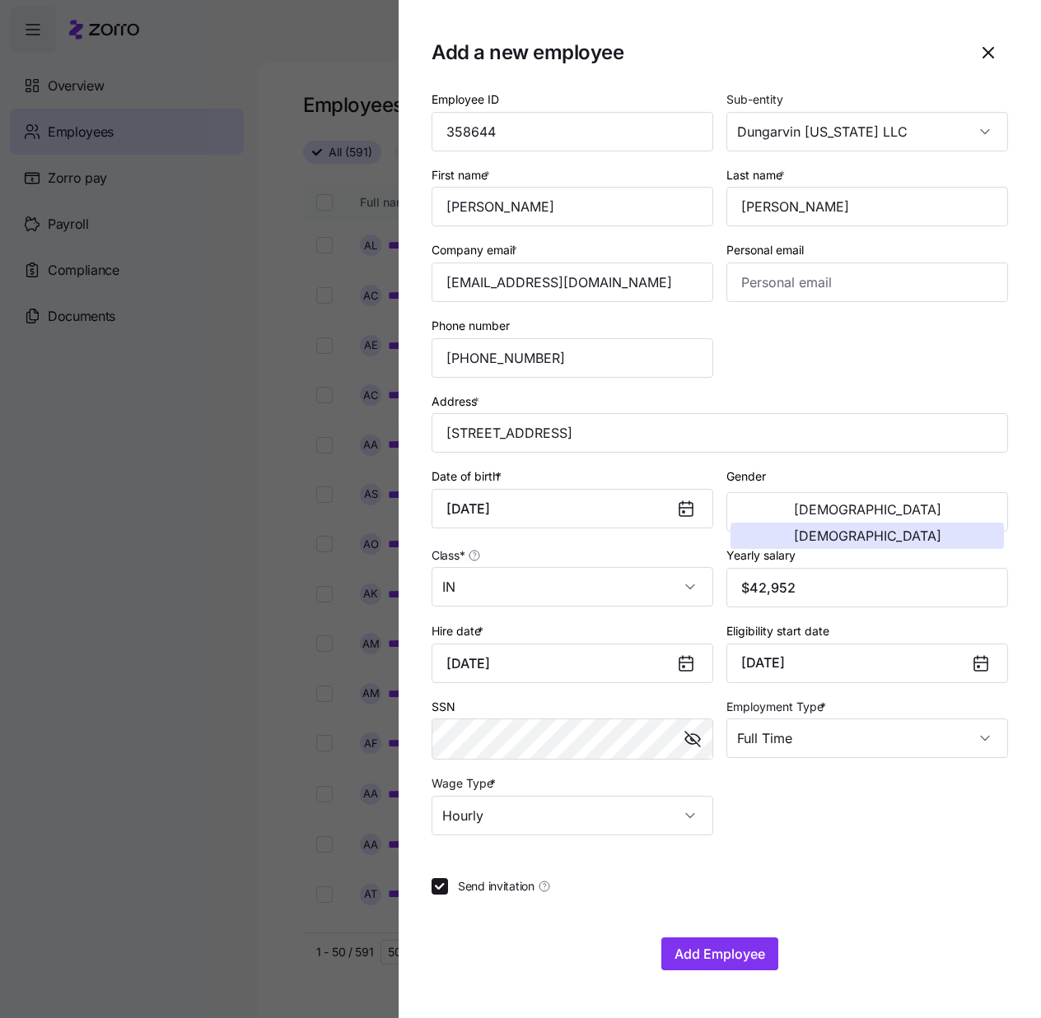
click at [685, 473] on div "Date of birth * [DEMOGRAPHIC_DATA]" at bounding box center [572, 497] width 282 height 63
click at [715, 953] on span "Add Employee" at bounding box center [719, 954] width 91 height 20
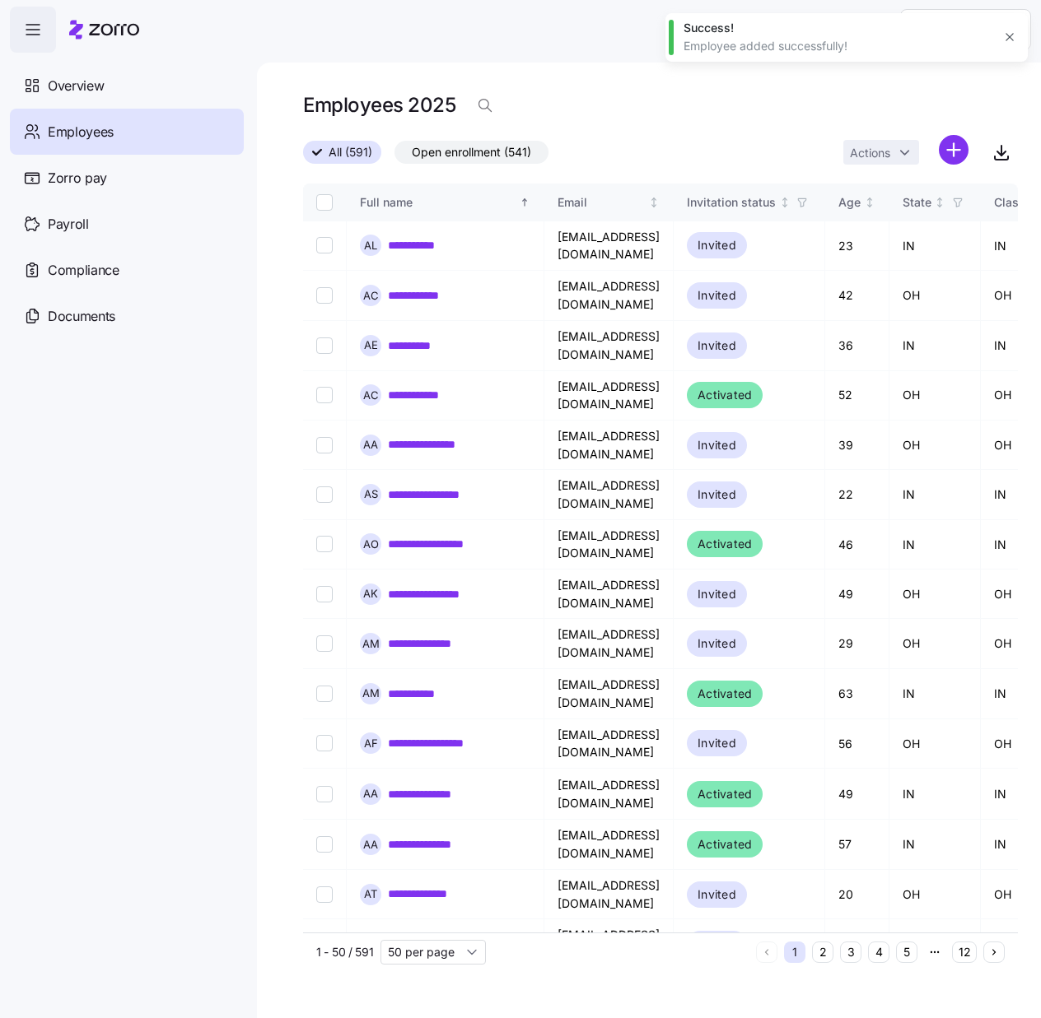
click at [642, 92] on div "Employees 2025" at bounding box center [660, 112] width 715 height 46
click at [955, 151] on html "**********" at bounding box center [520, 504] width 1041 height 1009
click at [897, 225] on span "Add a new employee" at bounding box center [900, 220] width 110 height 16
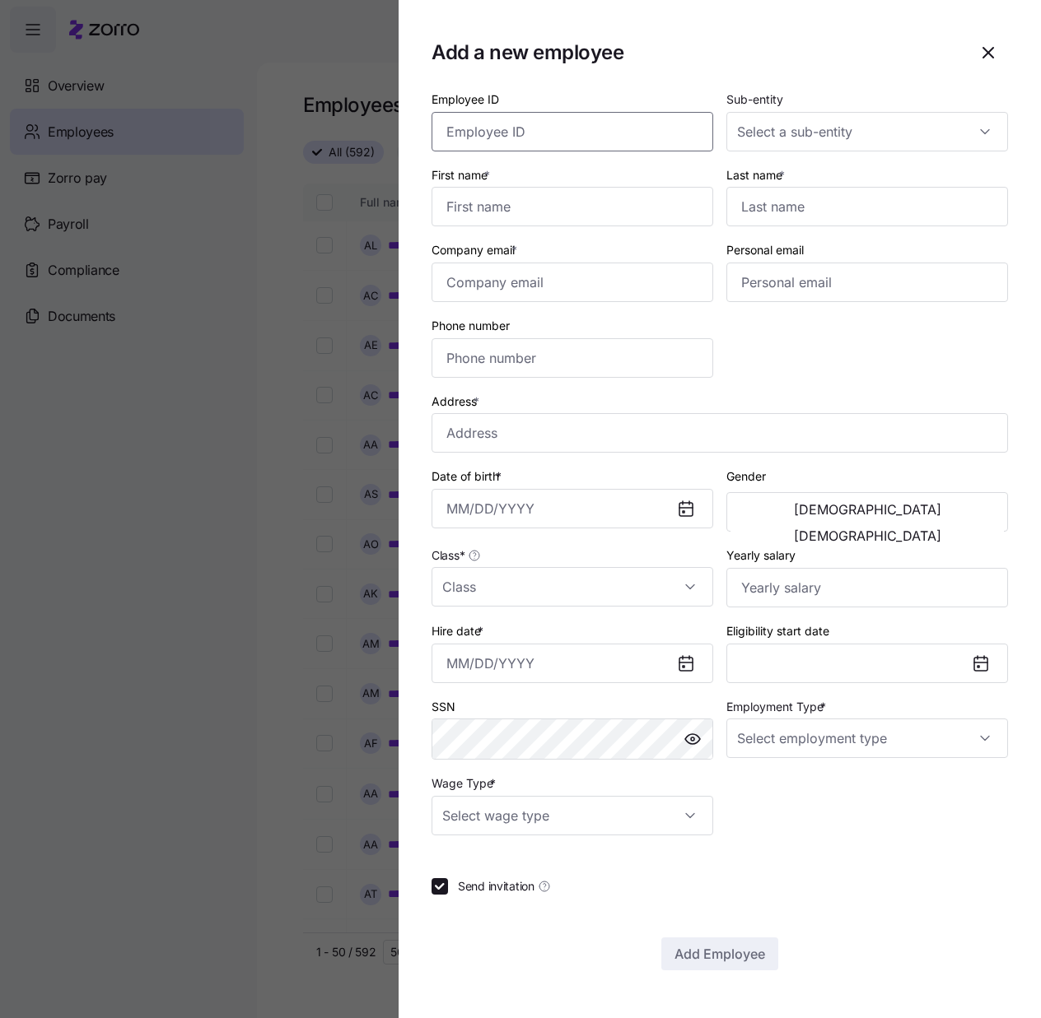
click at [614, 137] on input "Employee ID" at bounding box center [572, 132] width 282 height 40
paste input "358645"
type input "358645"
click at [988, 130] on div at bounding box center [867, 132] width 282 height 40
click at [852, 184] on span "Dungarvin [US_STATE] LLC" at bounding box center [819, 182] width 147 height 18
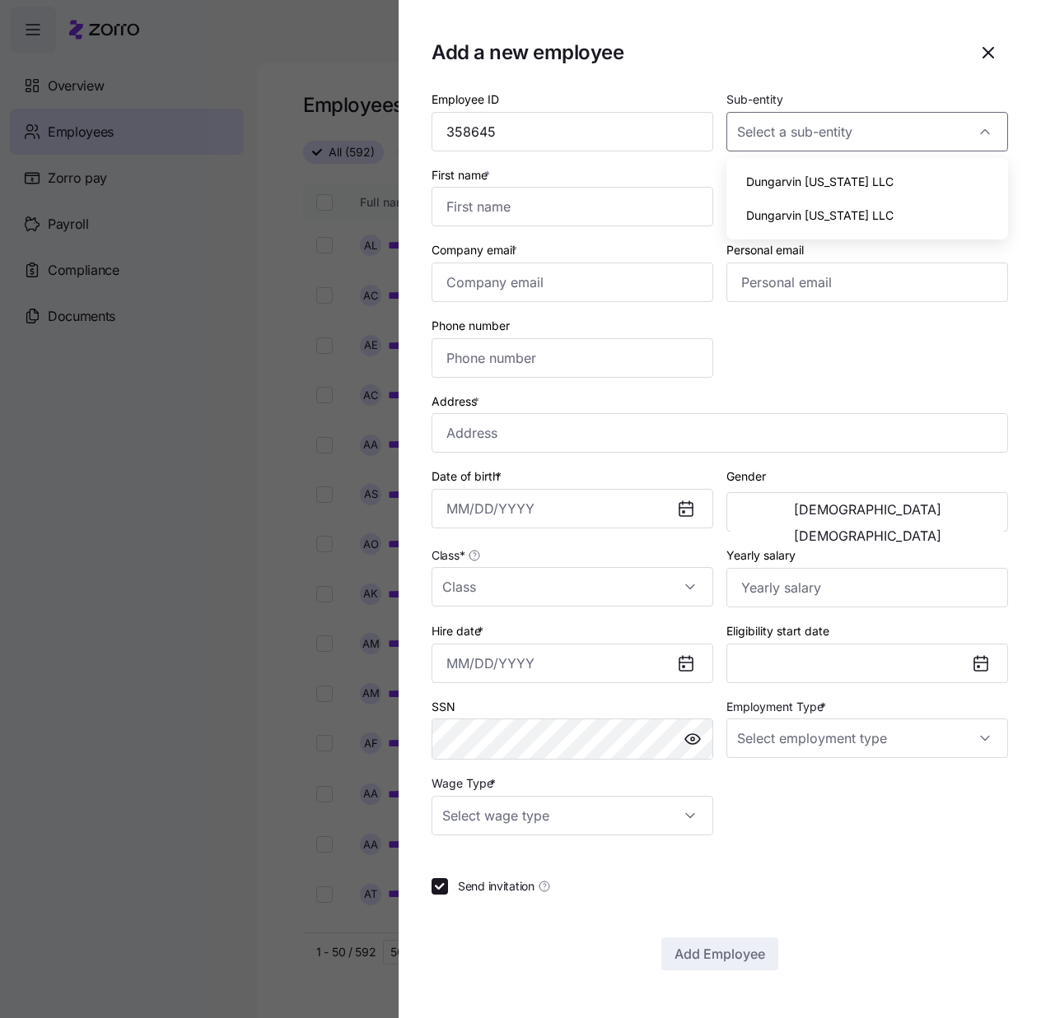
type input "Dungarvin [US_STATE] LLC"
click at [660, 585] on input "Class *" at bounding box center [572, 587] width 282 height 40
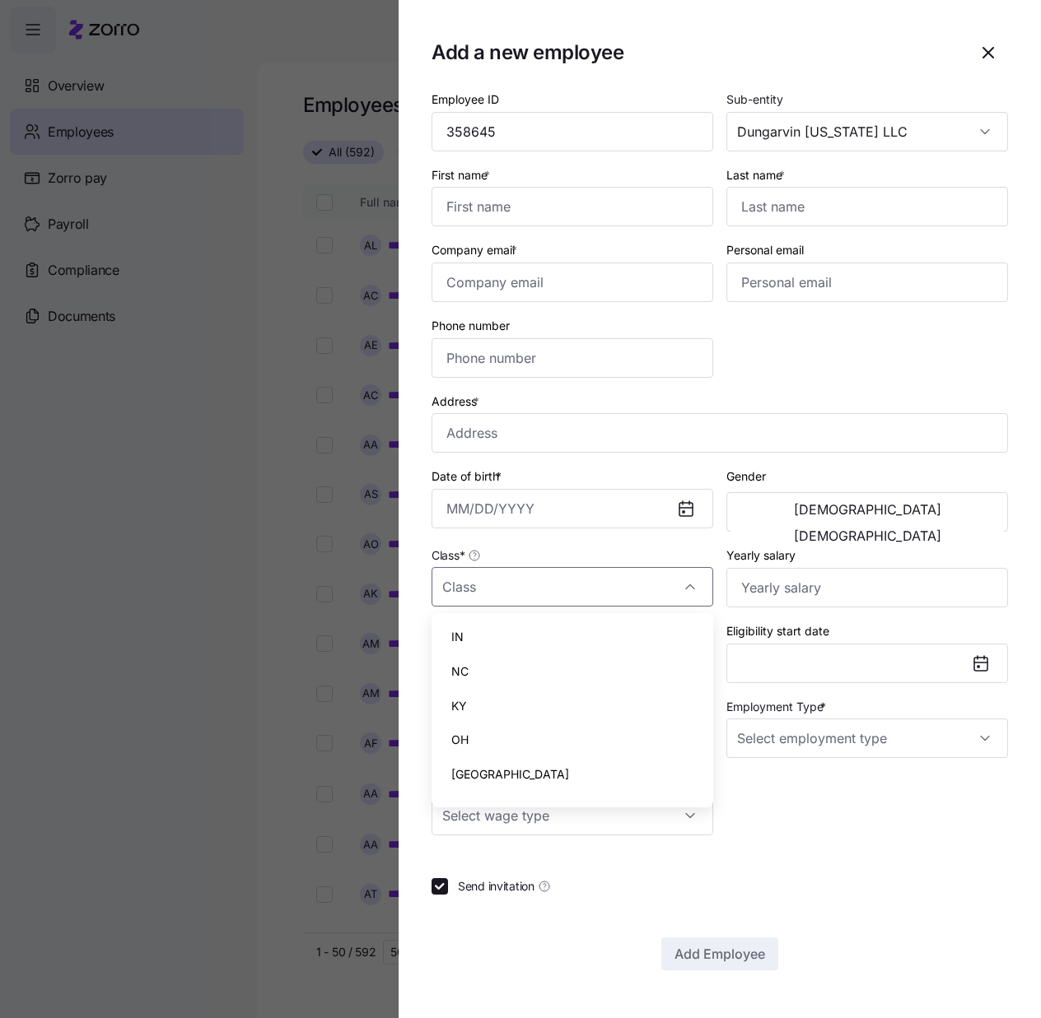
click at [535, 635] on div "IN" at bounding box center [572, 637] width 268 height 35
type input "IN"
drag, startPoint x: 546, startPoint y: 212, endPoint x: 912, endPoint y: 311, distance: 379.4
click at [546, 212] on input "First name *" at bounding box center [572, 207] width 282 height 40
paste input "[PERSON_NAME]"
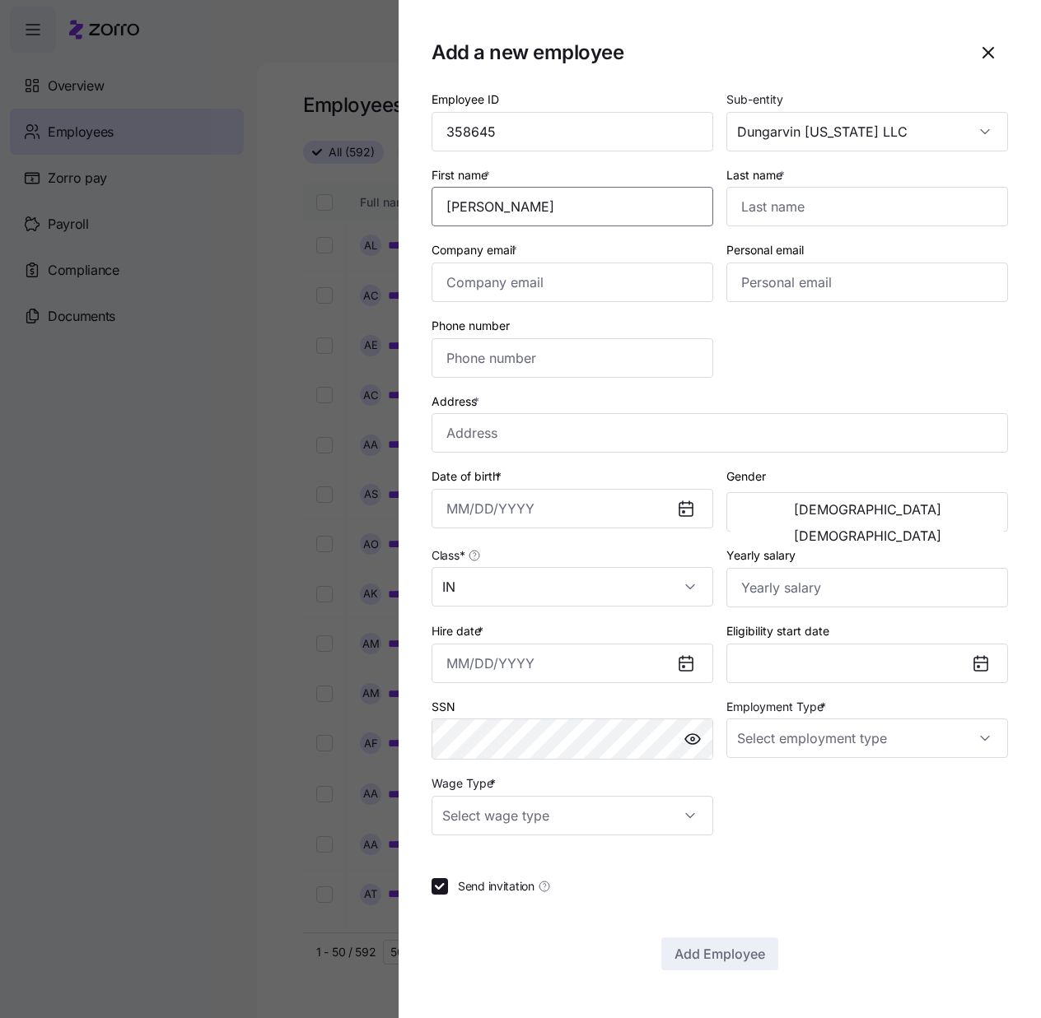
type input "[PERSON_NAME]"
click at [789, 212] on input "Last name *" at bounding box center [867, 207] width 282 height 40
paste input "Starr"
type input "Starr"
click at [591, 281] on input "Company email *" at bounding box center [572, 283] width 282 height 40
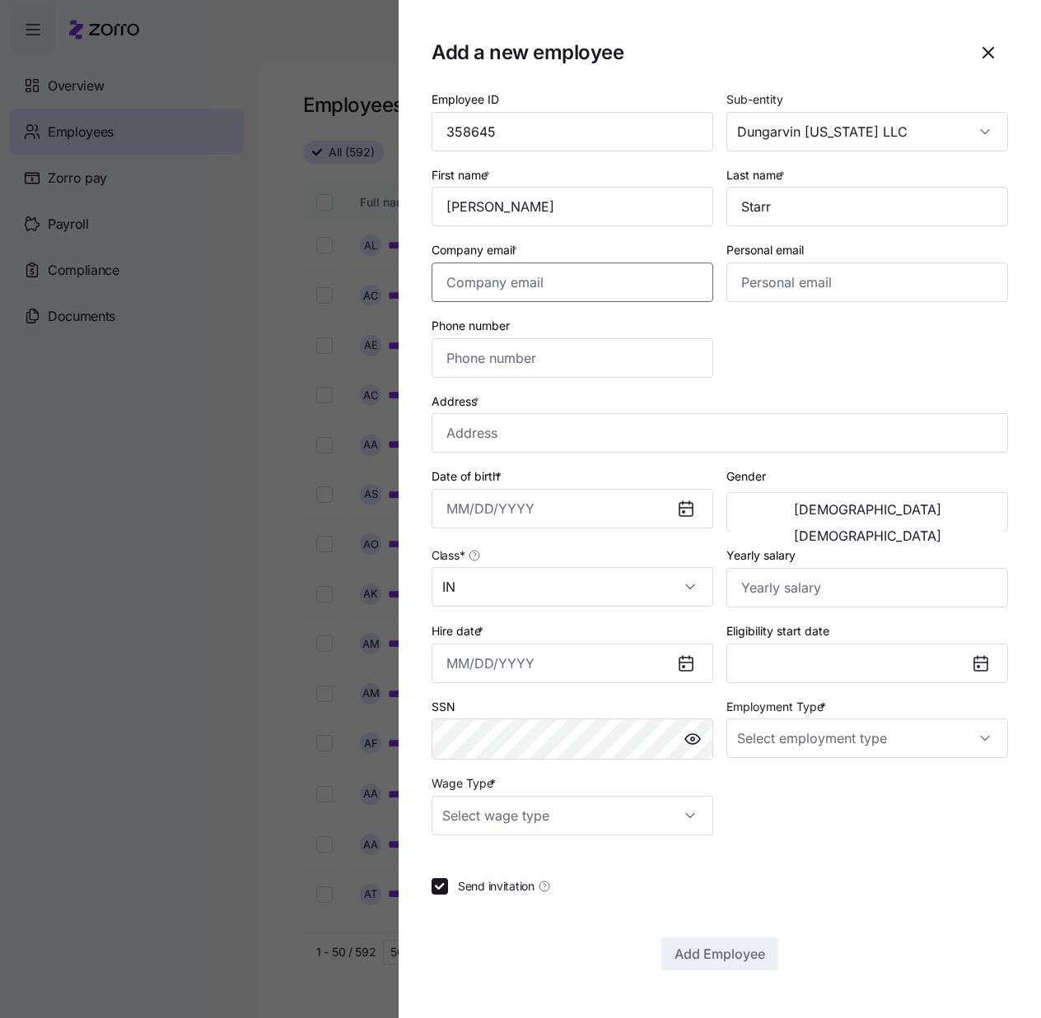
paste input "[EMAIL_ADDRESS][DOMAIN_NAME]"
type input "[EMAIL_ADDRESS][DOMAIN_NAME]"
click at [541, 352] on input "Phone number" at bounding box center [572, 358] width 282 height 40
paste input "[PHONE_NUMBER]"
type input "[PHONE_NUMBER]"
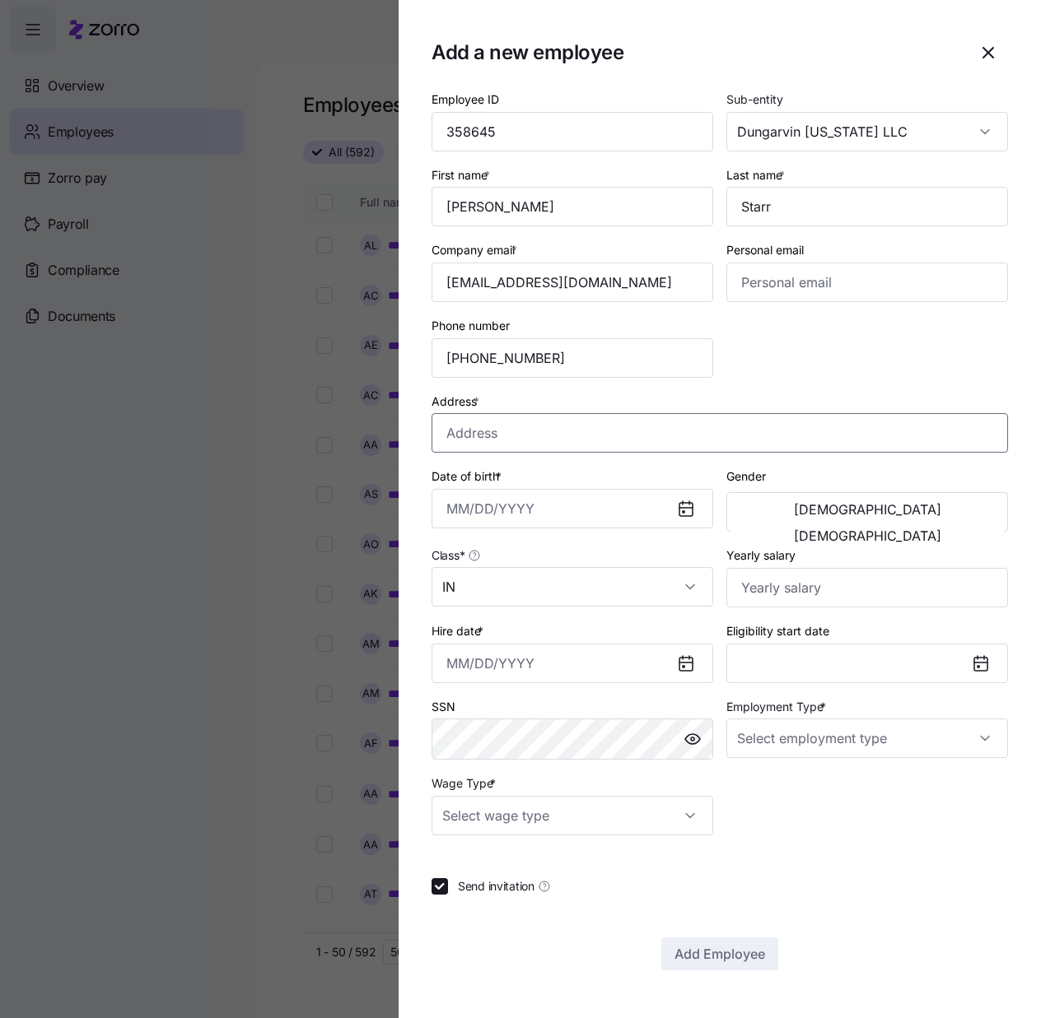
click at [547, 431] on input "Address *" at bounding box center [719, 433] width 576 height 40
paste input "2007 [PERSON_NAME]"
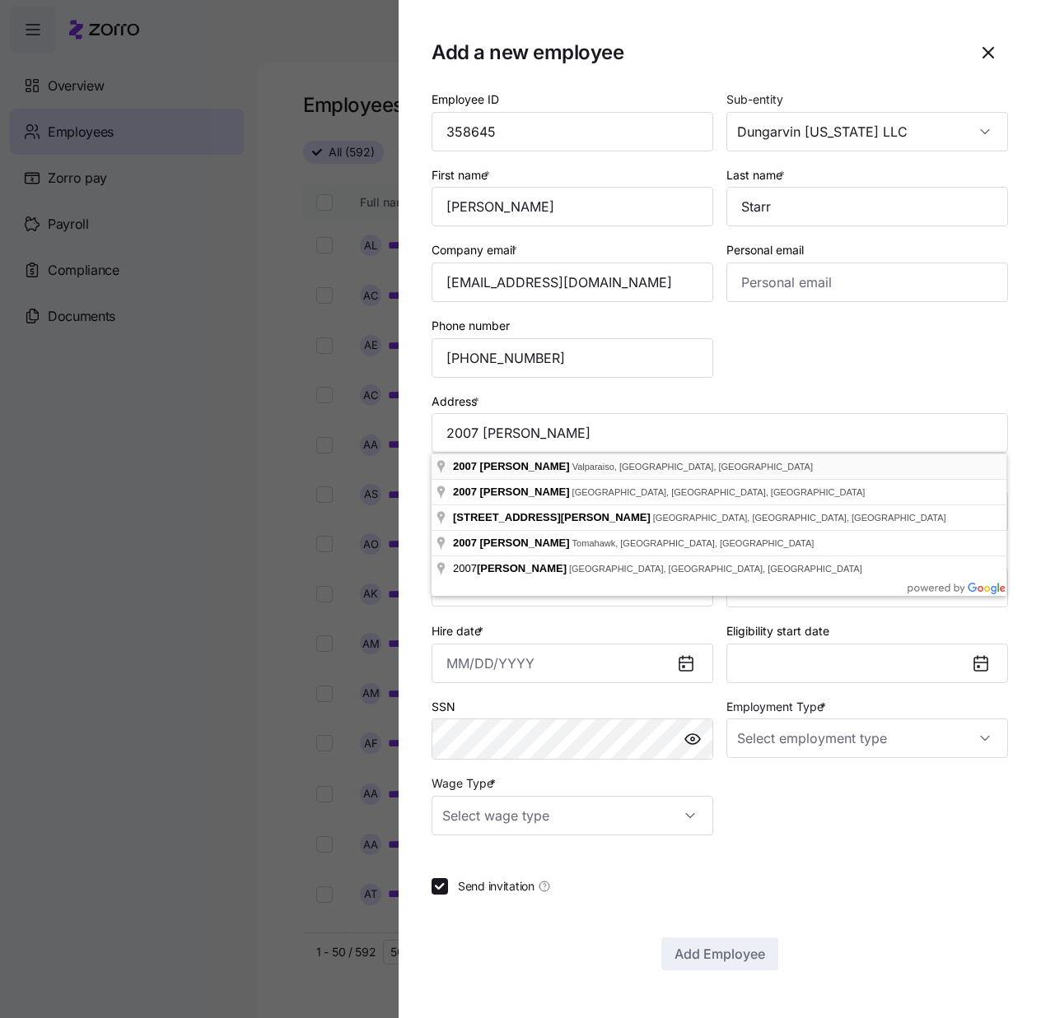
type input "[STREET_ADDRESS][PERSON_NAME]"
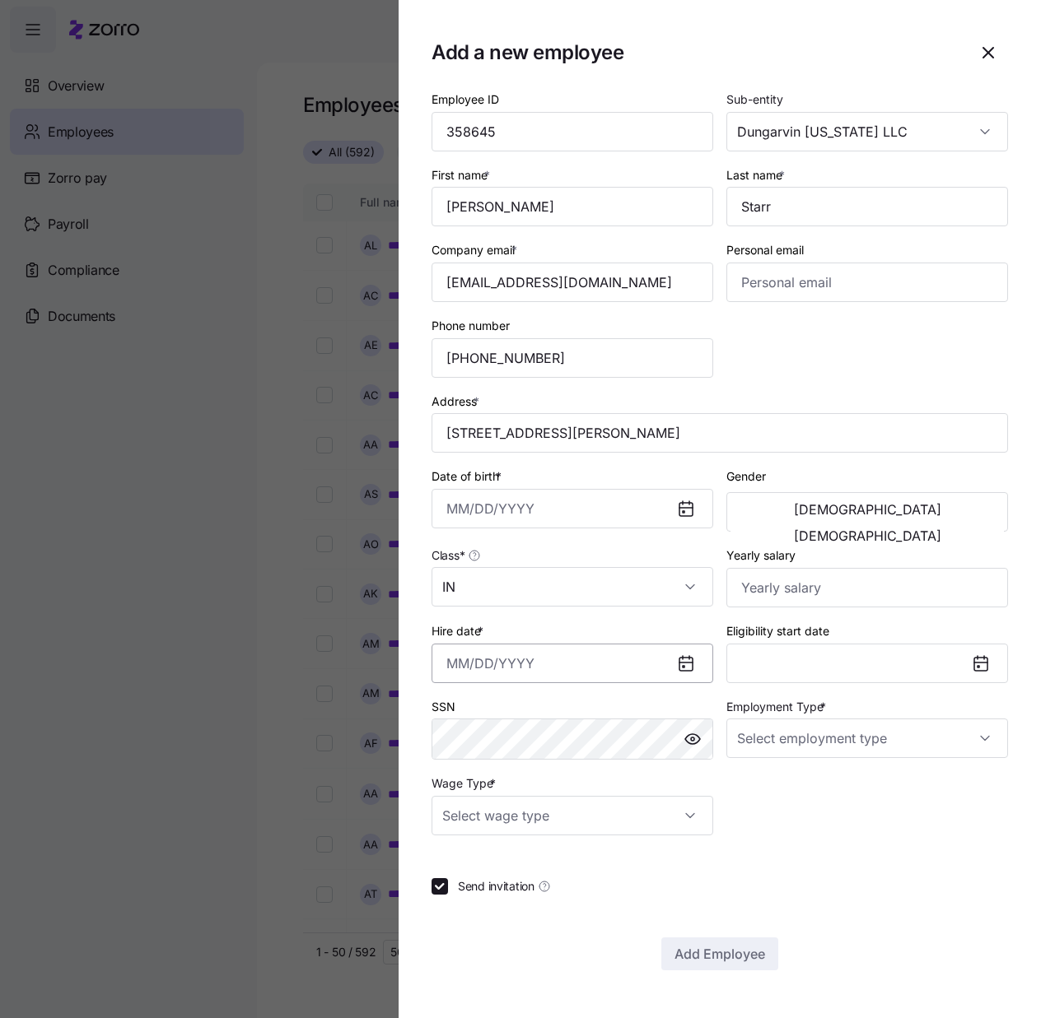
click at [467, 664] on input "Hire date *" at bounding box center [572, 664] width 282 height 40
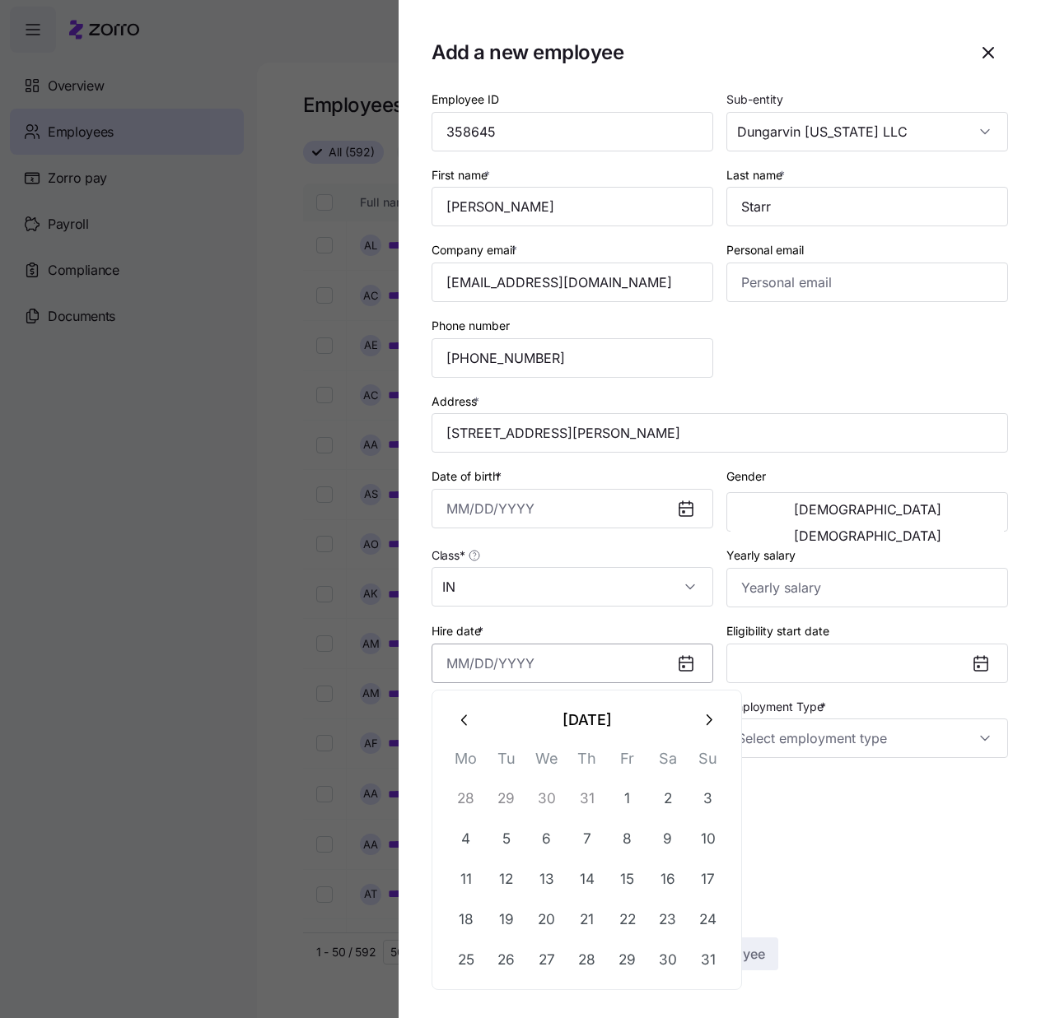
paste input "[DATE]"
type input "[DATE]"
click at [849, 561] on div "Yearly salary" at bounding box center [867, 576] width 282 height 63
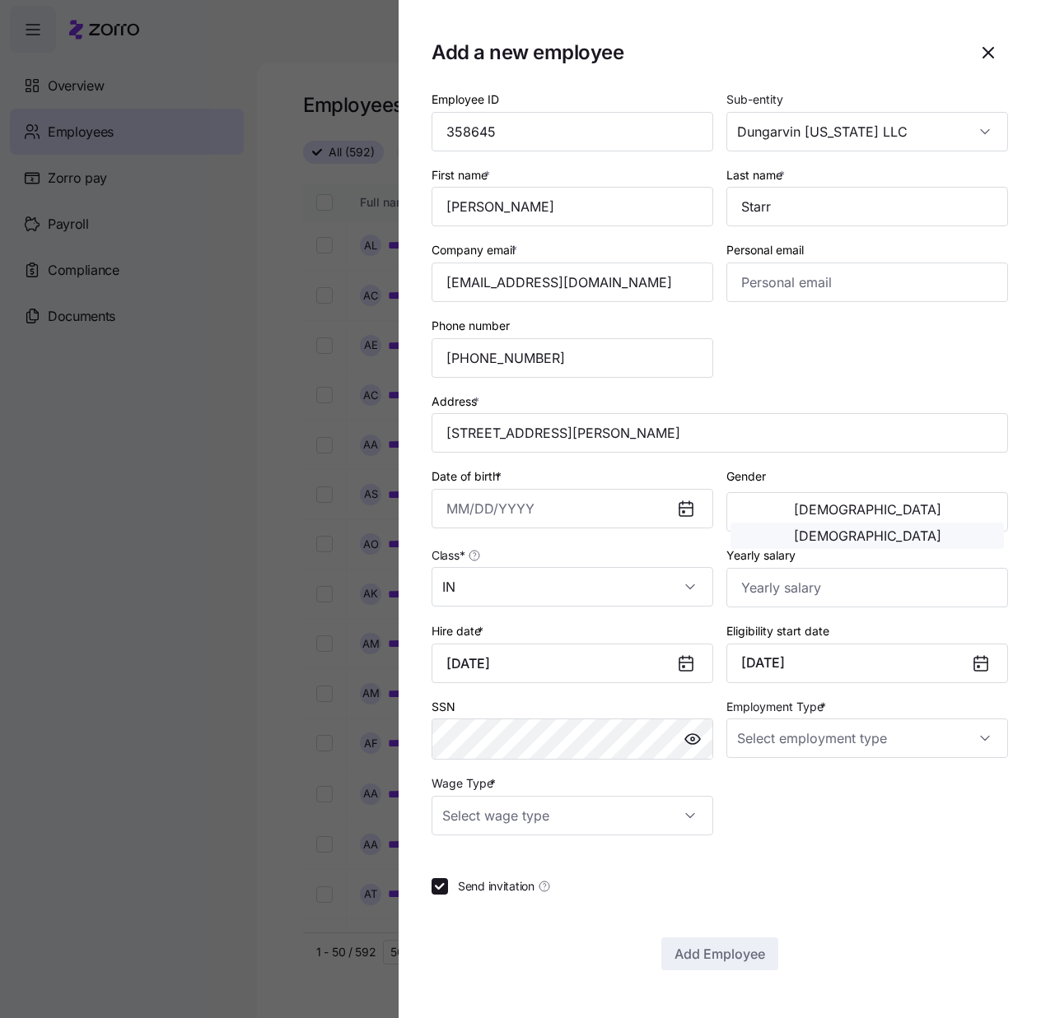
click at [943, 523] on button "[DEMOGRAPHIC_DATA]" at bounding box center [866, 536] width 273 height 26
click at [992, 751] on input "Employment Type *" at bounding box center [867, 739] width 282 height 40
click at [838, 785] on div "Full Time" at bounding box center [867, 788] width 268 height 35
type input "Full Time"
click at [465, 508] on input "Date of birth *" at bounding box center [572, 509] width 282 height 40
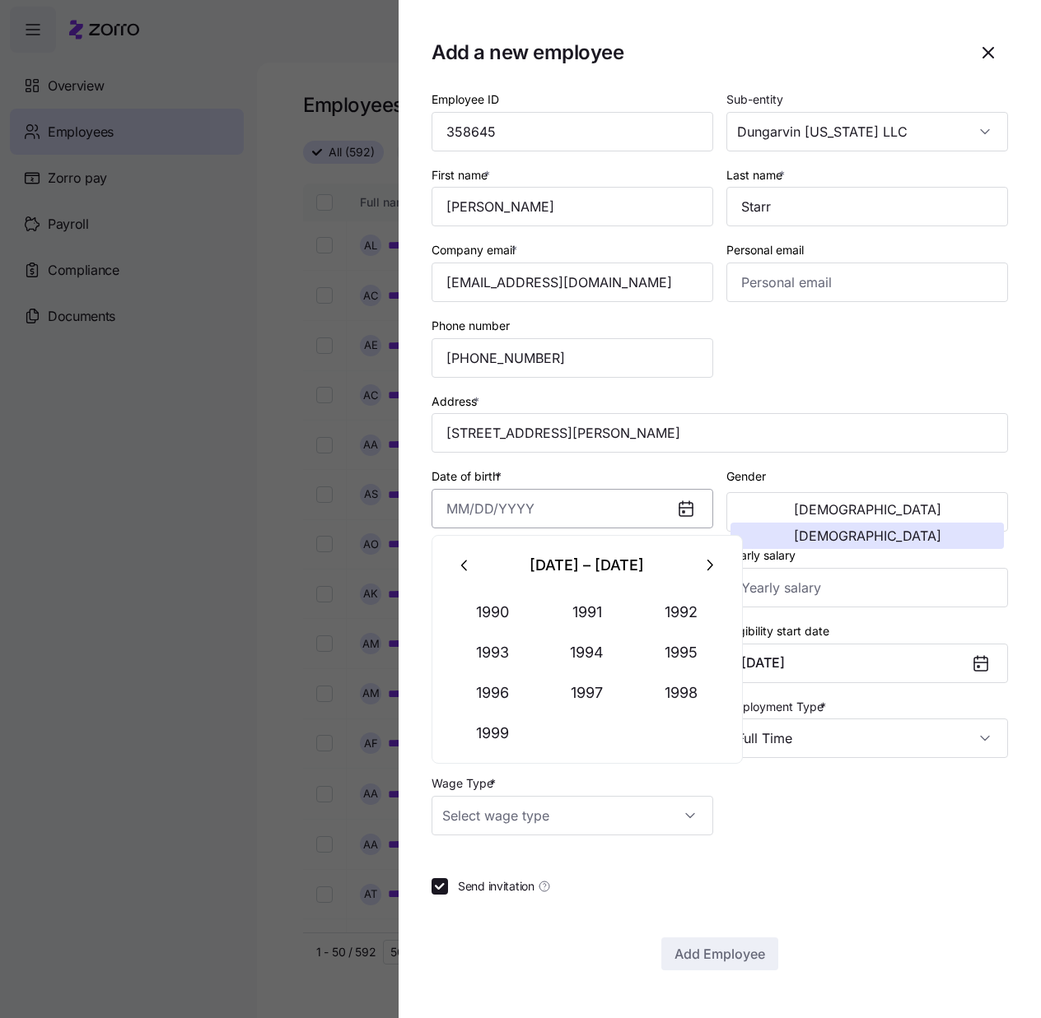
paste input "[DATE]"
type input "[DATE]"
click at [888, 362] on div "Employee ID 358645 Sub-entity Dungarvin [US_STATE] LLC First name * [PERSON_NAM…" at bounding box center [719, 462] width 589 height 760
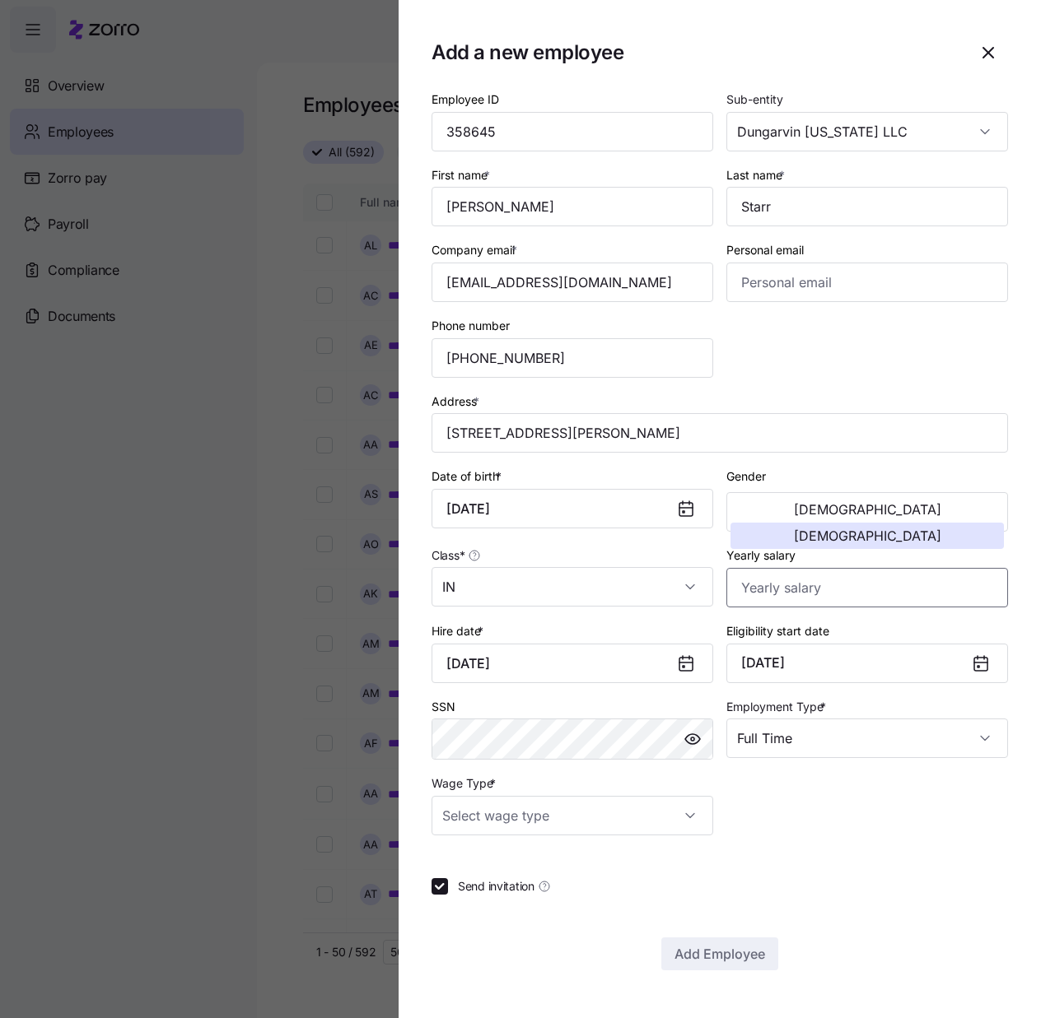
click at [826, 586] on input "Yearly salary" at bounding box center [867, 588] width 282 height 40
type input "$49,920"
click at [695, 810] on input "Wage Type *" at bounding box center [572, 816] width 282 height 40
click at [589, 891] on div "Hourly" at bounding box center [572, 900] width 268 height 35
type input "Hourly"
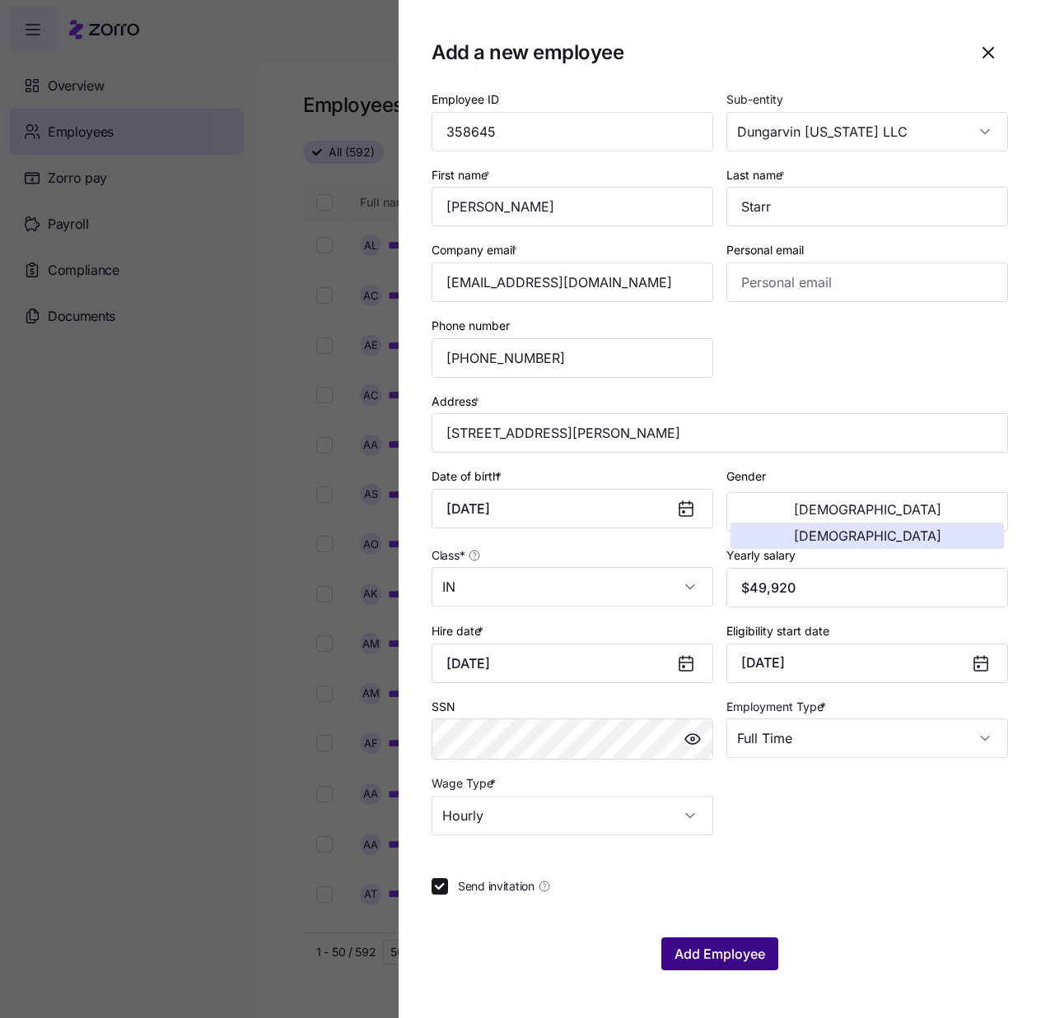
click at [697, 953] on span "Add Employee" at bounding box center [719, 954] width 91 height 20
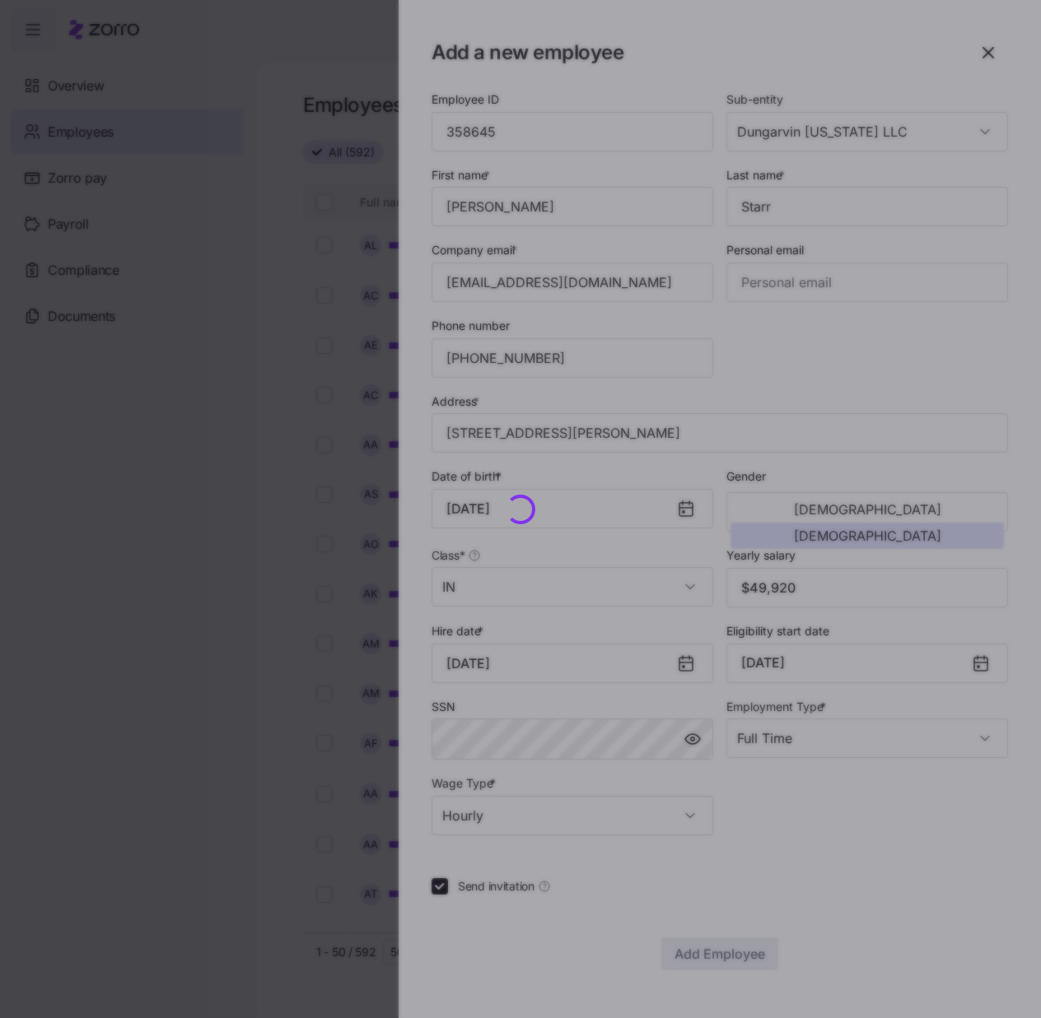
click at [697, 953] on div at bounding box center [520, 509] width 1041 height 1018
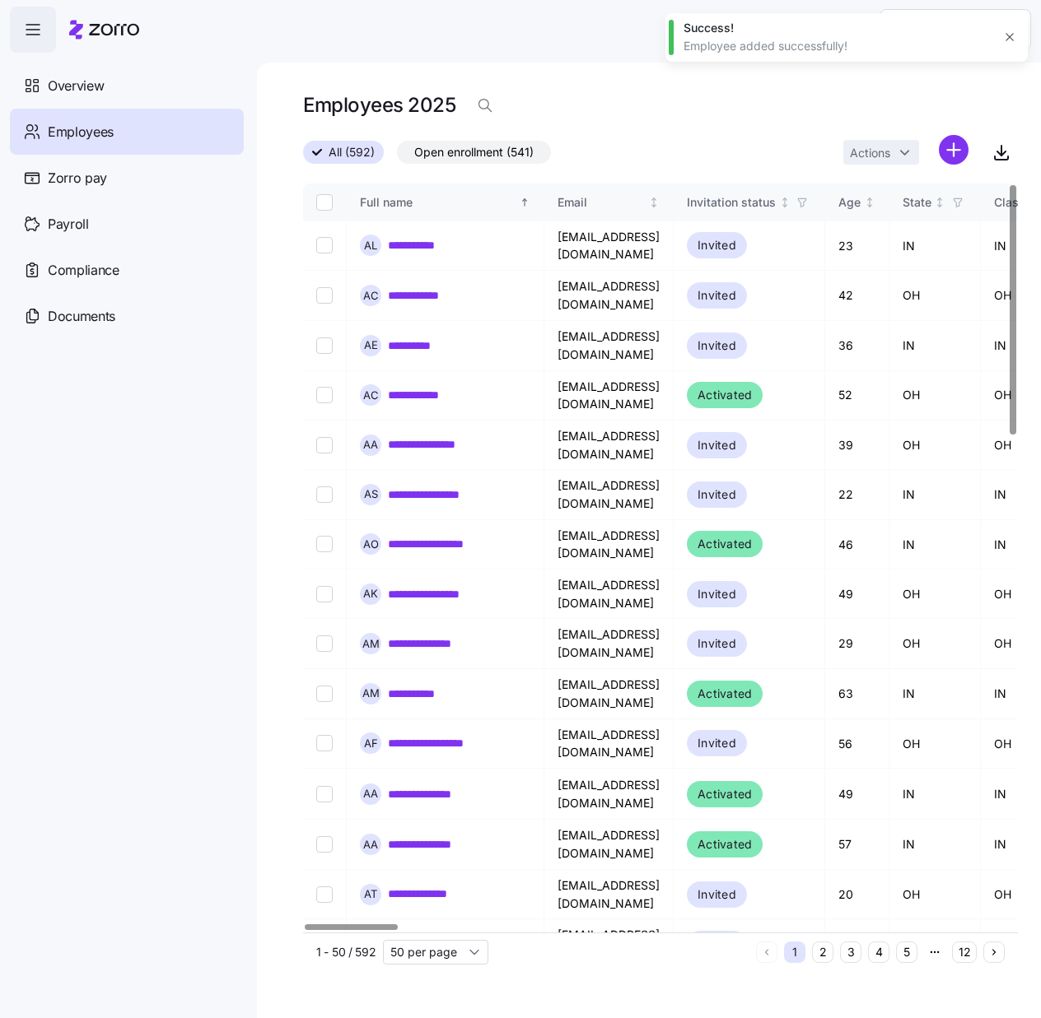
click at [709, 156] on div "All (592) Open enrollment (541) Actions" at bounding box center [660, 152] width 715 height 35
click at [956, 152] on html "**********" at bounding box center [520, 504] width 1041 height 1009
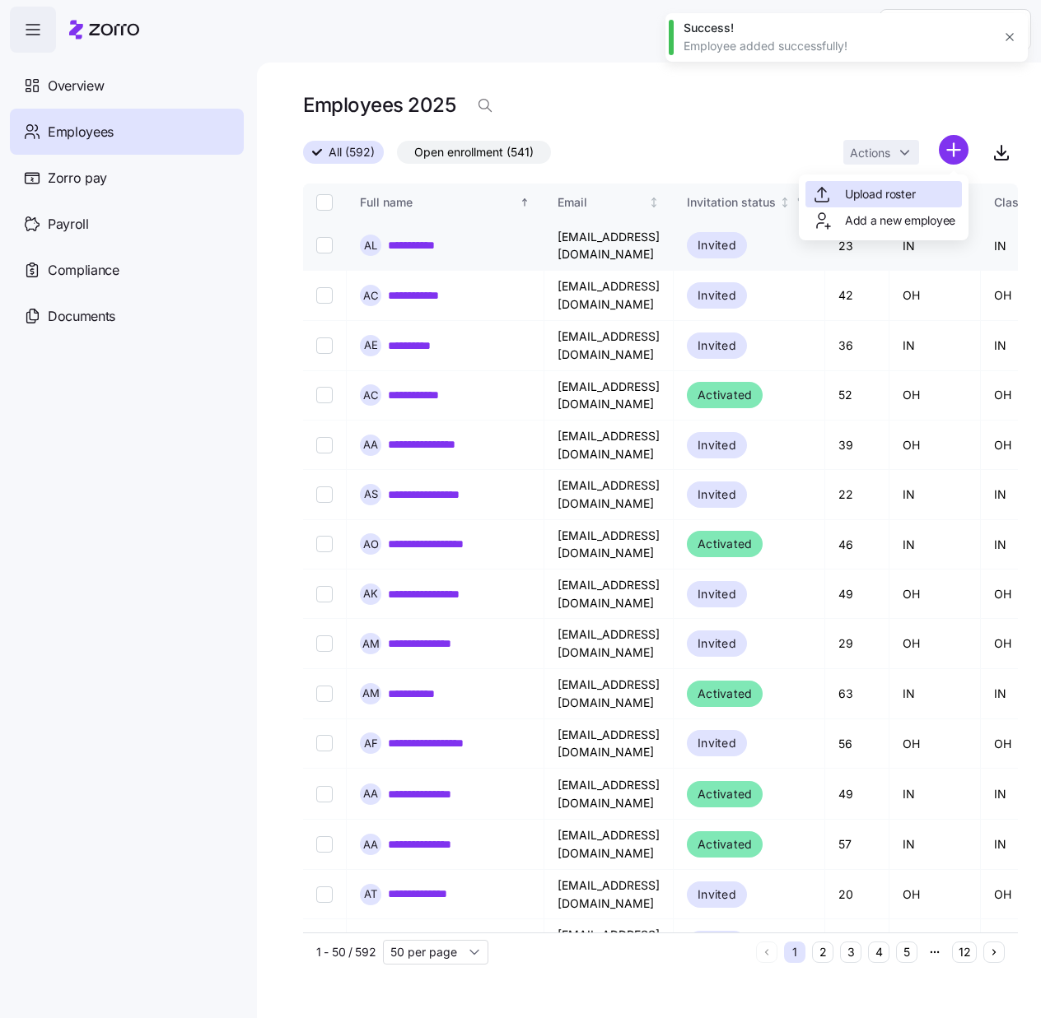
click at [869, 218] on span "Add a new employee" at bounding box center [900, 220] width 110 height 16
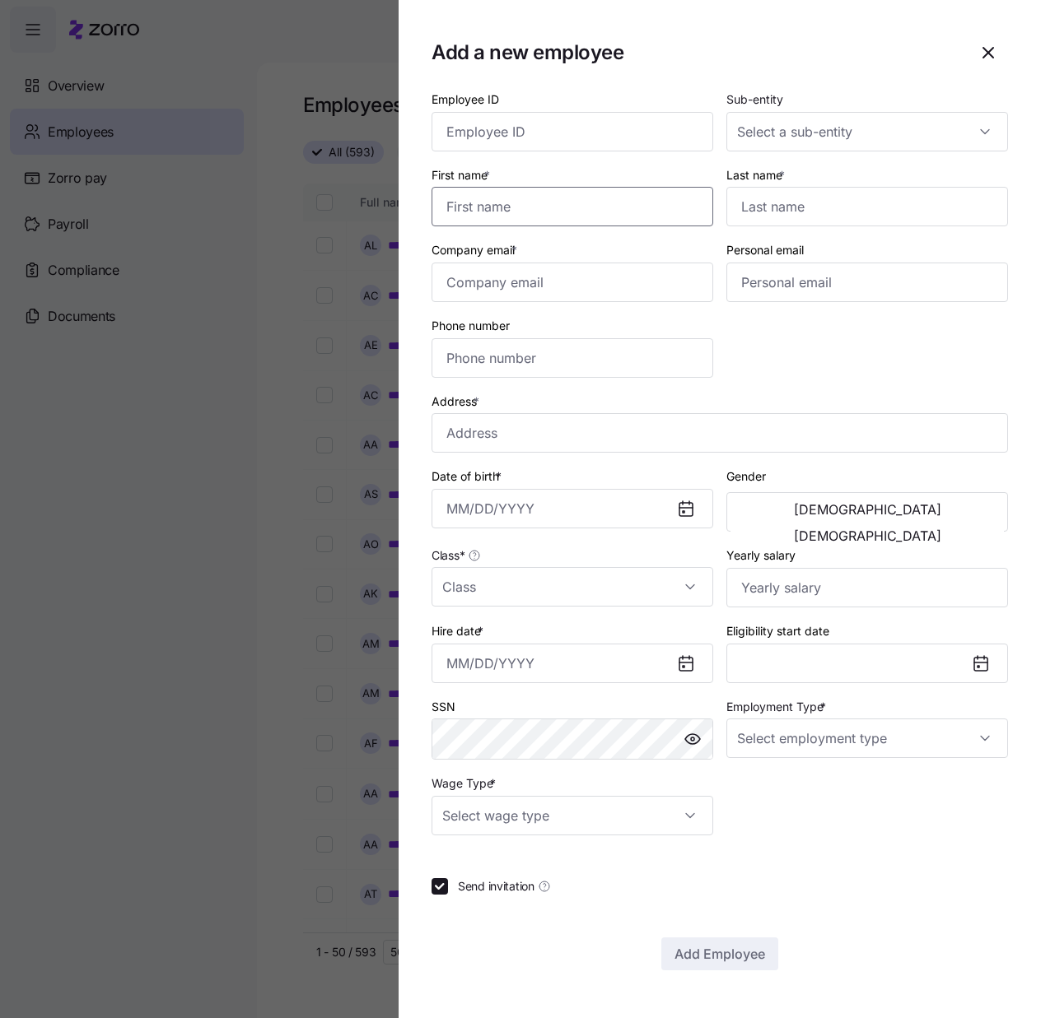
click at [579, 210] on input "First name *" at bounding box center [572, 207] width 282 height 40
paste input "[PERSON_NAME]"
type input "[PERSON_NAME]"
click at [756, 194] on input "Last name *" at bounding box center [867, 207] width 282 height 40
paste input "[PERSON_NAME]"
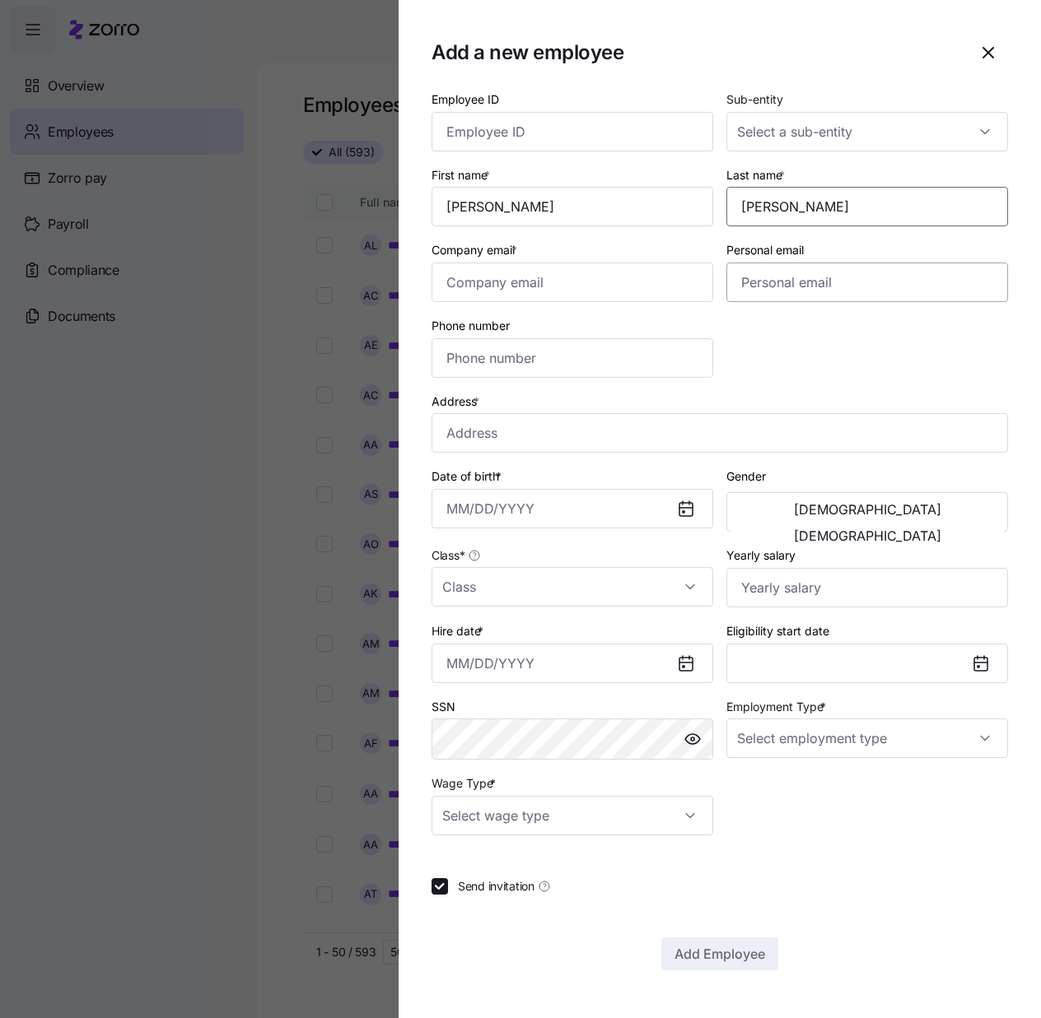
type input "[PERSON_NAME]"
click at [577, 134] on input "Employee ID" at bounding box center [572, 132] width 282 height 40
paste input "358647"
type input "358647"
click at [988, 133] on div at bounding box center [867, 132] width 282 height 40
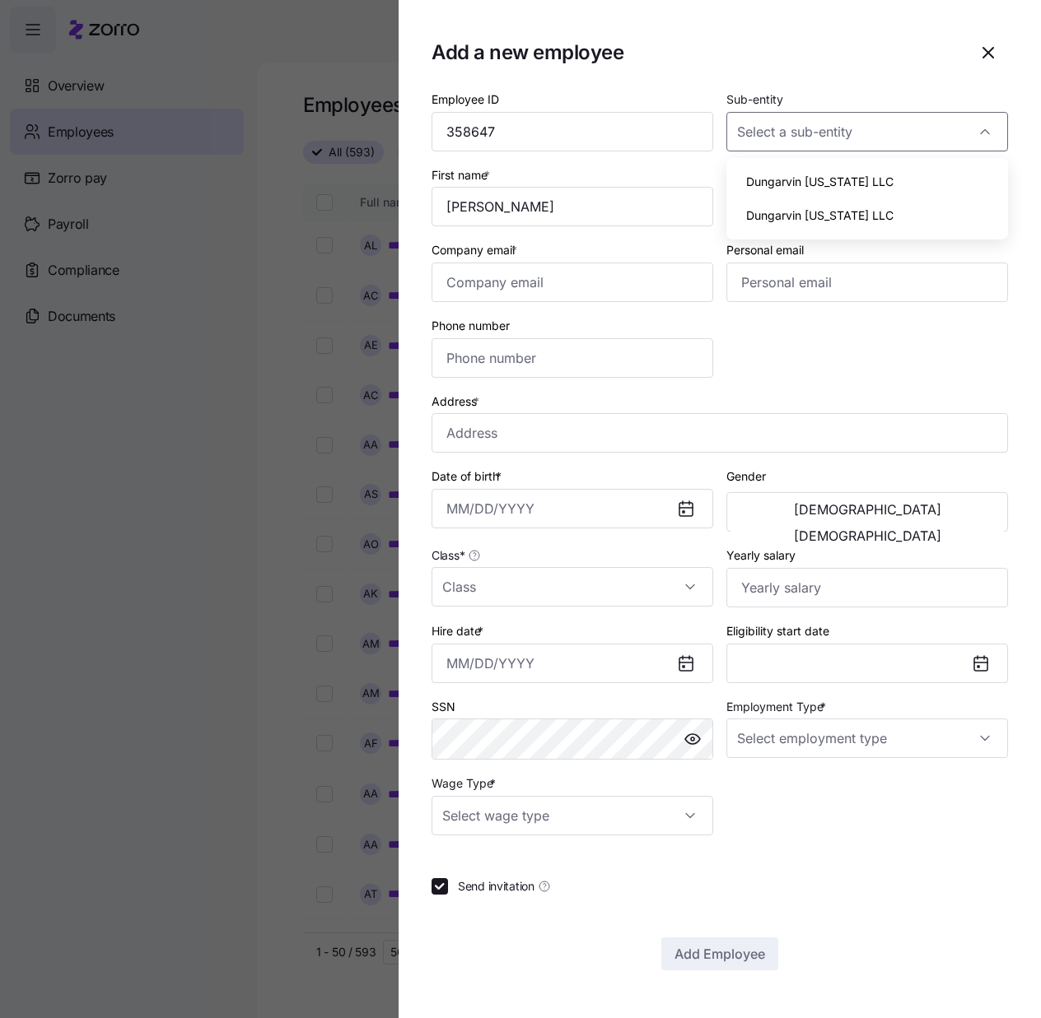
click at [812, 189] on span "Dungarvin [US_STATE] LLC" at bounding box center [819, 182] width 147 height 18
type input "Dungarvin [US_STATE] LLC"
click at [682, 580] on input "Class *" at bounding box center [572, 587] width 282 height 40
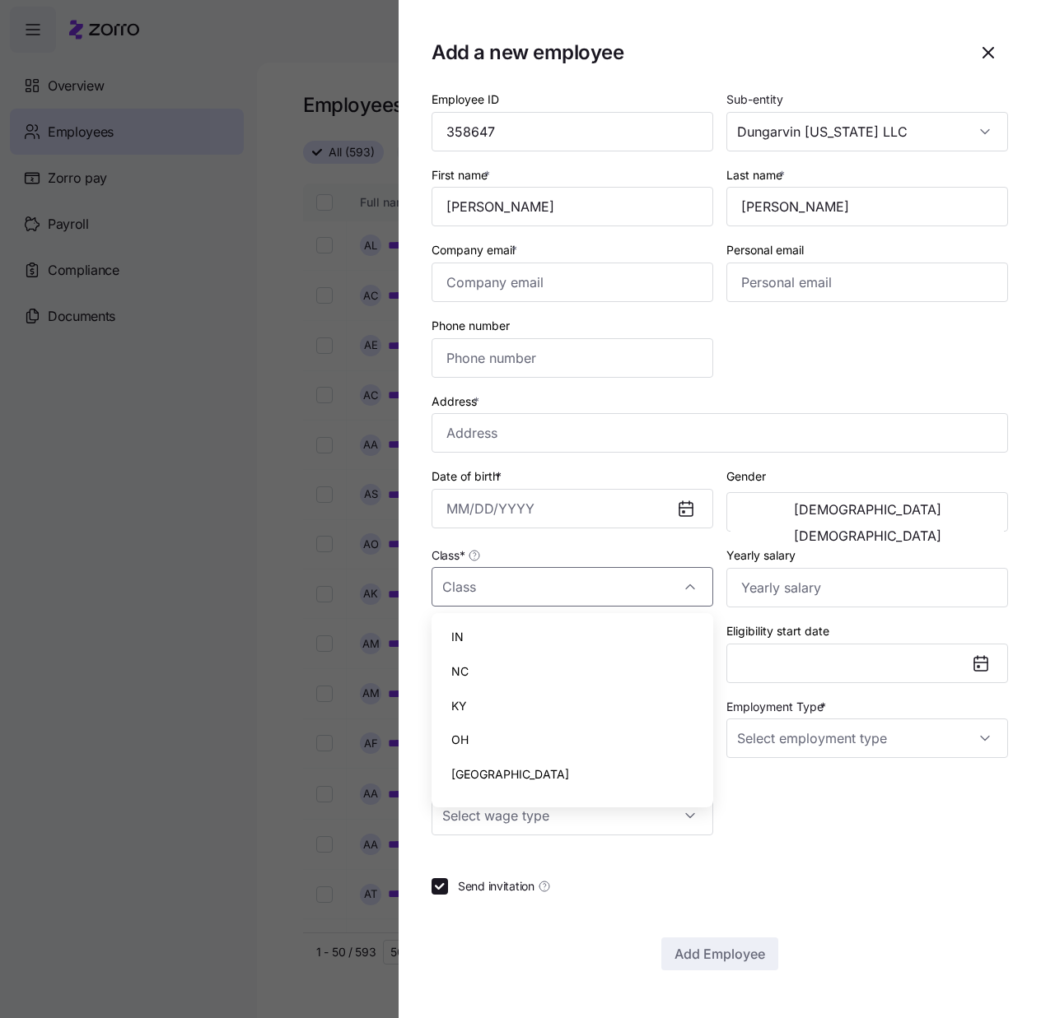
click at [508, 633] on div "IN" at bounding box center [572, 637] width 268 height 35
type input "IN"
click at [699, 838] on div "Employee ID 358647 Sub-entity Dungarvin [US_STATE] LLC First name * [PERSON_NAM…" at bounding box center [719, 530] width 576 height 882
click at [687, 824] on input "Wage Type *" at bounding box center [572, 816] width 282 height 40
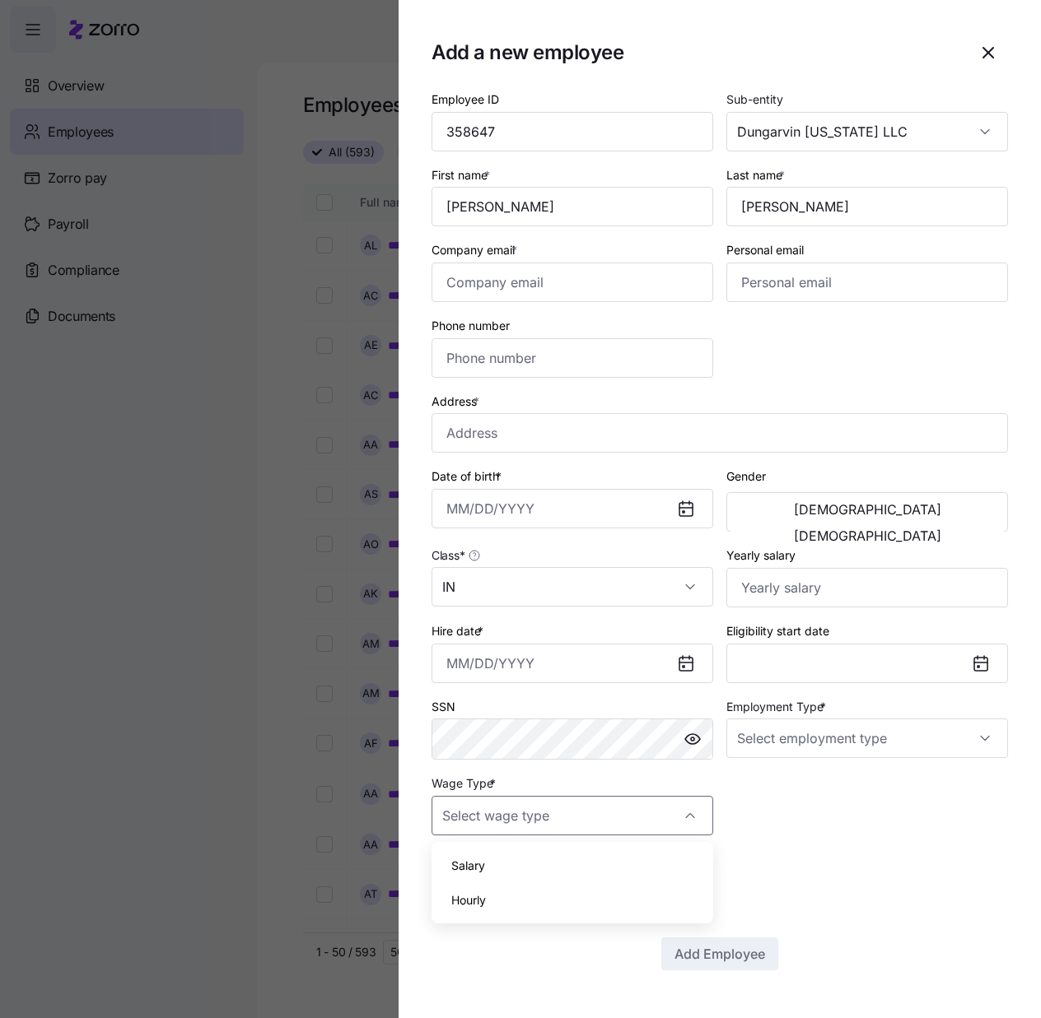
click at [883, 764] on div "Employment Type *" at bounding box center [867, 728] width 295 height 77
click at [920, 720] on input "Employment Type *" at bounding box center [867, 739] width 282 height 40
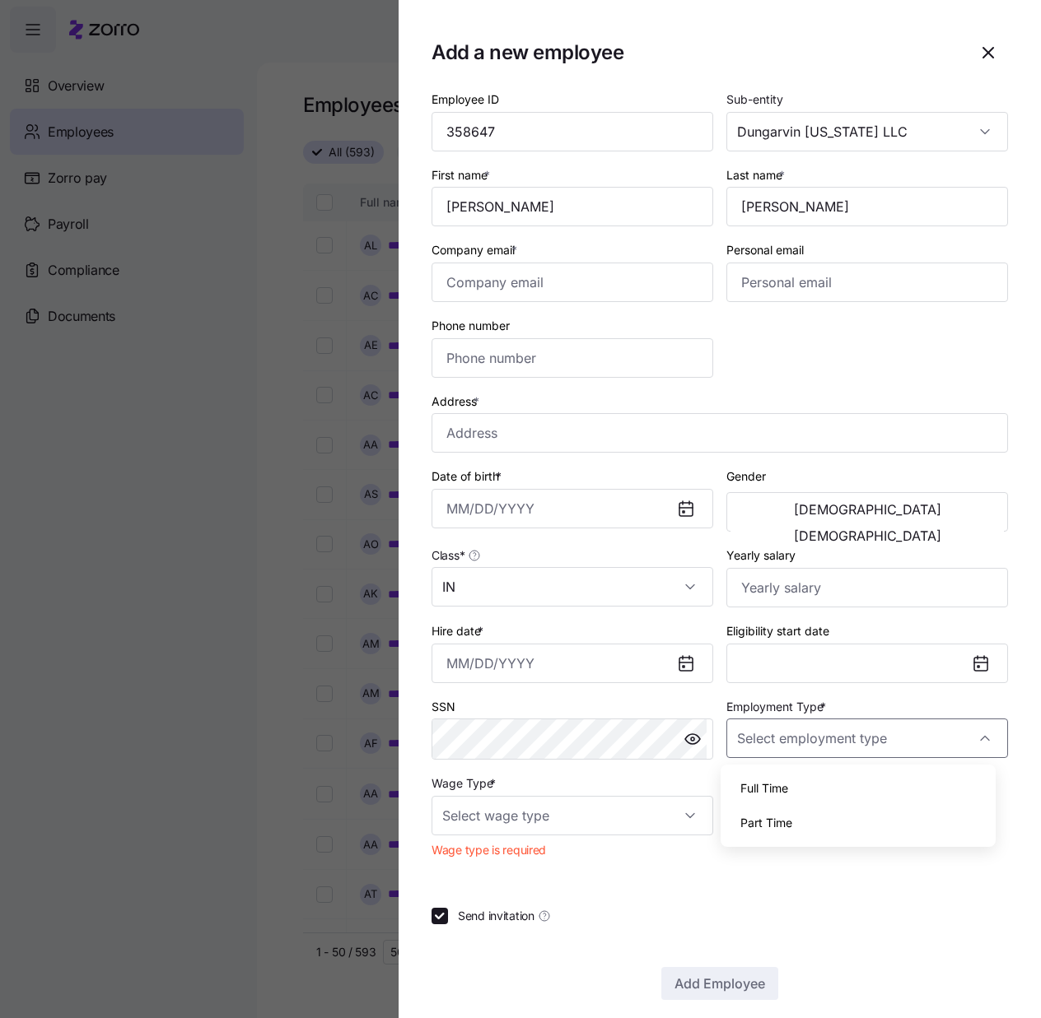
click at [808, 796] on div "Full Time" at bounding box center [858, 788] width 263 height 35
type input "Full Time"
click at [605, 282] on input "Company email *" at bounding box center [572, 283] width 282 height 40
paste input "[EMAIL_ADDRESS][DOMAIN_NAME]"
type input "[EMAIL_ADDRESS][DOMAIN_NAME]"
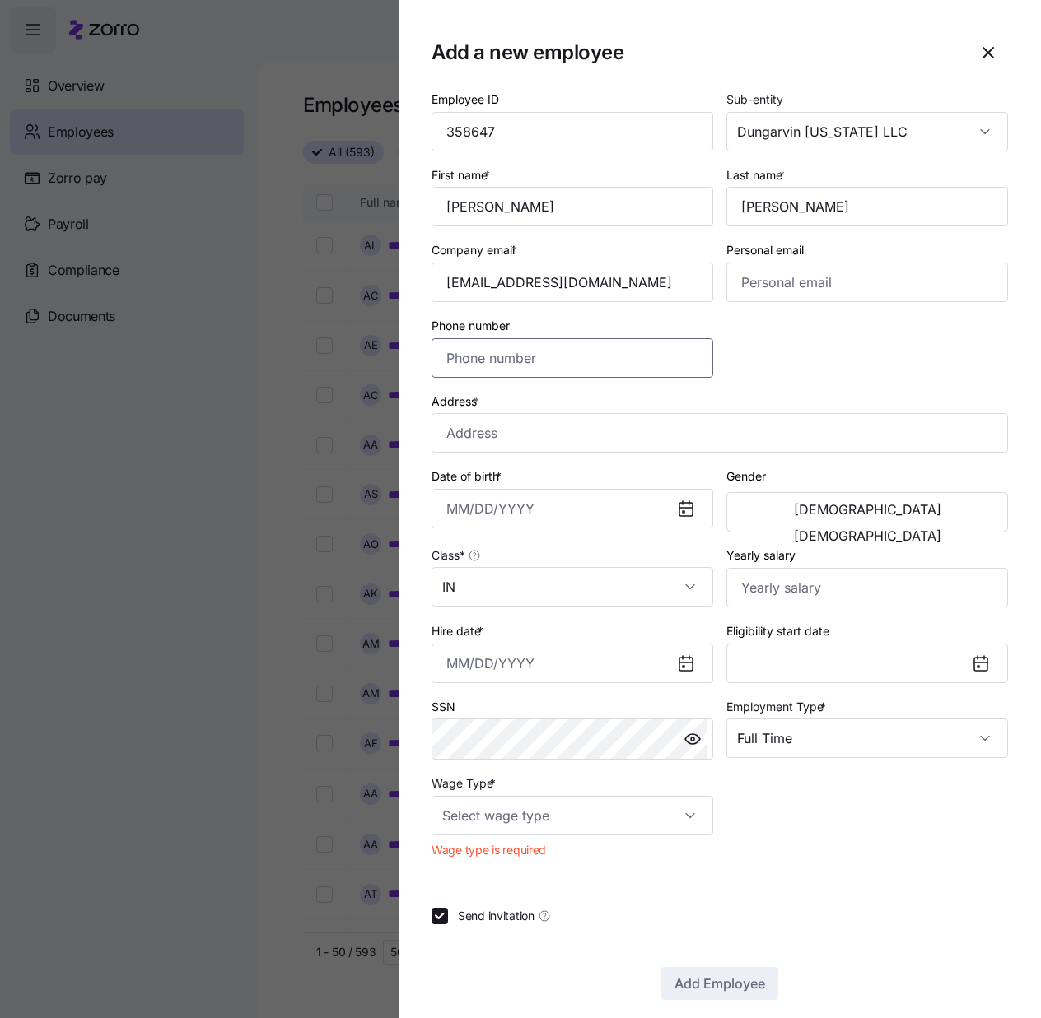
drag, startPoint x: 613, startPoint y: 370, endPoint x: 608, endPoint y: 357, distance: 13.3
click at [608, 359] on input "Phone number" at bounding box center [572, 358] width 282 height 40
paste input "[PHONE_NUMBER]"
type input "[PHONE_NUMBER]"
click at [552, 445] on input "Address *" at bounding box center [719, 433] width 576 height 40
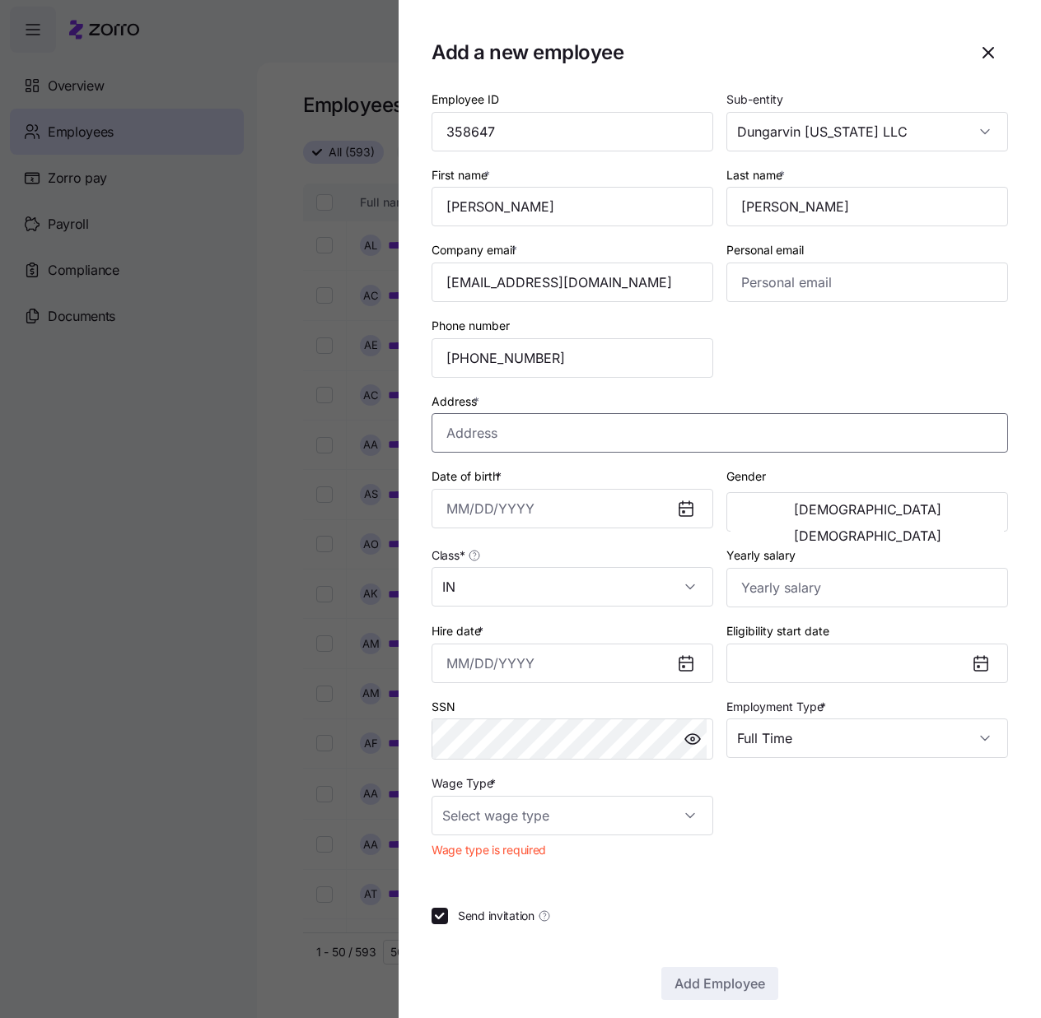
paste input "1371 [PERSON_NAME]"
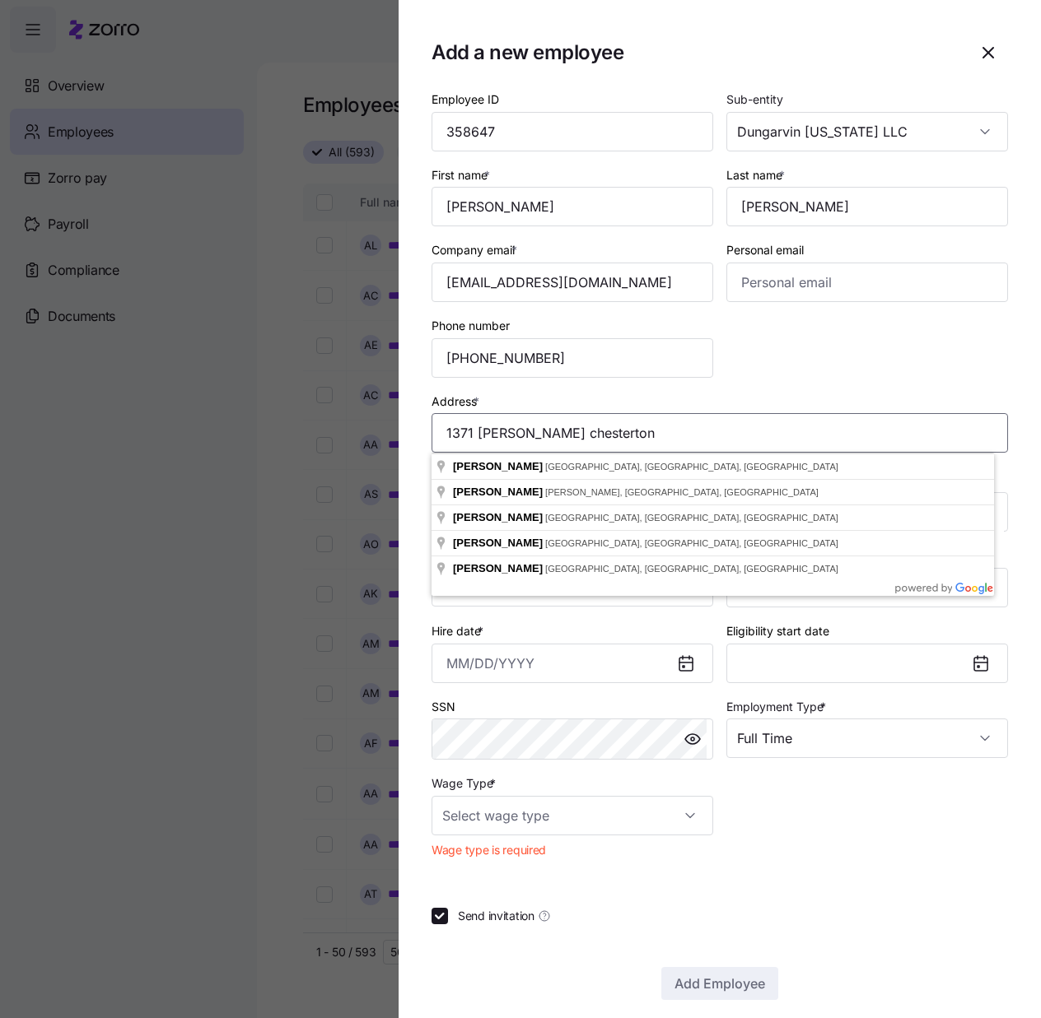
drag, startPoint x: 632, startPoint y: 431, endPoint x: 546, endPoint y: 439, distance: 86.8
click at [546, 439] on input "1371 [PERSON_NAME] chesterton" at bounding box center [719, 433] width 576 height 40
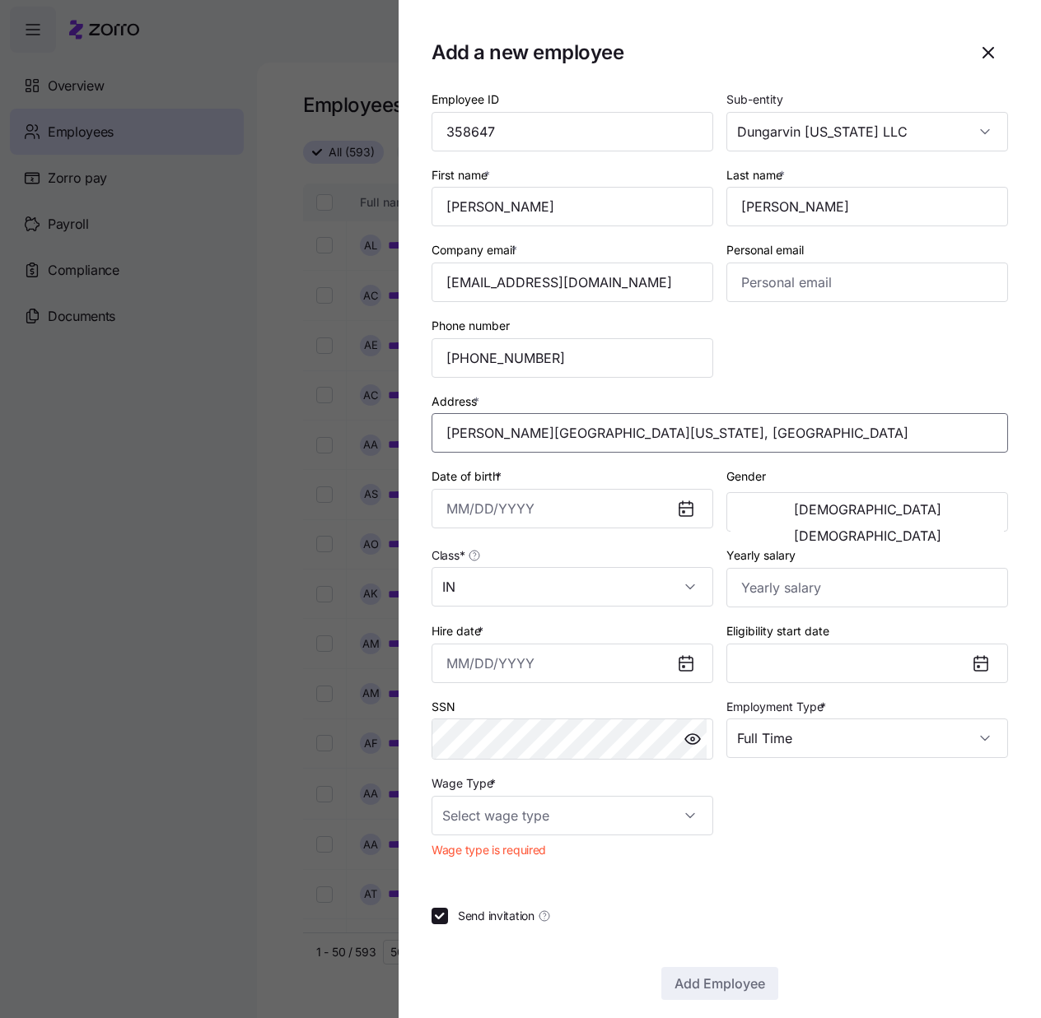
click at [675, 436] on input "[PERSON_NAME][GEOGRAPHIC_DATA][US_STATE], [GEOGRAPHIC_DATA]" at bounding box center [719, 433] width 576 height 40
paste input "1371 [PERSON_NAME]"
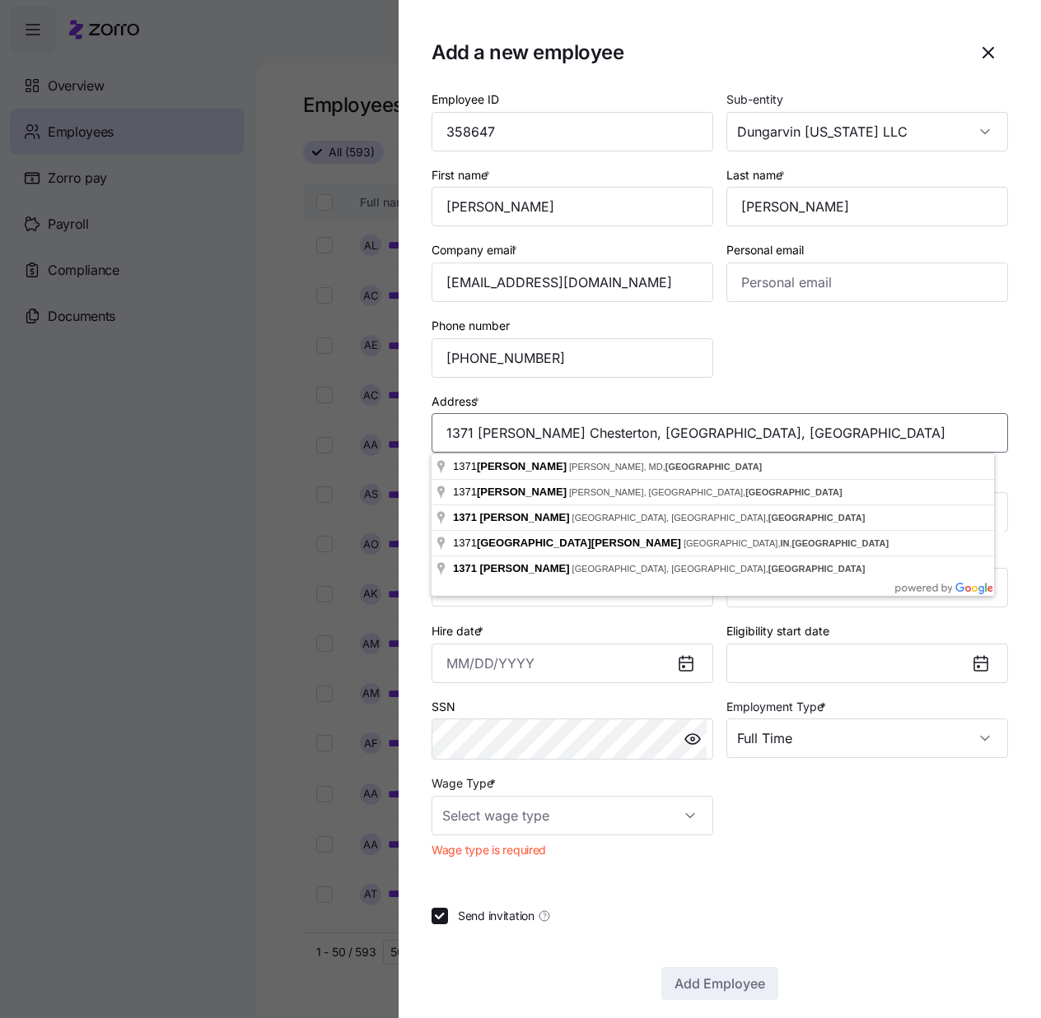
type input "1371 [PERSON_NAME] Chesterton, [GEOGRAPHIC_DATA], [GEOGRAPHIC_DATA]"
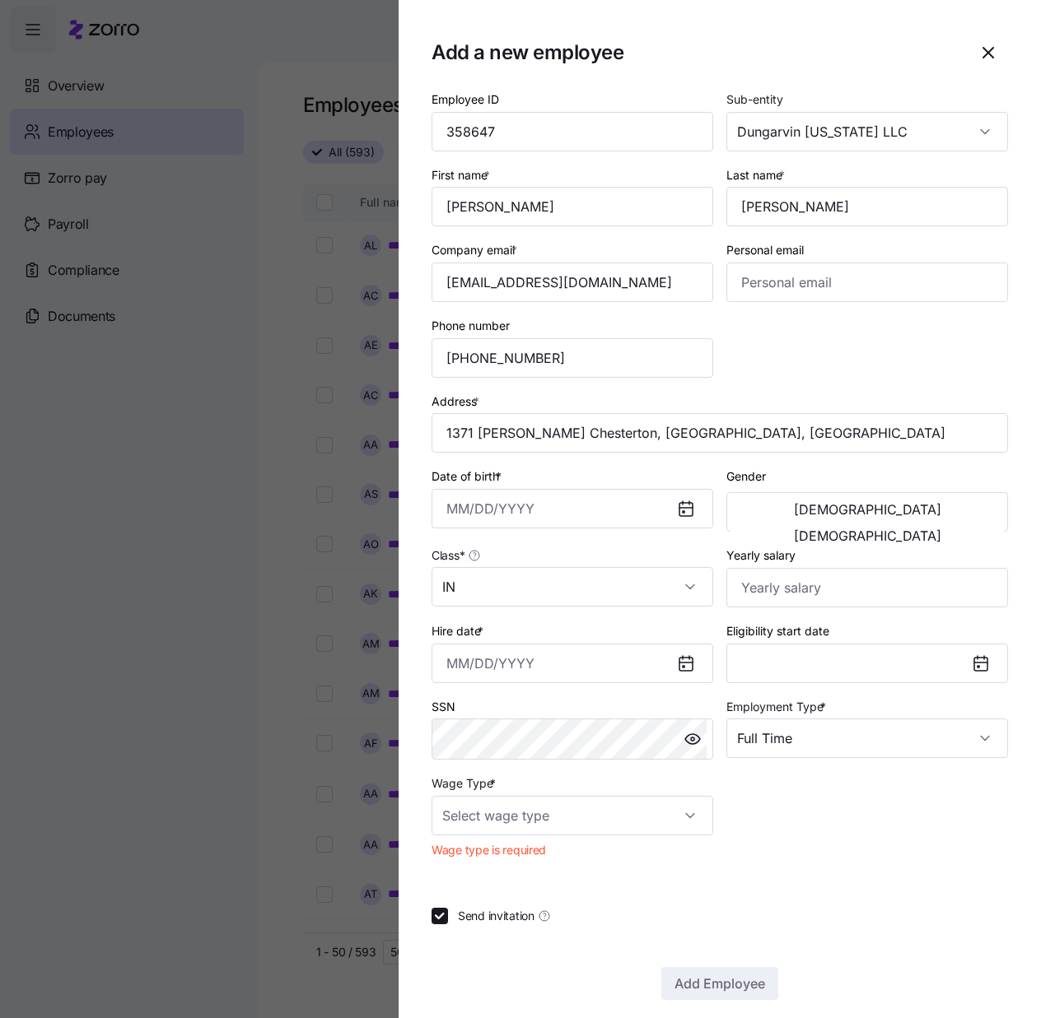
click at [762, 377] on div "Employee ID 358647 Sub-entity Dungarvin [US_STATE] LLC First name * [PERSON_NAM…" at bounding box center [719, 477] width 589 height 790
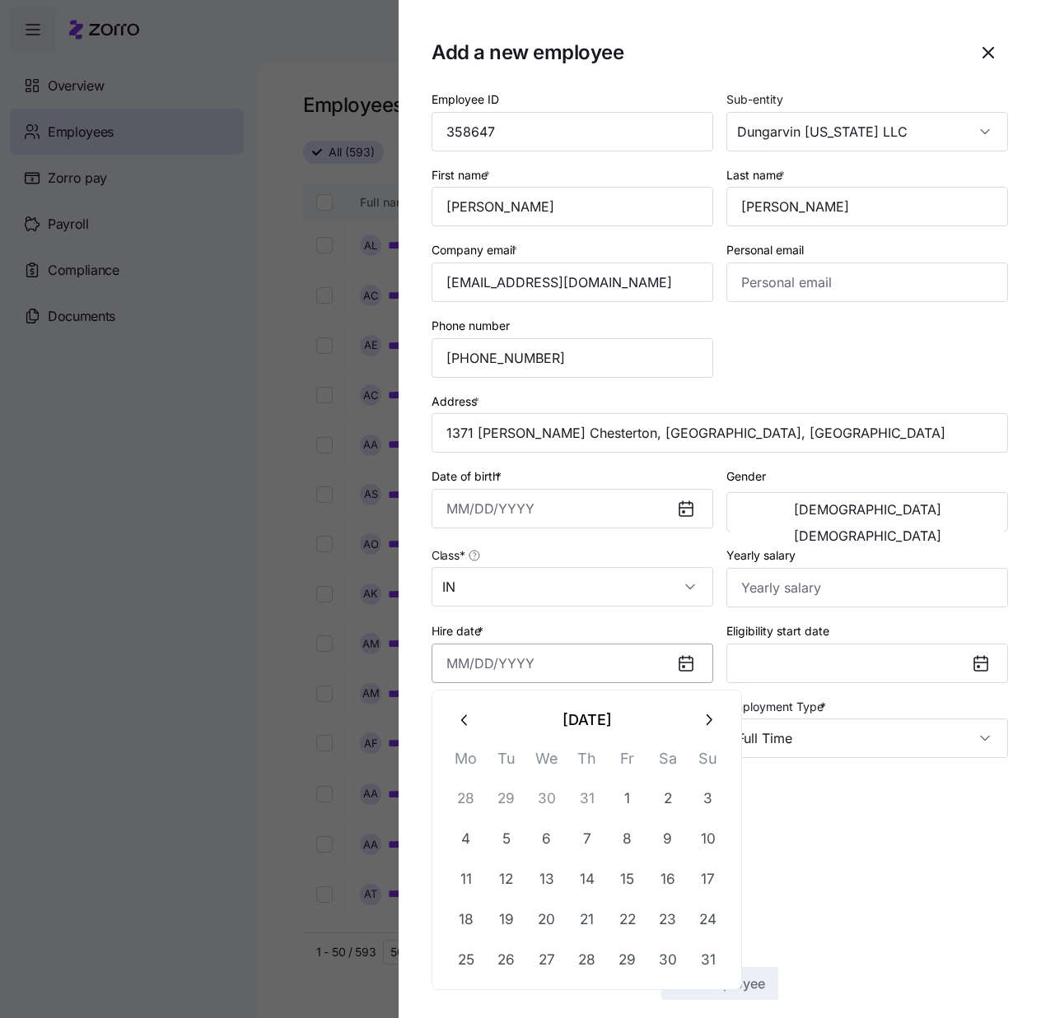
click at [447, 666] on input "Hire date *" at bounding box center [572, 664] width 282 height 40
paste input "[DATE]"
type input "[DATE]"
click at [842, 383] on div "Employee ID 358647 Sub-entity Dungarvin [US_STATE] LLC First name * [PERSON_NAM…" at bounding box center [719, 477] width 589 height 790
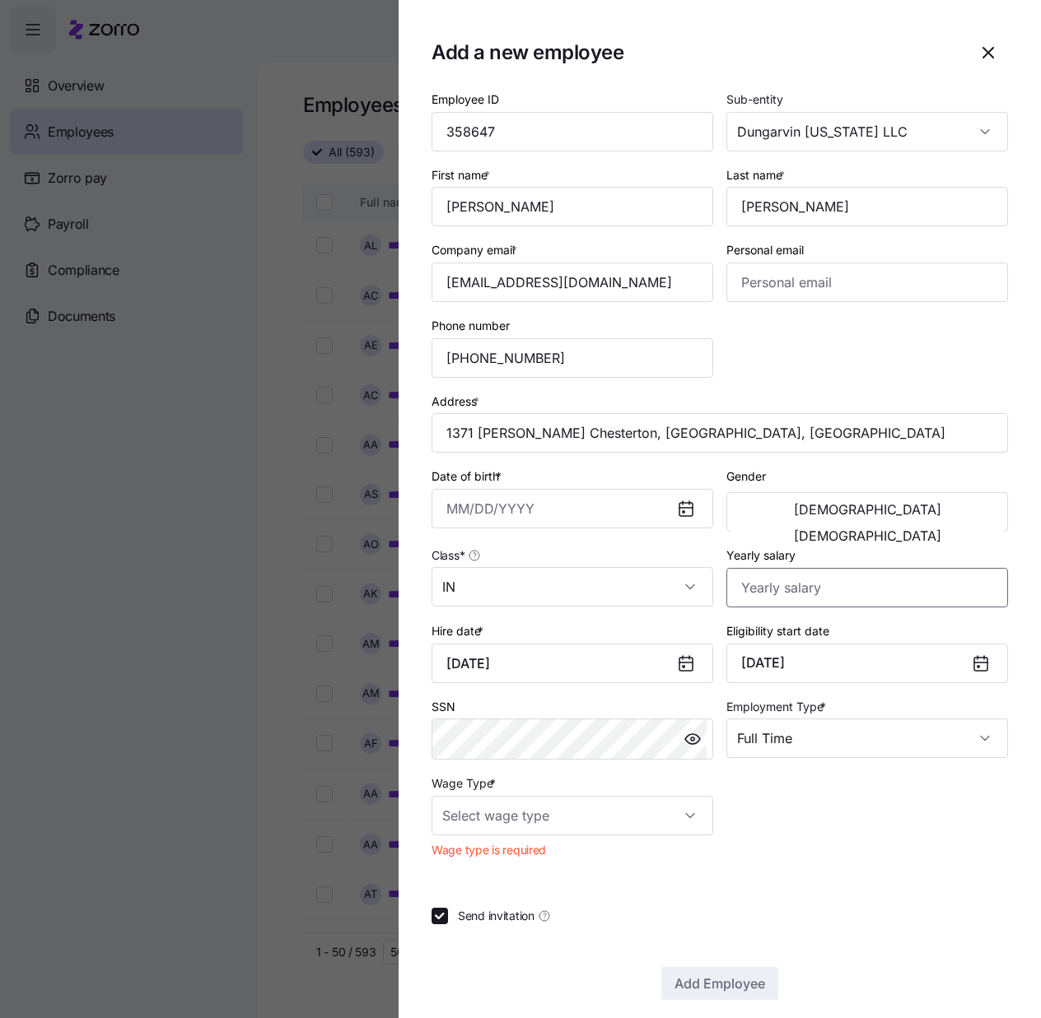
click at [748, 599] on input "Yearly salary" at bounding box center [867, 588] width 282 height 40
type input "$63,894"
click at [801, 862] on div "Employee ID 358647 Sub-entity Dungarvin [US_STATE] LLC First name * [PERSON_NAM…" at bounding box center [719, 477] width 589 height 790
click at [689, 811] on input "Wage Type *" at bounding box center [572, 816] width 282 height 40
click at [515, 877] on div "Salary" at bounding box center [569, 866] width 263 height 35
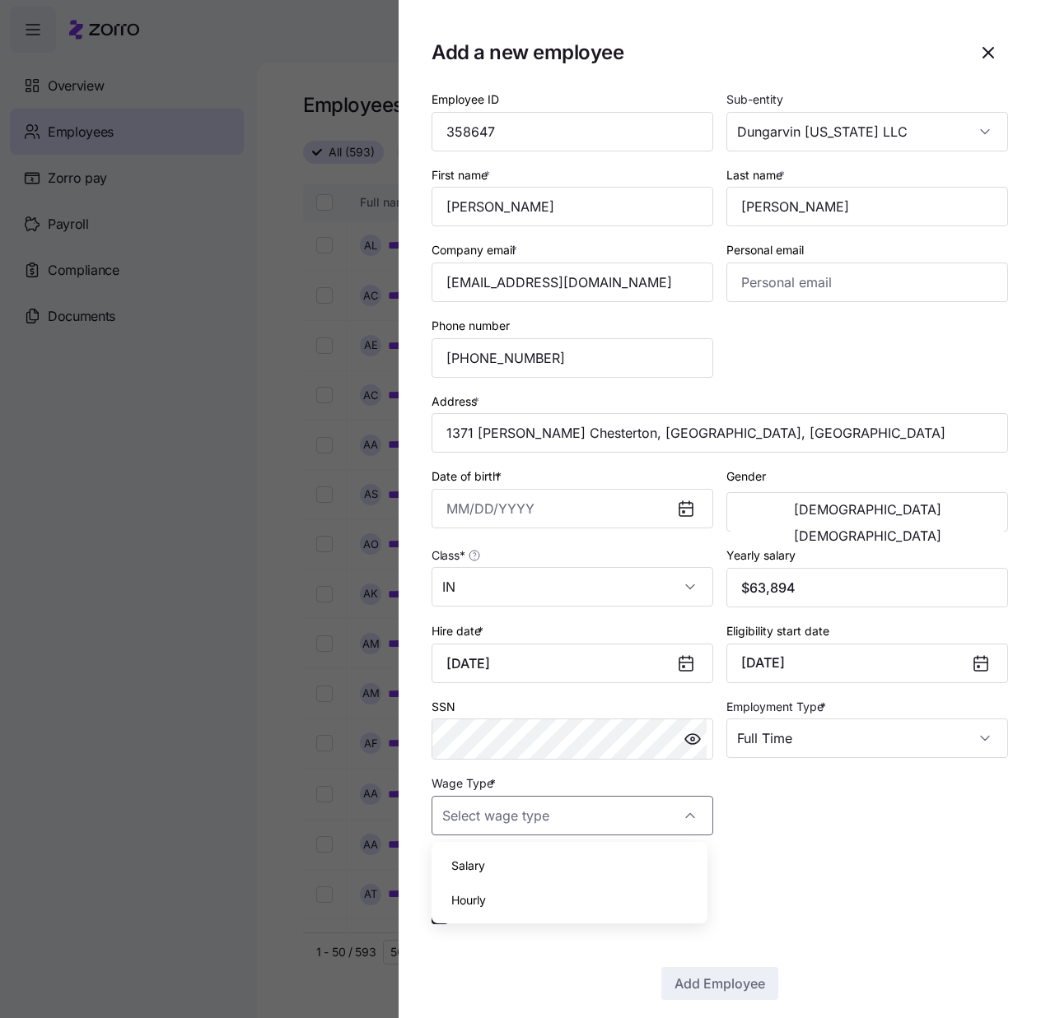
type input "Salary"
click at [919, 523] on button "[DEMOGRAPHIC_DATA]" at bounding box center [866, 536] width 273 height 26
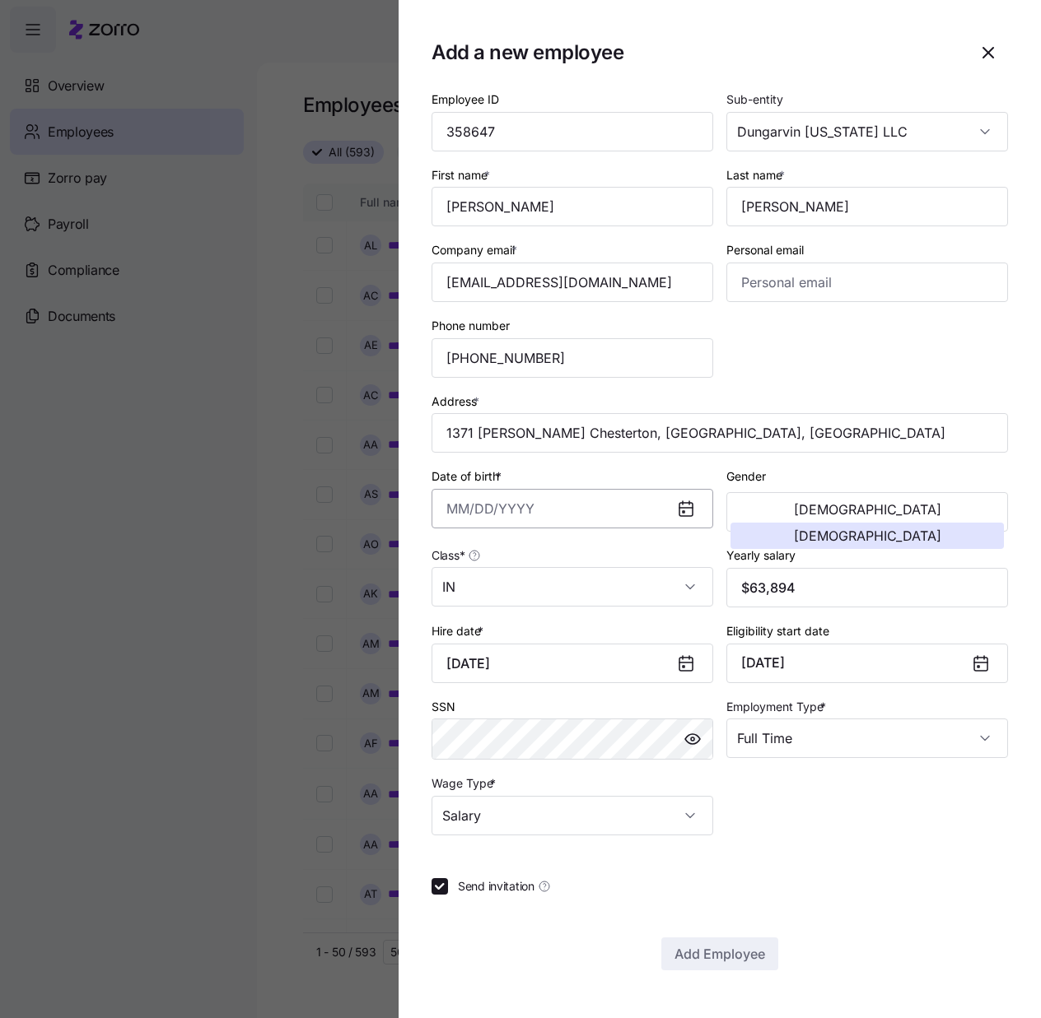
click at [437, 515] on input "Date of birth *" at bounding box center [572, 509] width 282 height 40
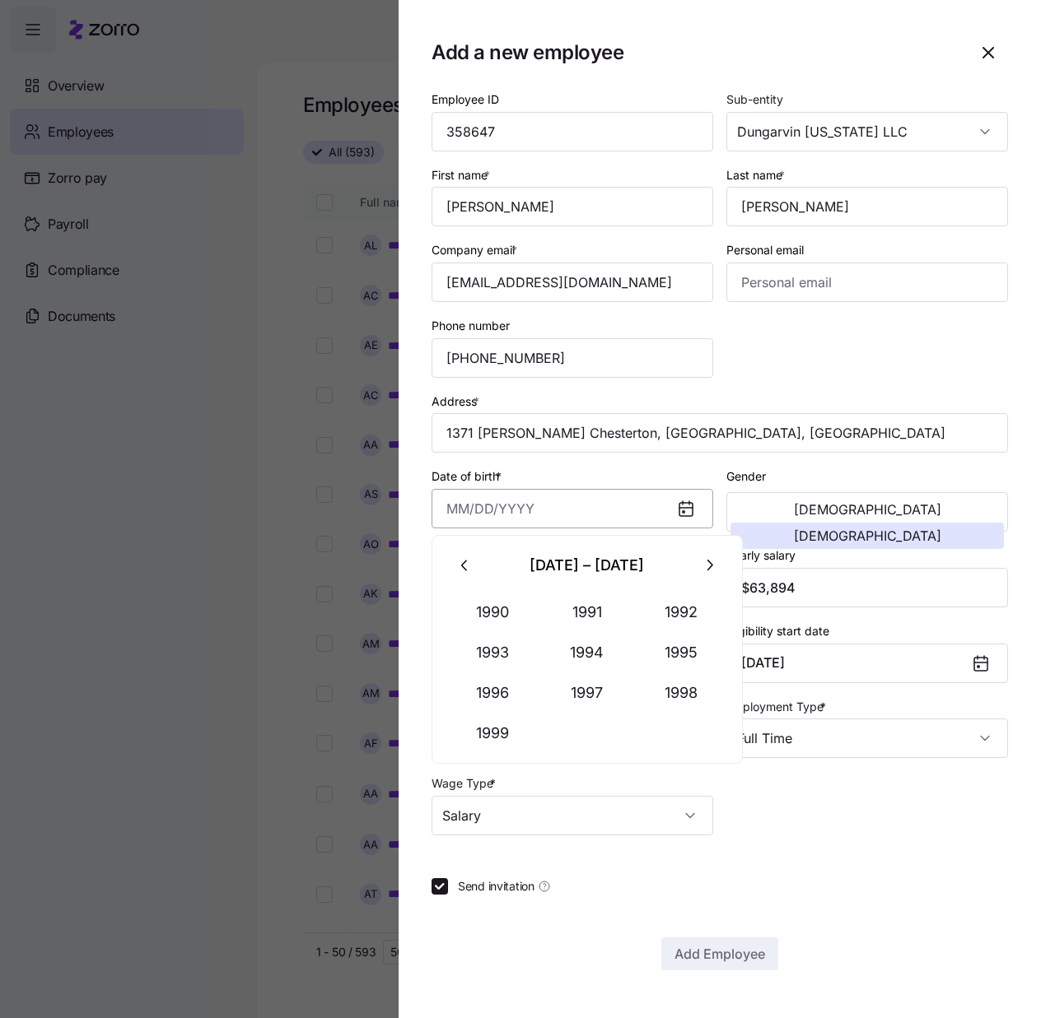
paste input "[DATE]"
type input "[DATE]"
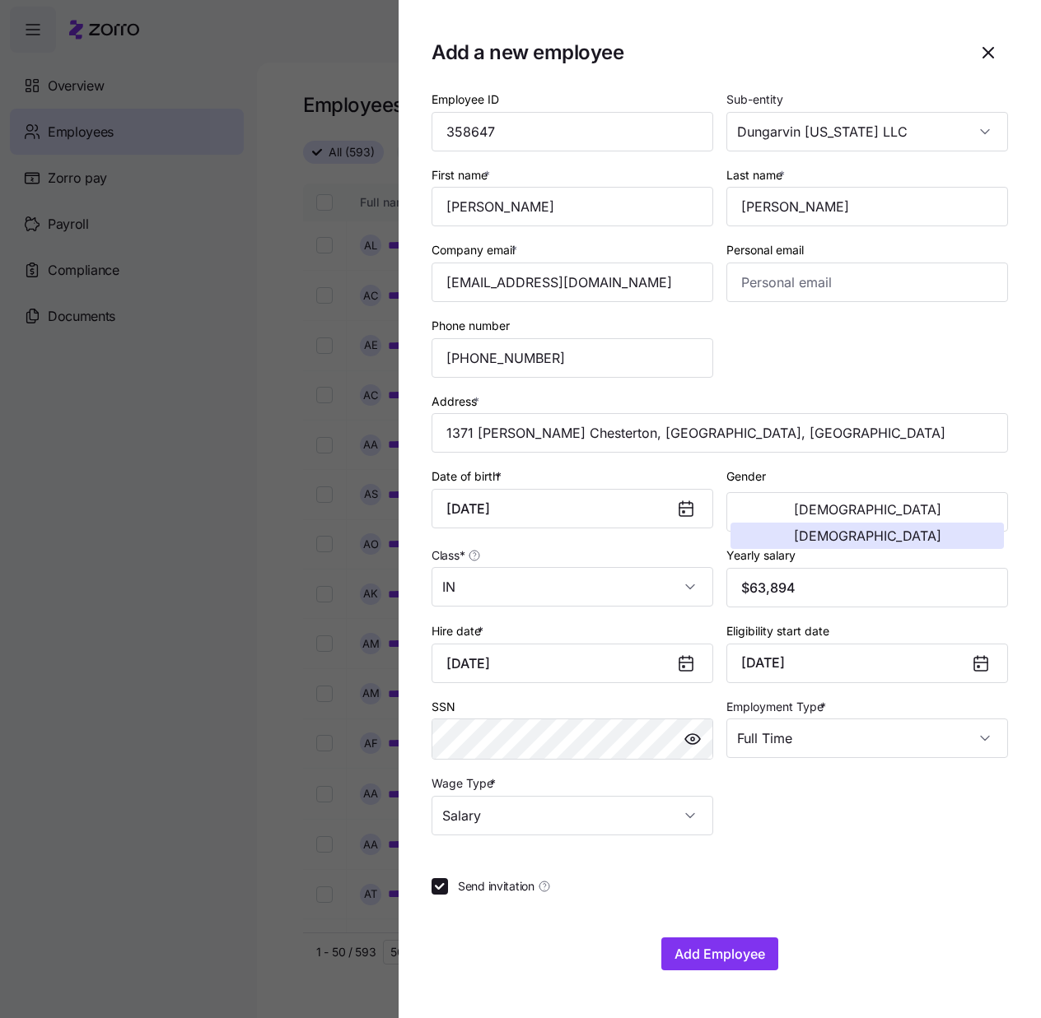
click at [785, 380] on div "Employee ID 358647 Sub-entity Dungarvin [US_STATE] LLC First name * [PERSON_NAM…" at bounding box center [719, 462] width 589 height 760
click at [794, 855] on div at bounding box center [719, 857] width 576 height 16
click at [721, 949] on span "Add Employee" at bounding box center [719, 954] width 91 height 20
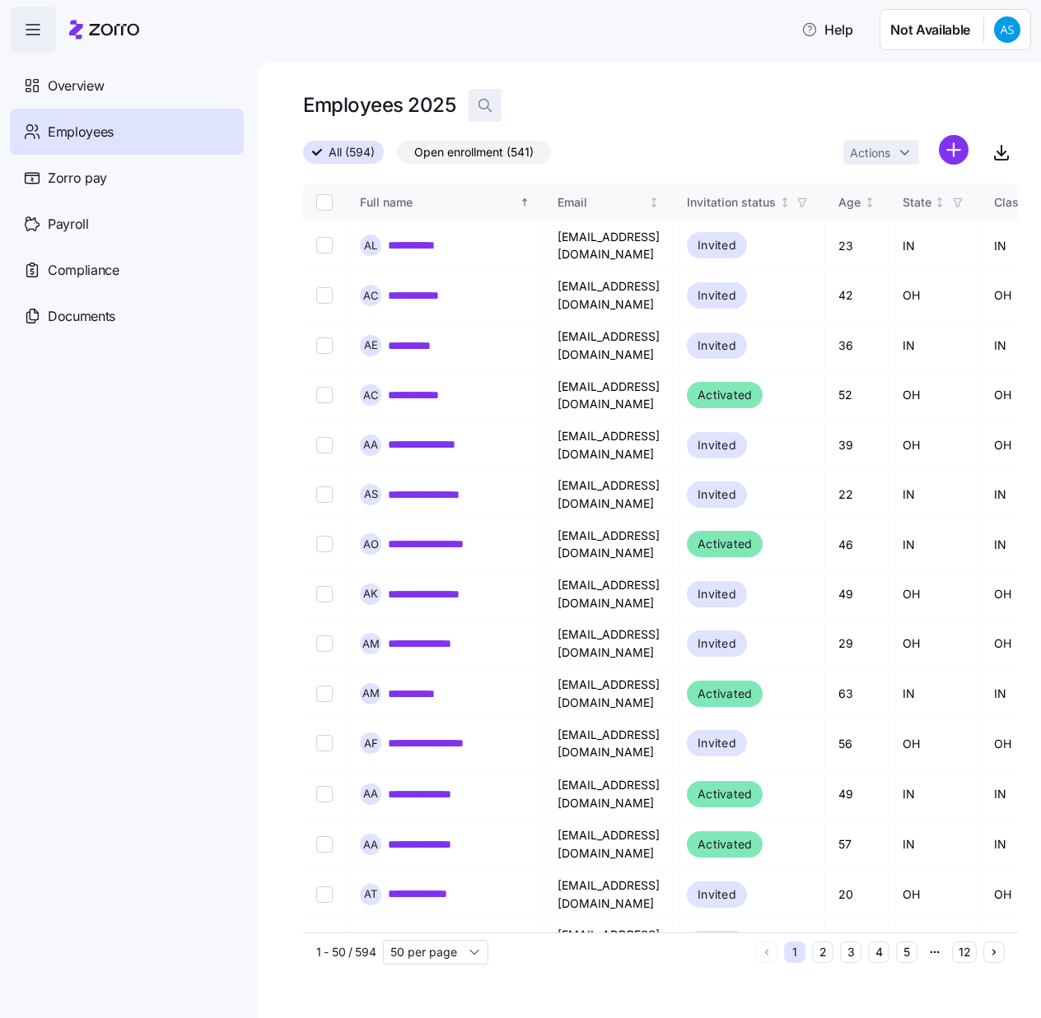
click at [491, 99] on icon "button" at bounding box center [485, 105] width 16 height 16
click at [480, 106] on icon at bounding box center [483, 105] width 16 height 16
click at [524, 105] on input at bounding box center [632, 105] width 329 height 26
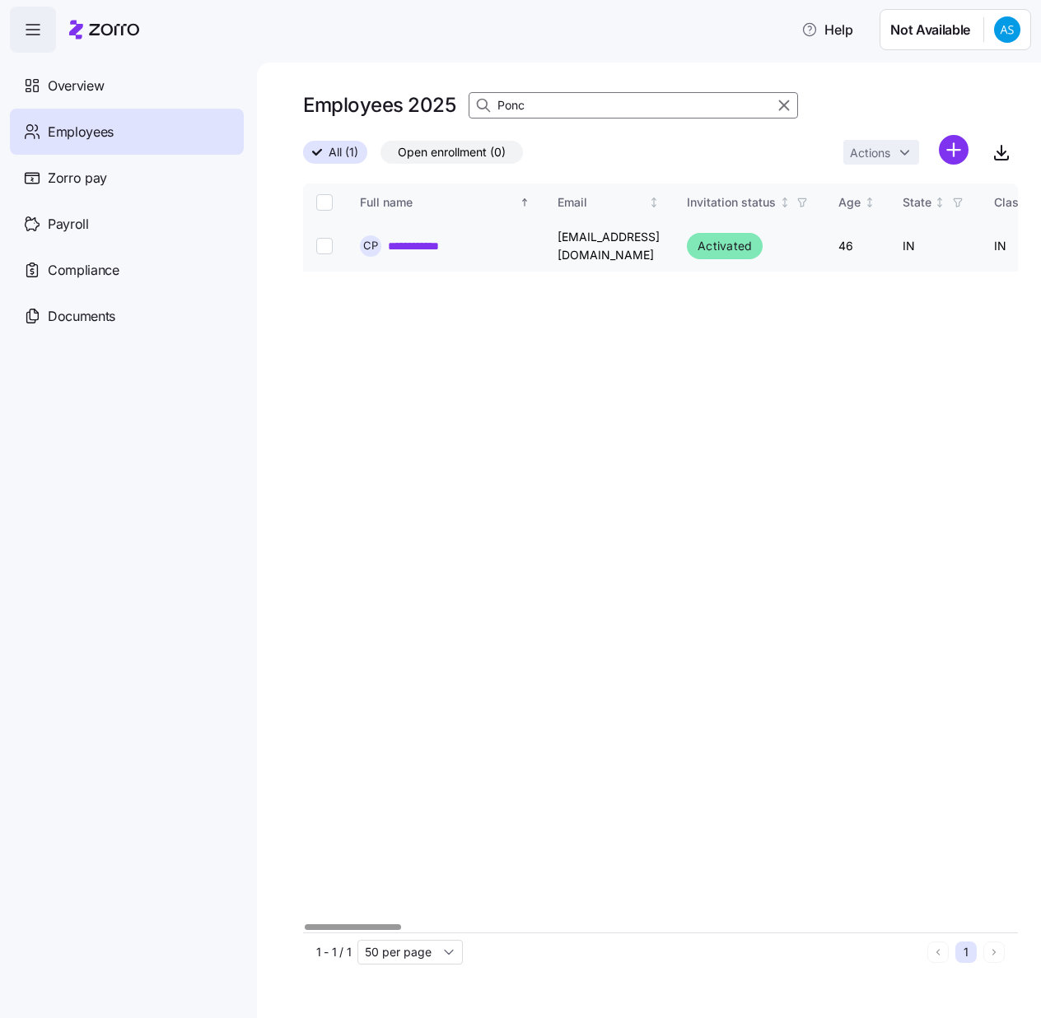
type input "Ponc"
click at [437, 246] on link "**********" at bounding box center [422, 246] width 69 height 16
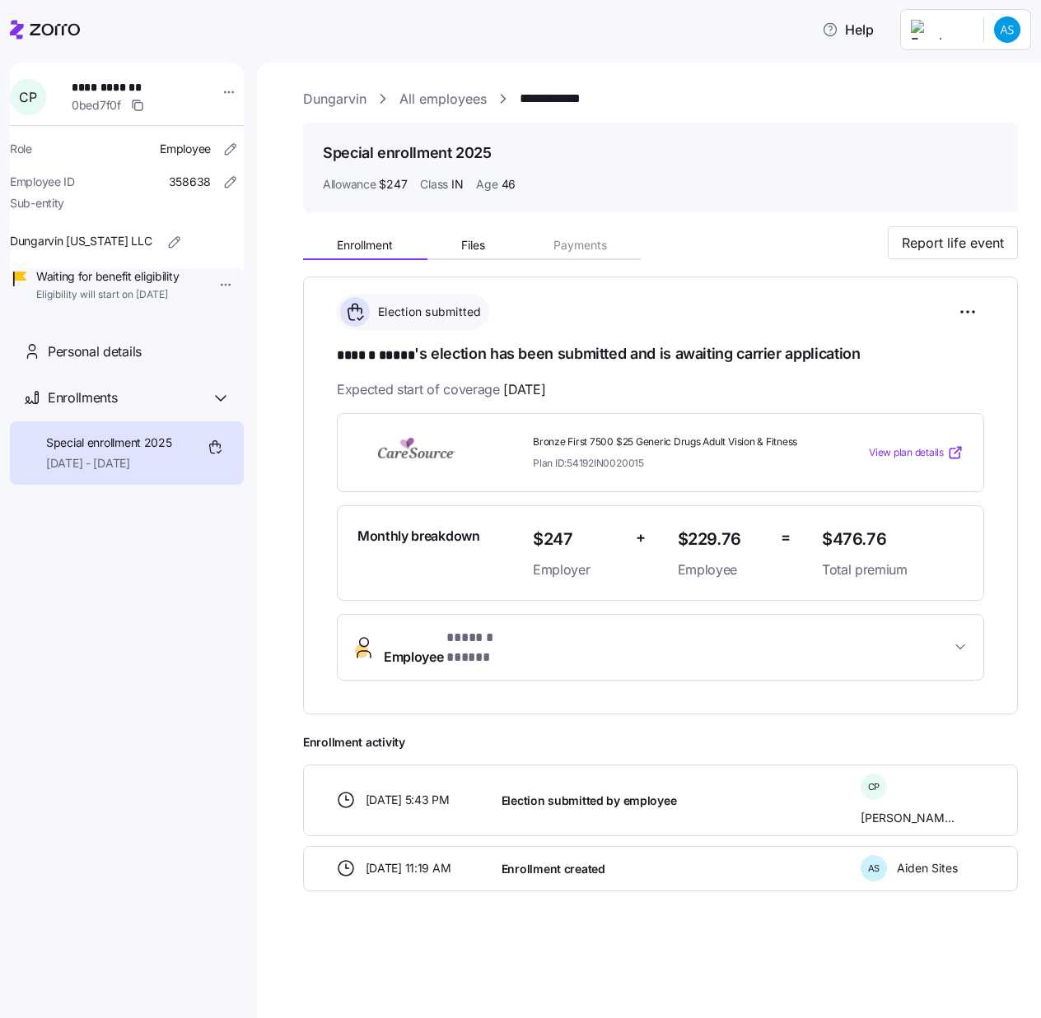
click at [571, 636] on span "Employee * ****** ***** *" at bounding box center [667, 648] width 566 height 40
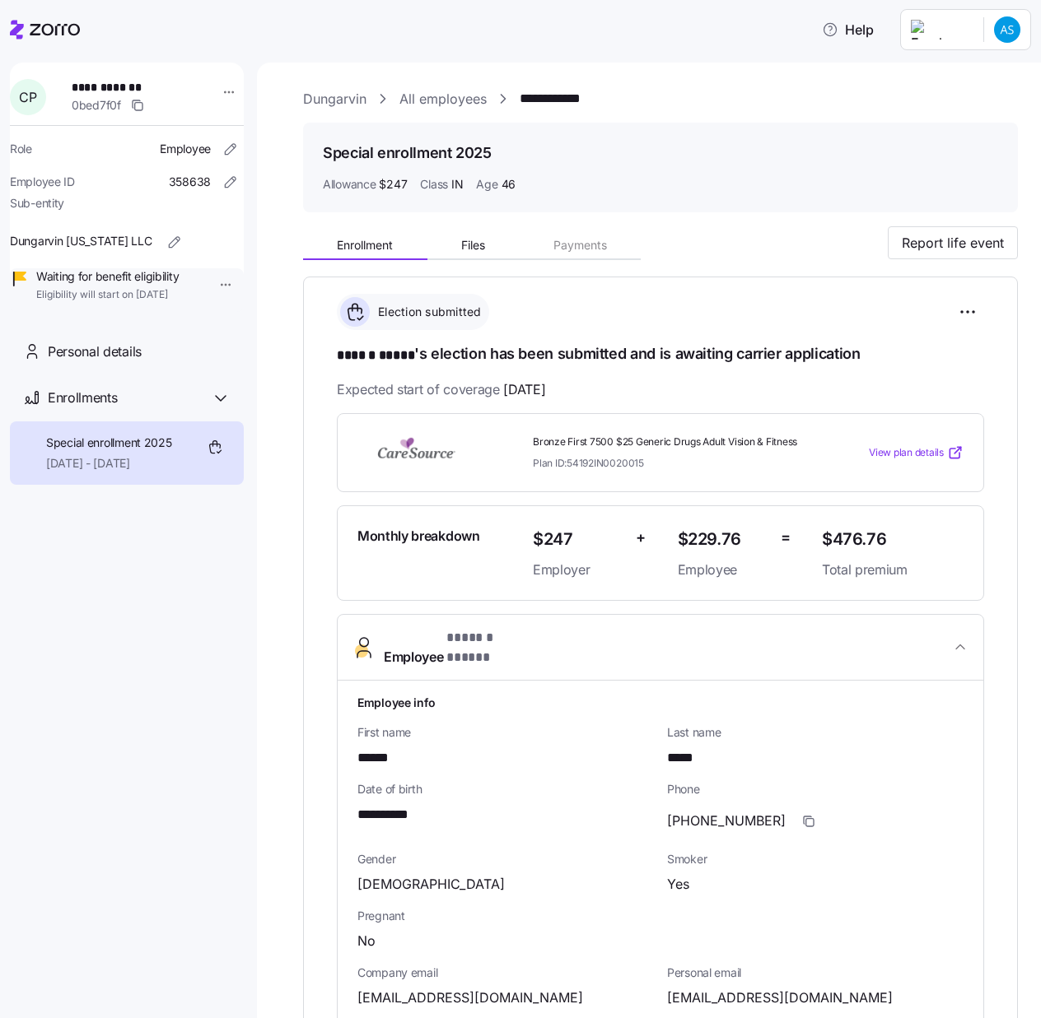
click at [575, 631] on span "Employee * ****** ***** *" at bounding box center [667, 648] width 566 height 40
